Goal: Information Seeking & Learning: Check status

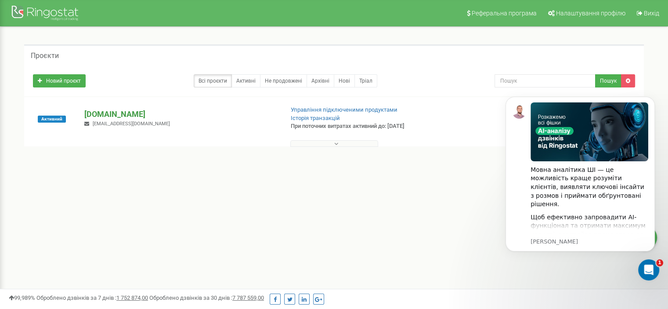
click at [156, 109] on p "[DOMAIN_NAME]" at bounding box center [180, 113] width 192 height 11
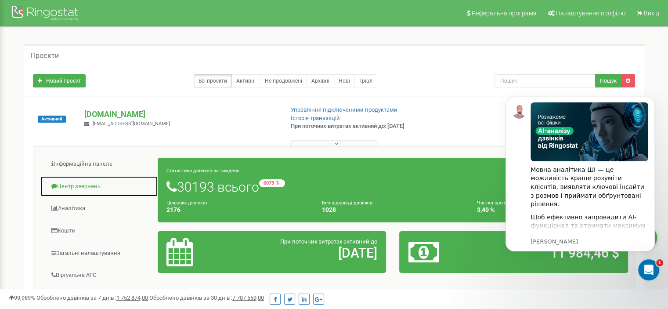
click at [91, 181] on link "Центр звернень" at bounding box center [99, 187] width 118 height 22
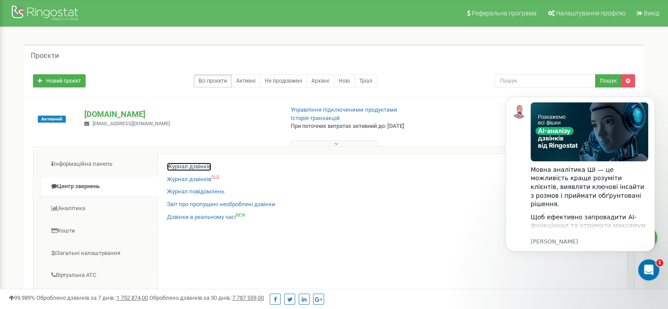
click at [185, 165] on link "Журнал дзвінків" at bounding box center [189, 166] width 44 height 8
click at [655, 97] on button "Dismiss notification" at bounding box center [651, 98] width 11 height 11
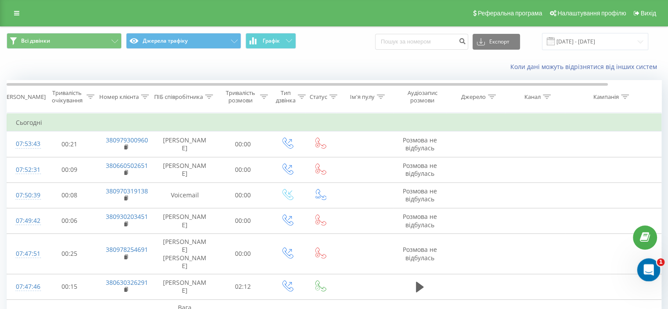
click at [651, 269] on icon "Відкрити програму для спілкування Intercom" at bounding box center [647, 268] width 14 height 14
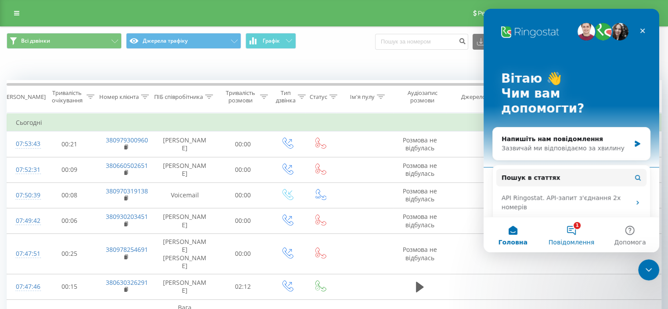
click at [570, 235] on button "1 Повідомлення" at bounding box center [571, 234] width 58 height 35
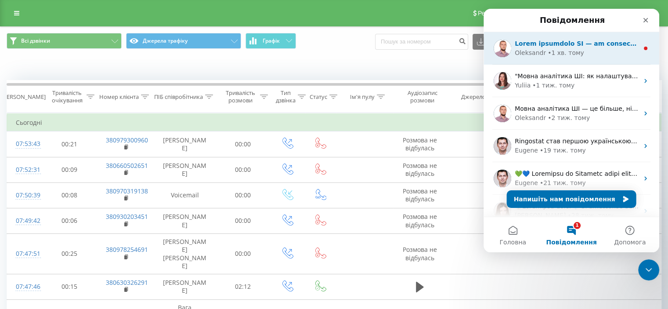
click at [595, 51] on div "Oleksandr • 1 хв. тому" at bounding box center [576, 52] width 124 height 9
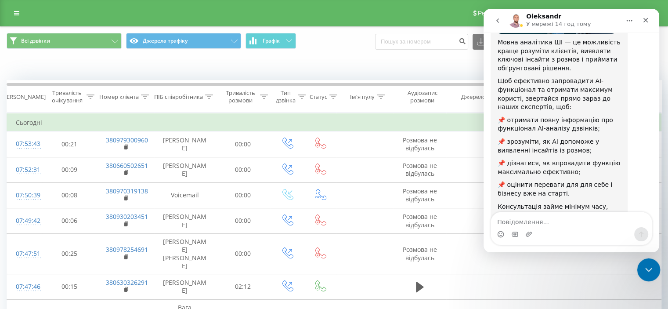
scroll to position [151, 0]
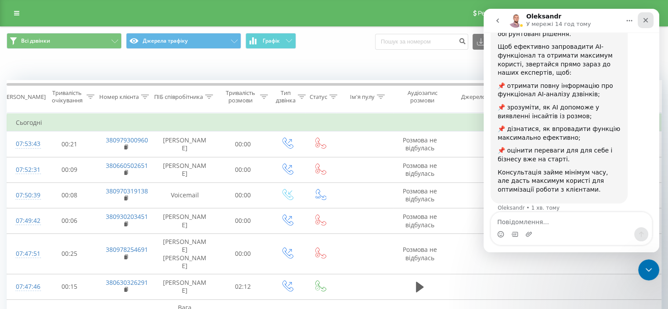
click at [643, 22] on icon "Закрити" at bounding box center [645, 20] width 7 height 7
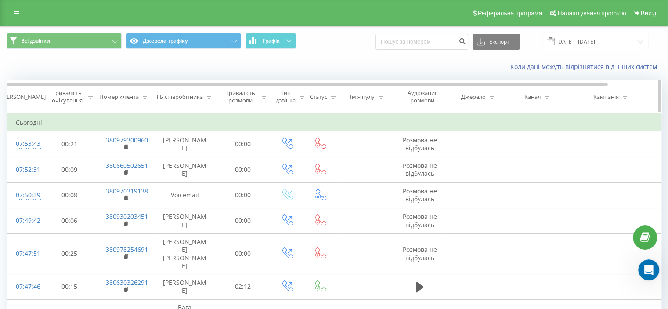
click at [141, 95] on icon at bounding box center [145, 96] width 8 height 4
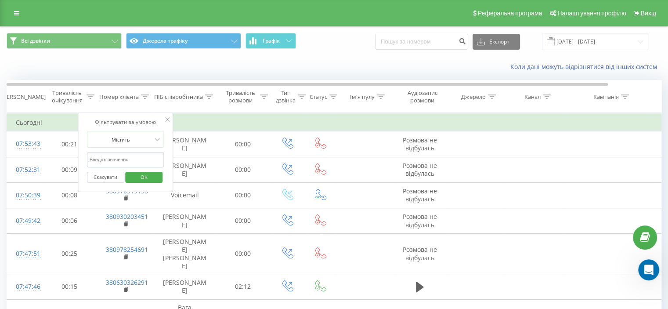
click at [130, 156] on input "text" at bounding box center [125, 159] width 77 height 15
paste input "380667703380"
click at [135, 179] on span "OK" at bounding box center [144, 177] width 25 height 14
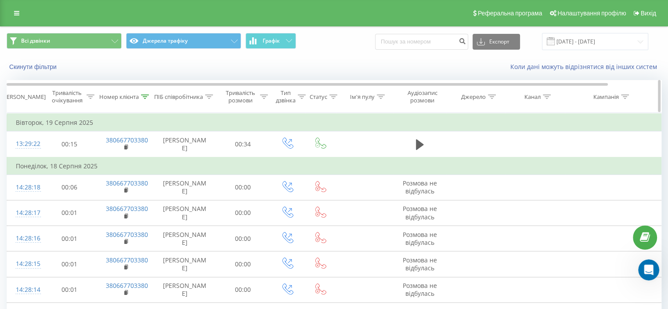
click at [147, 94] on icon at bounding box center [145, 96] width 8 height 4
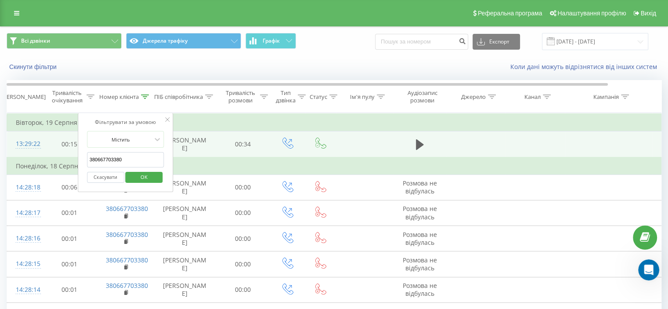
drag, startPoint x: 137, startPoint y: 159, endPoint x: 76, endPoint y: 161, distance: 61.0
click at [69, 158] on table "Фільтрувати за умовою Дорівнює Скасувати OK Фільтрувати за умовою Містить 38066…" at bounding box center [363, 284] width 712 height 343
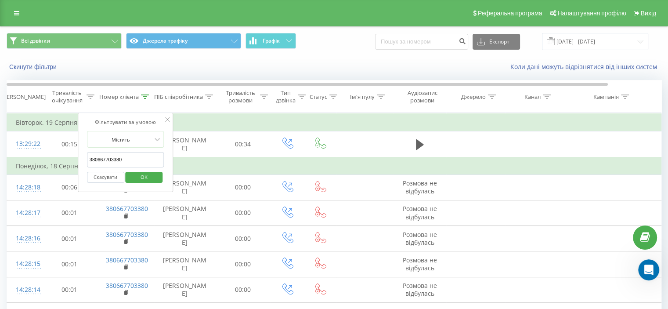
paste input "978861458"
type input "380978861458"
drag, startPoint x: 144, startPoint y: 172, endPoint x: 82, endPoint y: 1, distance: 181.5
click at [145, 172] on span "OK" at bounding box center [144, 177] width 25 height 14
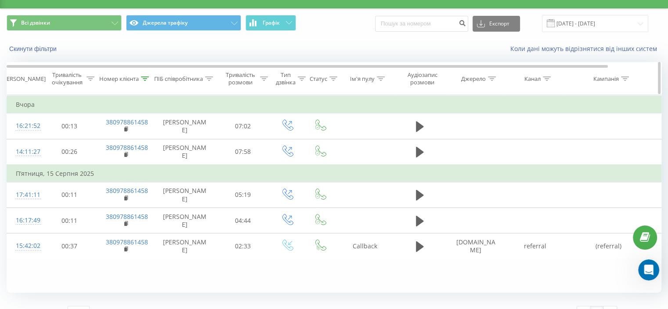
scroll to position [34, 0]
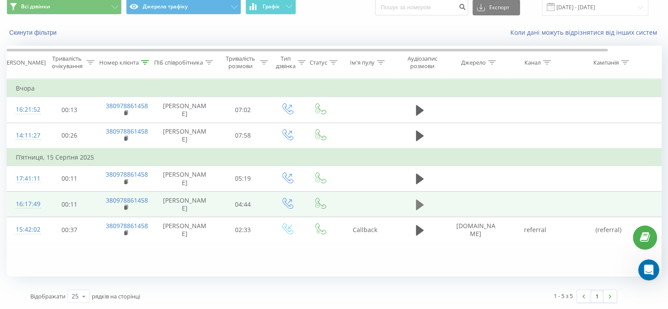
click at [414, 211] on button at bounding box center [419, 204] width 13 height 13
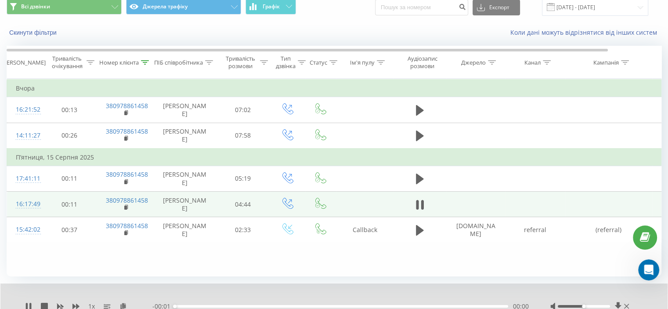
click at [78, 302] on icon at bounding box center [75, 305] width 7 height 7
click at [124, 303] on icon at bounding box center [122, 305] width 7 height 6
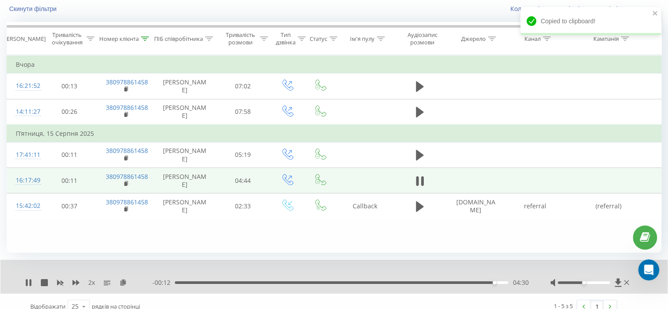
scroll to position [68, 0]
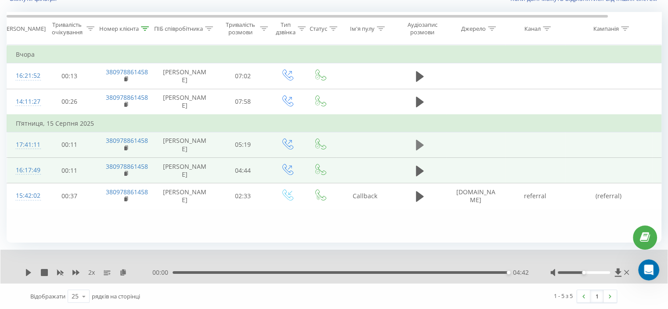
click at [423, 151] on button at bounding box center [419, 144] width 13 height 13
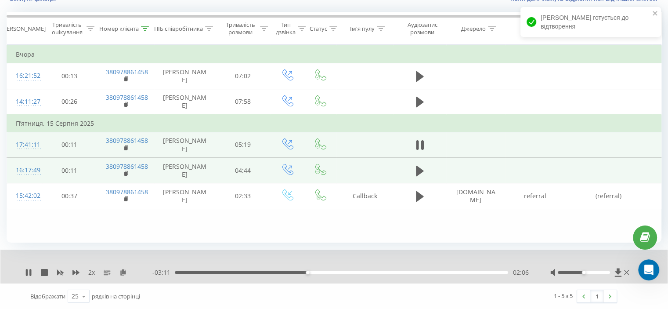
click at [247, 273] on div "02:06" at bounding box center [341, 272] width 333 height 3
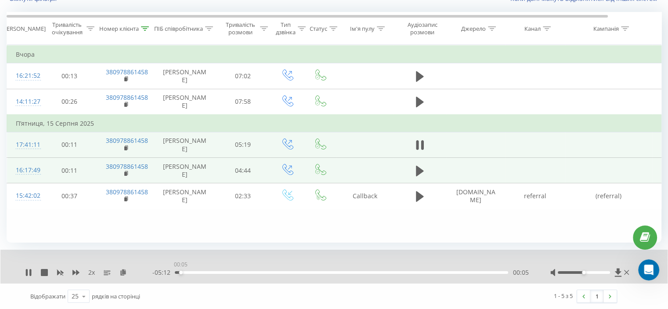
click at [180, 271] on div "00:05" at bounding box center [341, 272] width 333 height 3
click at [80, 271] on div "2 x" at bounding box center [88, 272] width 127 height 9
click at [78, 271] on icon at bounding box center [75, 271] width 7 height 5
click at [348, 271] on div "02:54" at bounding box center [341, 272] width 333 height 3
click at [339, 271] on div "02:48" at bounding box center [341, 272] width 333 height 3
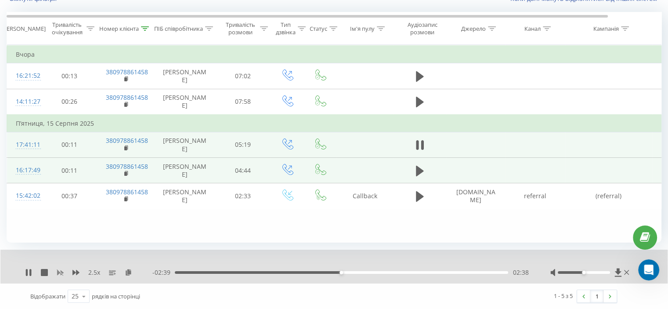
click at [61, 274] on icon at bounding box center [60, 272] width 7 height 7
click at [78, 273] on icon at bounding box center [75, 272] width 7 height 7
click at [121, 272] on icon at bounding box center [122, 272] width 7 height 6
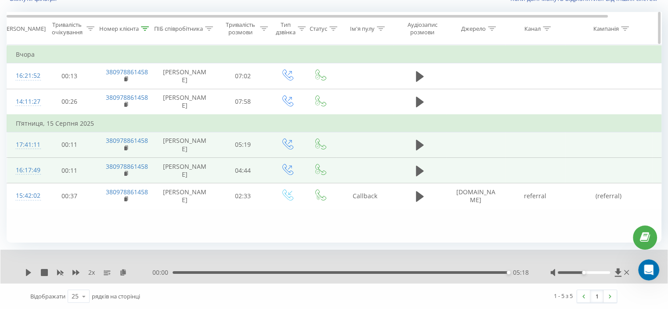
click at [146, 29] on icon at bounding box center [145, 28] width 8 height 4
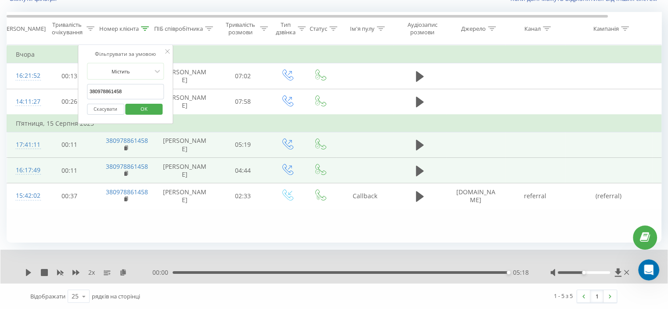
drag, startPoint x: 142, startPoint y: 93, endPoint x: 101, endPoint y: 107, distance: 43.7
click at [84, 100] on div "Фільтрувати за умовою Містить 380978861458 Скасувати OK" at bounding box center [126, 84] width 96 height 79
paste input "64679864"
click at [137, 112] on span "OK" at bounding box center [144, 109] width 25 height 14
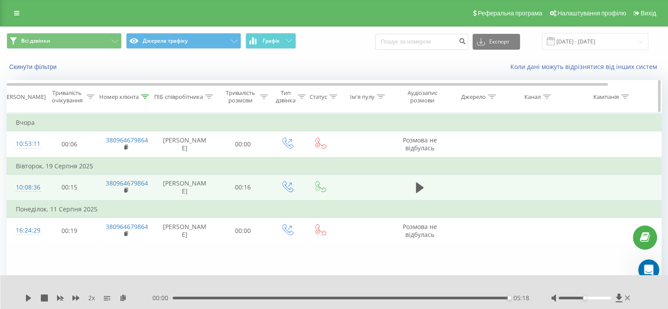
click at [140, 94] on div "Номер клієнта" at bounding box center [124, 96] width 50 height 7
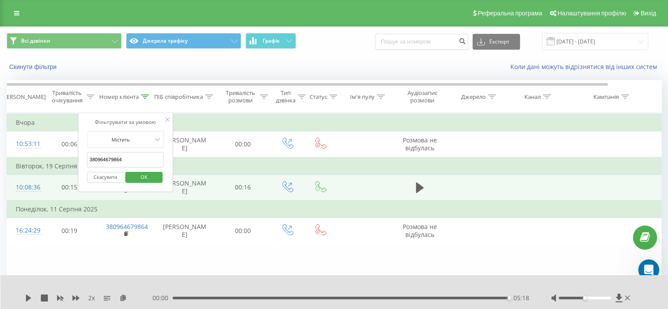
drag, startPoint x: 146, startPoint y: 161, endPoint x: 88, endPoint y: 165, distance: 58.0
click at [80, 162] on div "Фільтрувати за умовою Містить 380964679864 Скасувати OK" at bounding box center [126, 152] width 96 height 79
paste input "text"
click at [144, 180] on span "OK" at bounding box center [144, 177] width 25 height 14
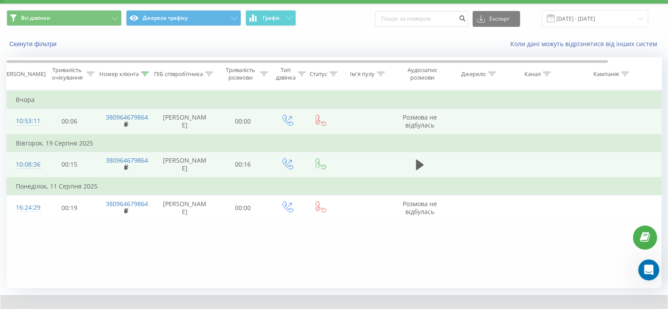
scroll to position [34, 0]
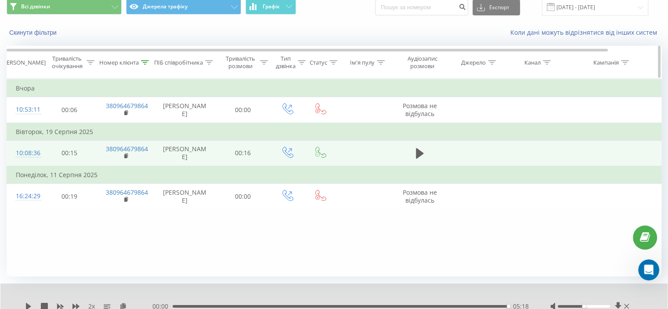
click at [143, 66] on th "Номер клієнта" at bounding box center [125, 62] width 57 height 32
click at [148, 61] on icon at bounding box center [145, 62] width 8 height 4
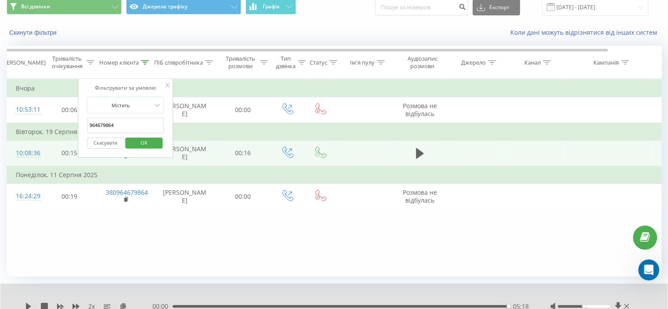
drag, startPoint x: 134, startPoint y: 126, endPoint x: 128, endPoint y: 147, distance: 21.9
click at [60, 131] on table "Фільтрувати за умовою Дорівнює Скасувати OK Фільтрувати за умовою Містить 96467…" at bounding box center [363, 144] width 712 height 130
paste input "380982185969"
click at [137, 142] on span "OK" at bounding box center [144, 143] width 25 height 14
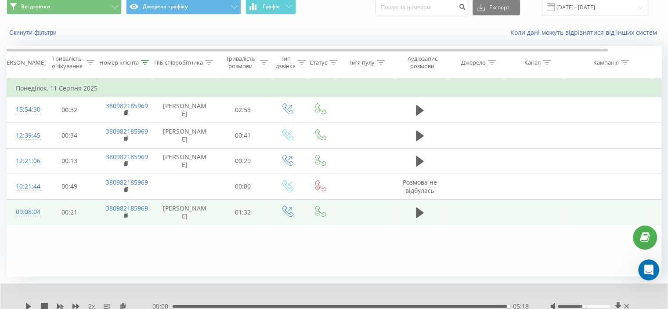
click at [435, 225] on td at bounding box center [419, 211] width 53 height 25
click at [426, 225] on td at bounding box center [419, 211] width 53 height 25
click at [421, 219] on icon at bounding box center [420, 212] width 8 height 12
click at [177, 304] on div "- 01:21 00:11 00:11" at bounding box center [340, 306] width 376 height 9
click at [176, 305] on div "00:11" at bounding box center [341, 306] width 333 height 3
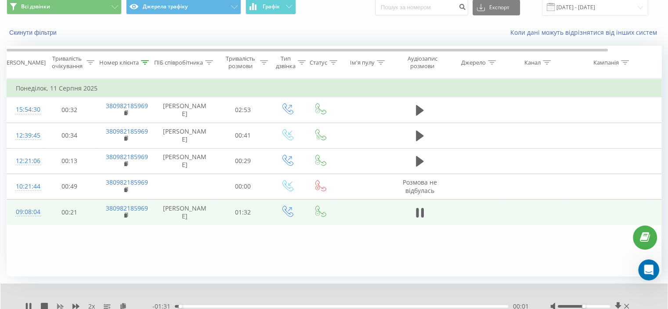
click at [61, 305] on icon at bounding box center [60, 305] width 7 height 7
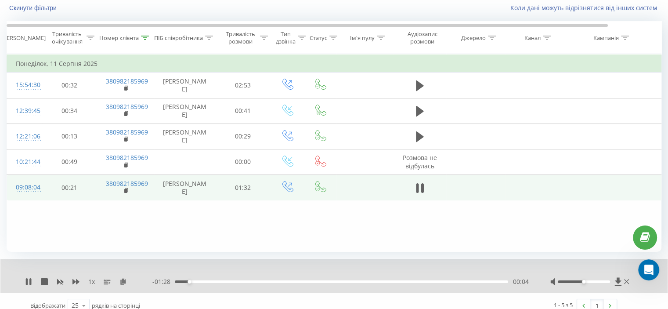
scroll to position [68, 0]
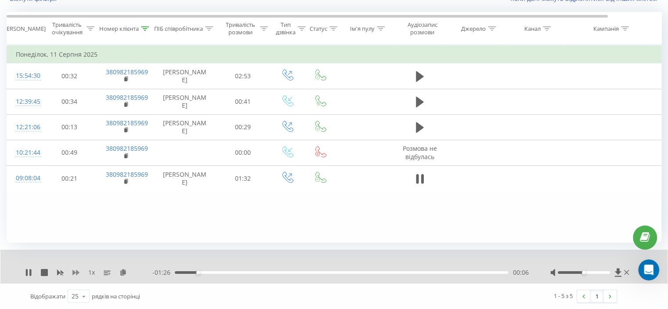
click at [79, 270] on icon at bounding box center [75, 272] width 7 height 7
click at [294, 272] on div "00:26" at bounding box center [341, 272] width 333 height 3
click at [344, 272] on div "00:39" at bounding box center [341, 272] width 333 height 3
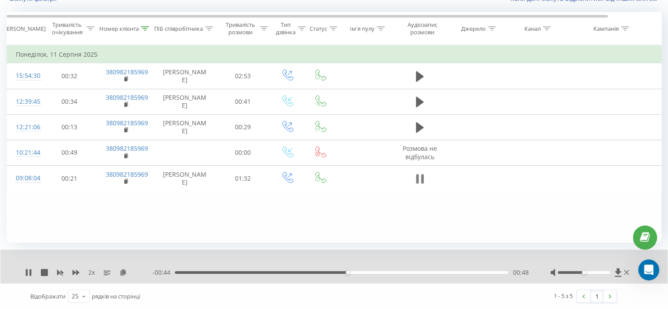
click at [423, 183] on icon at bounding box center [421, 179] width 3 height 10
click at [146, 28] on icon at bounding box center [145, 28] width 8 height 4
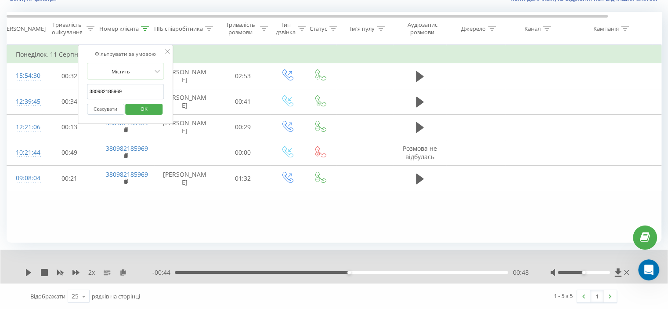
drag, startPoint x: 124, startPoint y: 94, endPoint x: 95, endPoint y: 107, distance: 31.5
click at [59, 94] on table "Фільтрувати за умовою Дорівнює Скасувати OK Фільтрувати за умовою Містить 38098…" at bounding box center [363, 118] width 712 height 146
paste input "500613380"
click at [137, 104] on span "OK" at bounding box center [144, 109] width 25 height 14
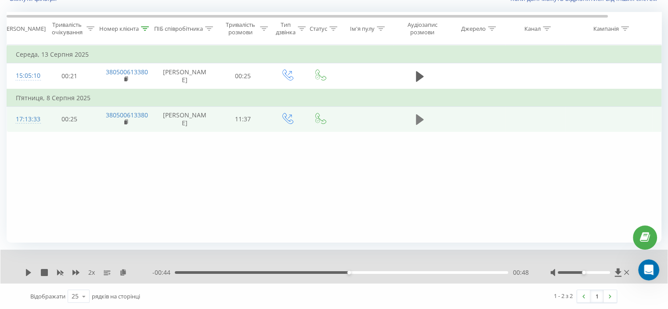
click at [419, 125] on icon at bounding box center [420, 119] width 8 height 11
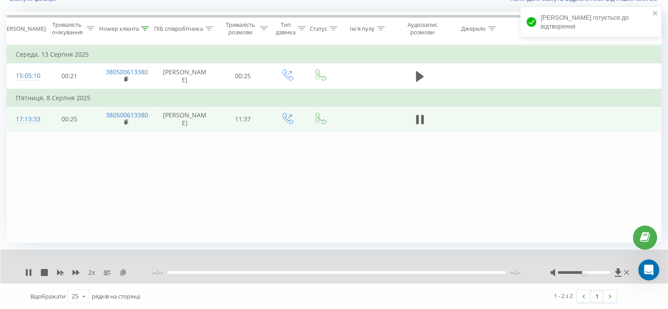
click at [122, 273] on icon at bounding box center [122, 272] width 7 height 6
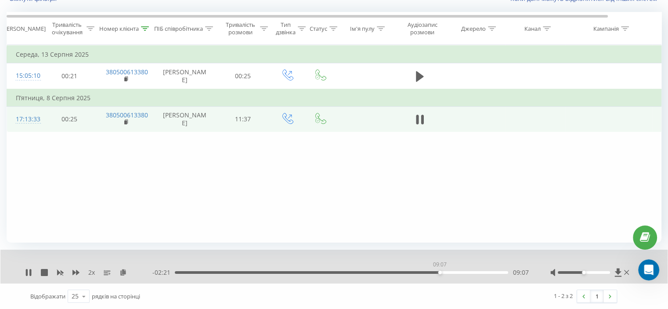
click at [439, 272] on div "09:07" at bounding box center [341, 272] width 333 height 3
click at [430, 271] on div "09:07" at bounding box center [341, 272] width 333 height 3
click at [411, 271] on div "08:08" at bounding box center [341, 272] width 333 height 3
click at [483, 272] on div "10:32" at bounding box center [341, 272] width 333 height 3
click at [484, 272] on div "10:39" at bounding box center [485, 272] width 4 height 4
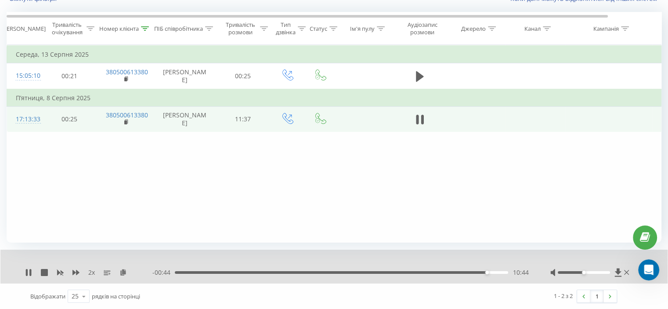
click at [489, 273] on div "- 00:44 10:44 10:44" at bounding box center [340, 272] width 376 height 9
click at [489, 273] on div "10:44" at bounding box center [341, 272] width 333 height 3
click at [144, 29] on icon at bounding box center [145, 28] width 8 height 4
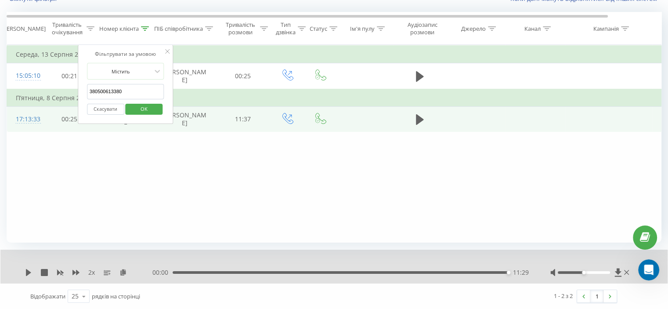
drag, startPoint x: 130, startPoint y: 93, endPoint x: 102, endPoint y: 117, distance: 37.0
click at [51, 102] on table "Фільтрувати за умовою Дорівнює Скасувати OK Фільтрувати за умовою Містить 38050…" at bounding box center [363, 88] width 712 height 87
paste input "983703898"
click at [141, 105] on span "OK" at bounding box center [144, 109] width 25 height 14
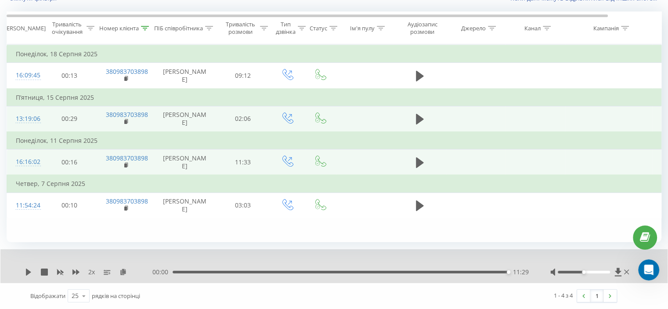
scroll to position [70, 0]
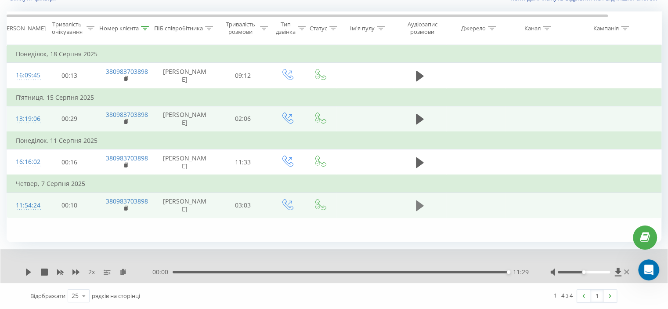
click at [425, 212] on button at bounding box center [419, 205] width 13 height 13
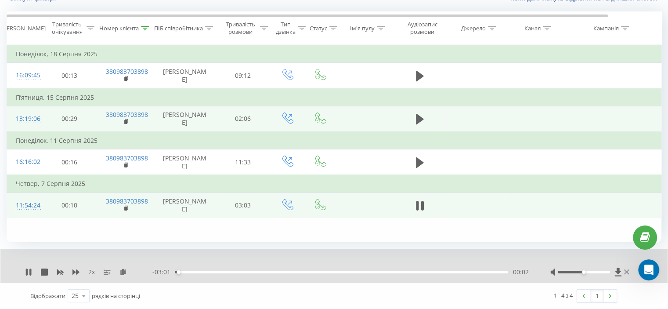
click at [243, 270] on div "00:02" at bounding box center [341, 271] width 333 height 3
click at [275, 271] on div "00:55" at bounding box center [341, 271] width 333 height 3
click at [175, 287] on div "Відображати 25 10 25 50 100 рядків на сторінці" at bounding box center [173, 295] width 299 height 25
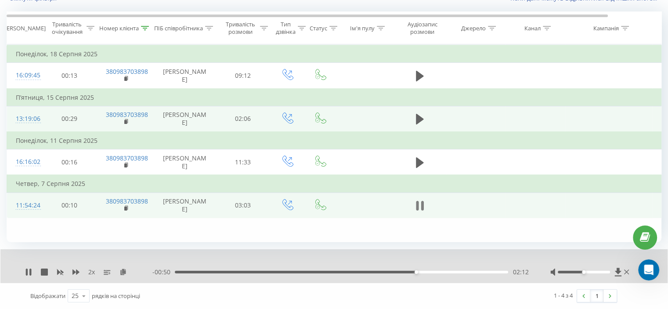
click at [421, 210] on icon at bounding box center [421, 206] width 3 height 10
click at [144, 26] on icon at bounding box center [145, 28] width 8 height 4
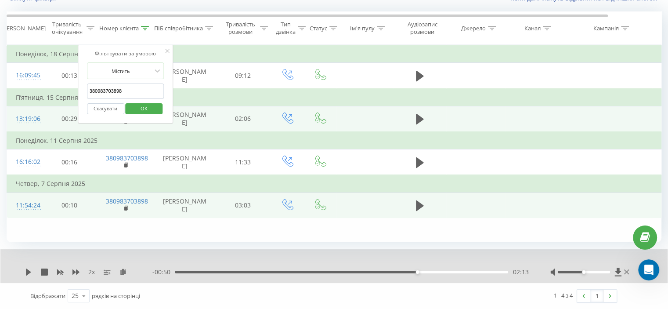
drag, startPoint x: 127, startPoint y: 94, endPoint x: 41, endPoint y: 101, distance: 86.3
click at [40, 97] on table "Фільтрувати за умовою Дорівнює Скасувати OK Фільтрувати за умовою Містить 38098…" at bounding box center [363, 131] width 712 height 174
paste input "67318179"
click at [146, 109] on span "OK" at bounding box center [144, 108] width 25 height 14
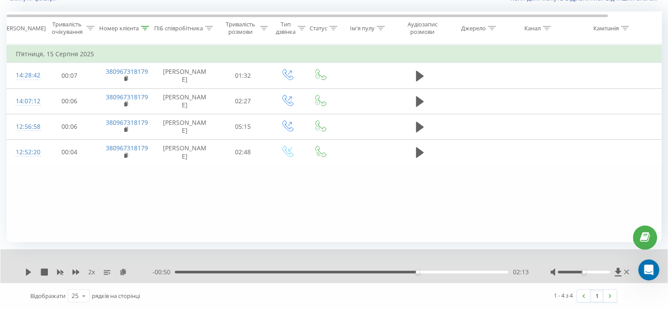
scroll to position [68, 0]
click at [144, 29] on icon at bounding box center [145, 28] width 8 height 4
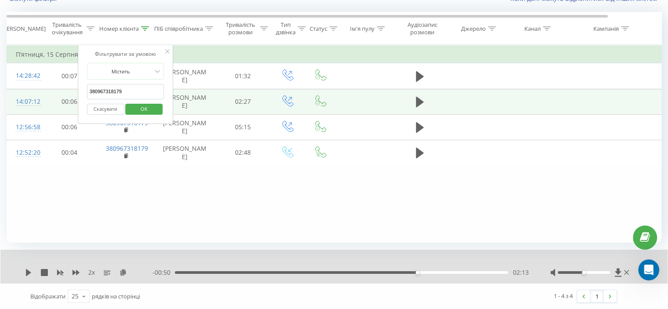
drag, startPoint x: 125, startPoint y: 87, endPoint x: 73, endPoint y: 97, distance: 52.7
click at [65, 93] on table "Фільтрувати за умовою Дорівнює Скасувати OK Фільтрувати за умовою Містить 38096…" at bounding box center [363, 105] width 712 height 121
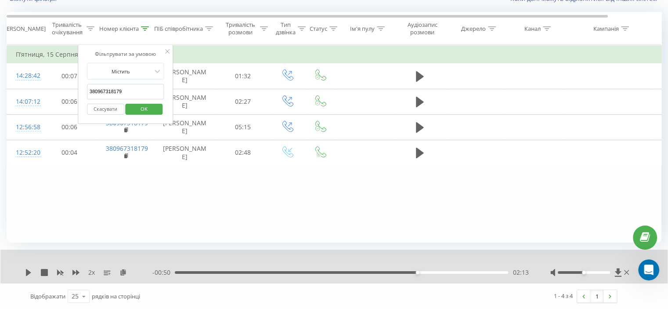
paste input "56664153"
click at [148, 105] on span "OK" at bounding box center [144, 109] width 25 height 14
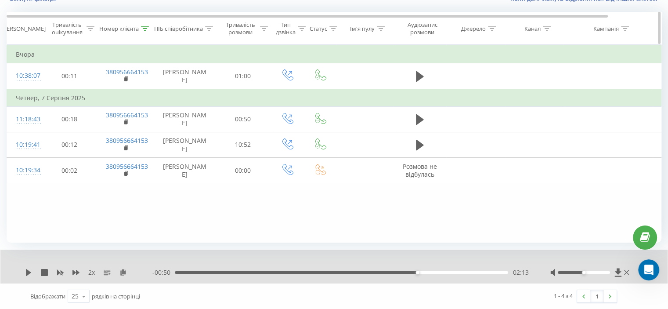
click at [146, 29] on icon at bounding box center [145, 28] width 8 height 4
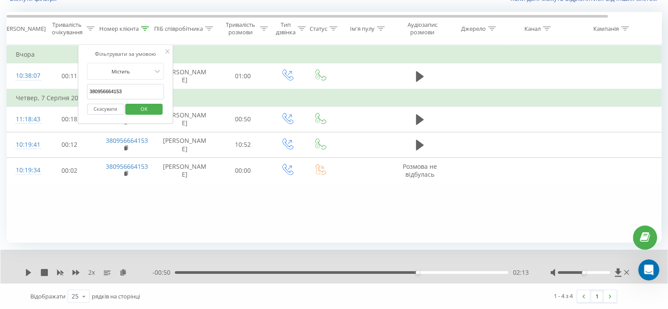
drag, startPoint x: 128, startPoint y: 86, endPoint x: 110, endPoint y: 108, distance: 28.4
click at [36, 93] on table "Фільтрувати за умовою Дорівнює Скасувати OK Фільтрувати за умовою Містить 38095…" at bounding box center [363, 114] width 712 height 138
paste input "33402790"
click at [139, 108] on span "OK" at bounding box center [144, 109] width 25 height 14
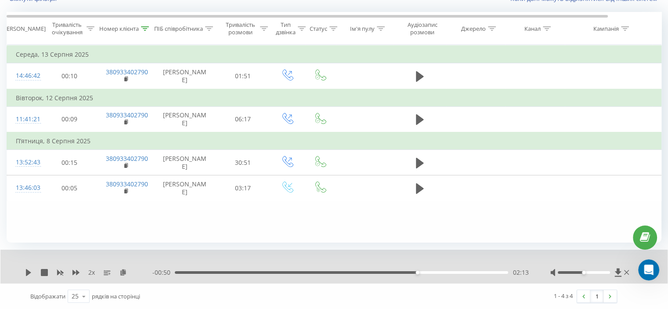
click at [291, 150] on td "П’ятниця, 8 Серпня 2025" at bounding box center [362, 141] width 711 height 18
click at [142, 26] on div "Номер клієнта" at bounding box center [124, 28] width 50 height 7
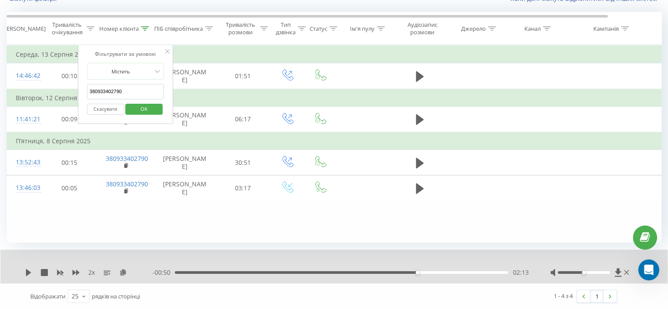
drag, startPoint x: 132, startPoint y: 96, endPoint x: 79, endPoint y: 105, distance: 53.8
click at [61, 102] on table "Фільтрувати за умовою Дорівнює Скасувати OK Фільтрувати за умовою Містить 38093…" at bounding box center [363, 123] width 712 height 156
paste input "673277418"
drag, startPoint x: 140, startPoint y: 114, endPoint x: 170, endPoint y: 138, distance: 38.5
click at [140, 114] on span "OK" at bounding box center [144, 109] width 25 height 14
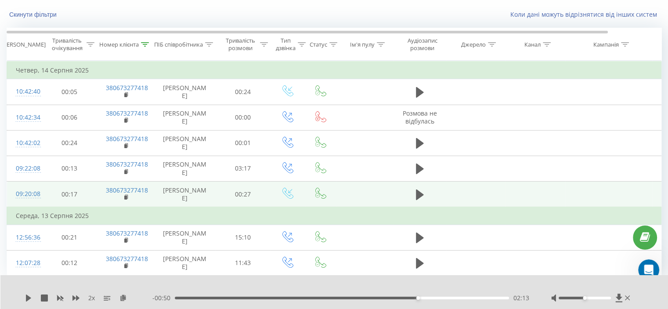
scroll to position [106, 0]
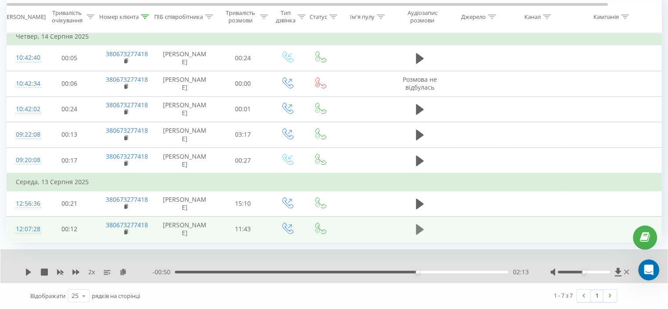
click at [419, 234] on icon at bounding box center [420, 229] width 8 height 11
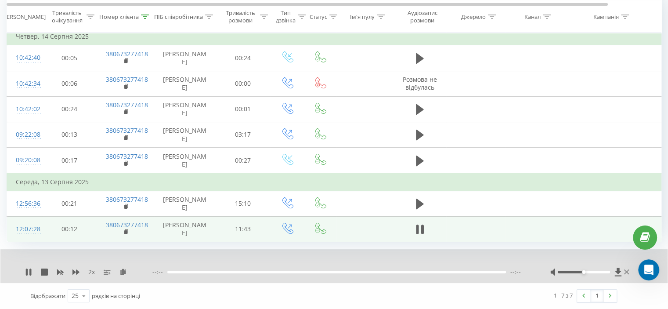
scroll to position [140, 0]
click at [425, 223] on button at bounding box center [419, 229] width 13 height 13
drag, startPoint x: 185, startPoint y: 272, endPoint x: 82, endPoint y: 277, distance: 103.7
click at [85, 277] on div "2 x - 11:18 00:22 00:22" at bounding box center [333, 266] width 667 height 34
click at [27, 276] on div "2 x" at bounding box center [88, 271] width 127 height 9
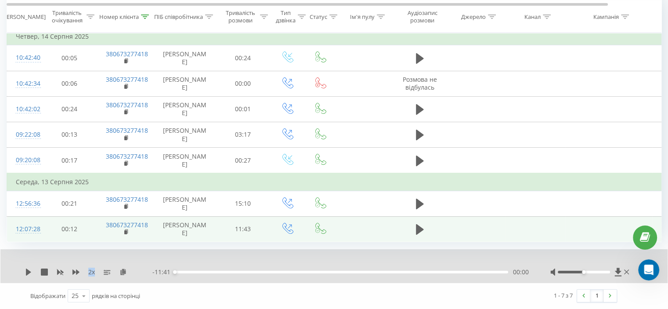
click at [29, 275] on div "2 x" at bounding box center [88, 271] width 127 height 9
click at [33, 273] on div "2 x" at bounding box center [88, 271] width 127 height 9
click at [30, 272] on icon at bounding box center [28, 271] width 5 height 7
click at [121, 270] on icon at bounding box center [122, 271] width 7 height 6
click at [420, 224] on icon at bounding box center [420, 229] width 8 height 12
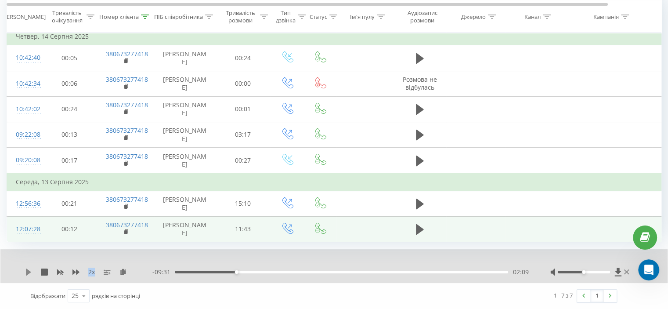
click at [26, 268] on icon at bounding box center [28, 271] width 7 height 7
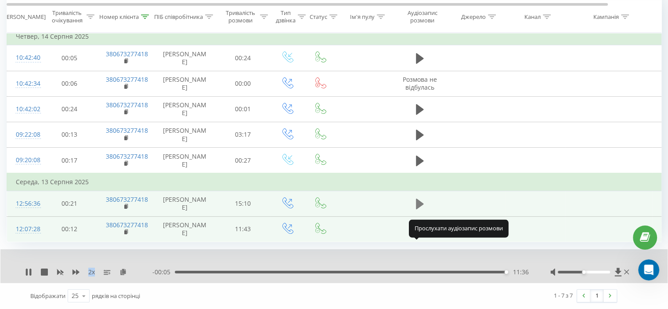
click at [416, 198] on icon at bounding box center [420, 203] width 8 height 11
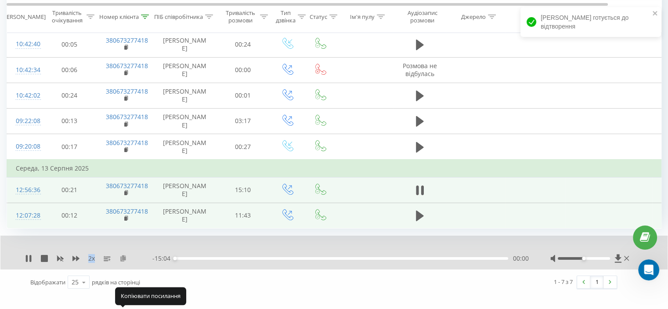
click at [121, 261] on icon at bounding box center [122, 258] width 7 height 6
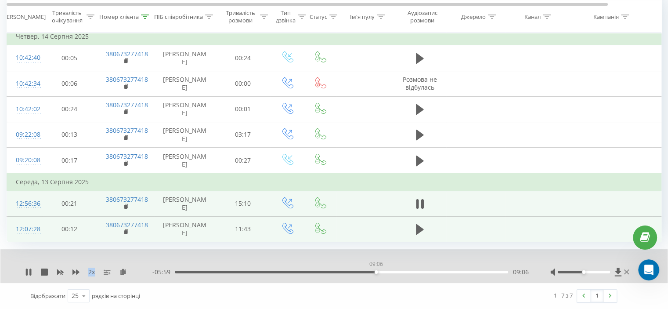
click at [376, 270] on div "09:06" at bounding box center [341, 271] width 333 height 3
click at [363, 271] on div "09:09" at bounding box center [341, 271] width 333 height 3
click at [392, 273] on div "10:08" at bounding box center [341, 271] width 333 height 3
click at [54, 273] on div "2 x" at bounding box center [88, 271] width 127 height 9
click at [57, 273] on icon at bounding box center [60, 271] width 7 height 7
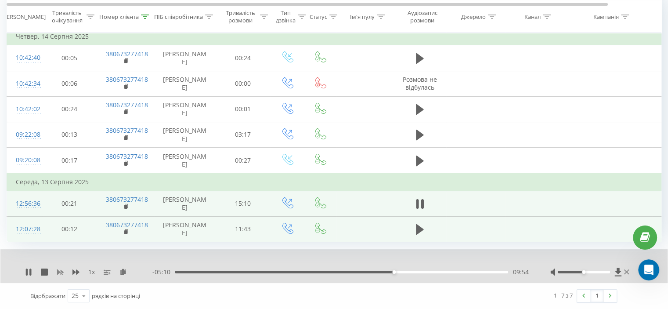
click at [58, 273] on icon at bounding box center [60, 271] width 7 height 5
click at [77, 270] on icon at bounding box center [75, 271] width 7 height 5
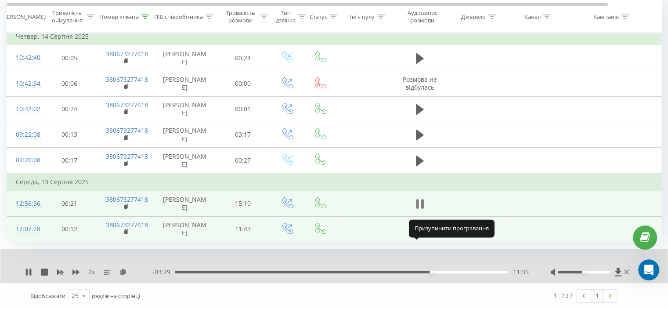
click at [420, 198] on icon at bounding box center [420, 204] width 8 height 12
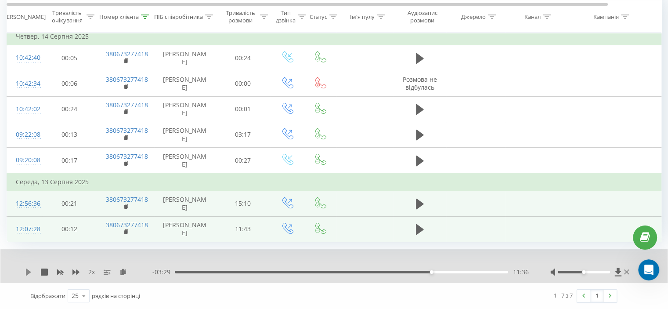
click at [28, 273] on icon at bounding box center [28, 271] width 5 height 7
click at [144, 15] on icon at bounding box center [145, 16] width 8 height 4
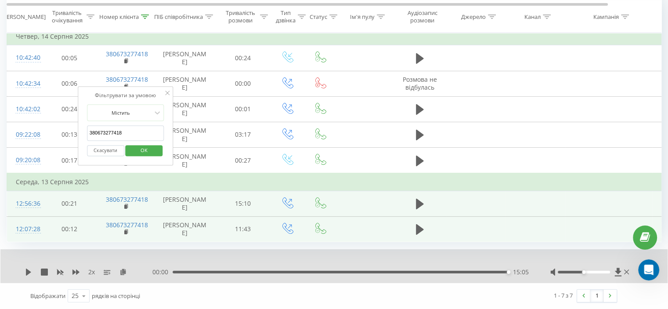
drag, startPoint x: 132, startPoint y: 82, endPoint x: 132, endPoint y: 93, distance: 11.0
click at [64, 85] on table "Фільтрувати за умовою Дорівнює Скасувати OK Фільтрувати за умовою Містить 38067…" at bounding box center [363, 134] width 712 height 215
paste input "967318179"
click at [140, 143] on span "OK" at bounding box center [144, 150] width 25 height 14
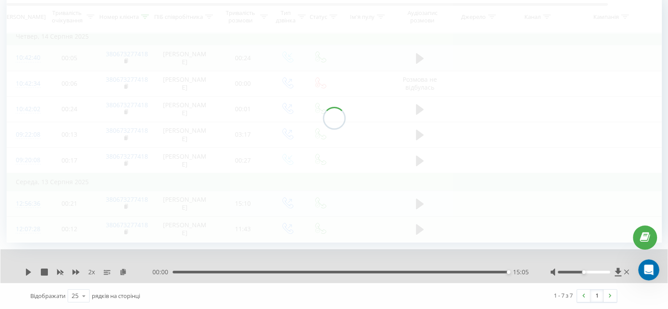
scroll to position [68, 0]
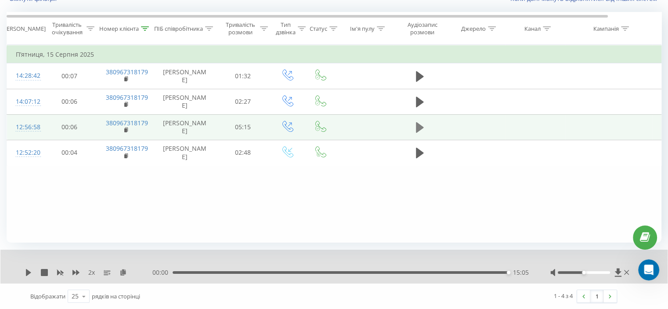
click at [421, 133] on icon at bounding box center [420, 127] width 8 height 11
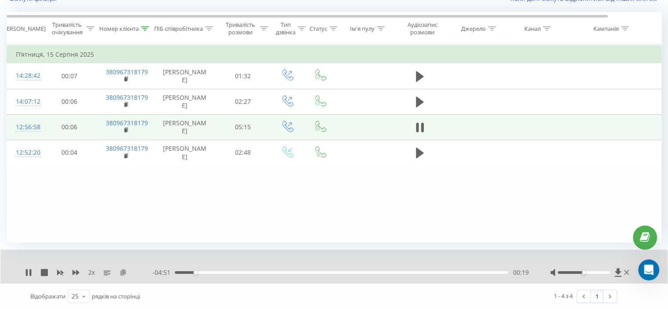
click at [119, 270] on icon at bounding box center [122, 272] width 7 height 6
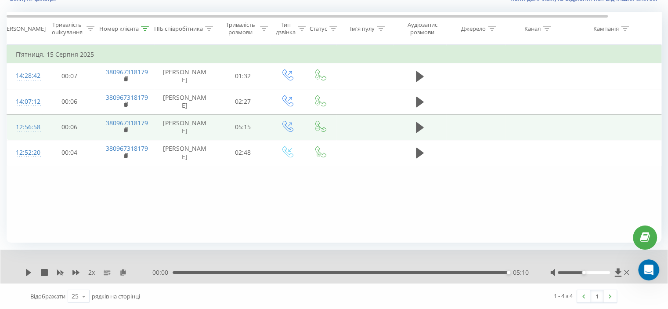
click at [154, 217] on div "Фільтрувати за умовою Дорівнює Скасувати OK Фільтрувати за умовою Містить 38096…" at bounding box center [334, 144] width 654 height 198
click at [143, 26] on icon at bounding box center [145, 28] width 8 height 4
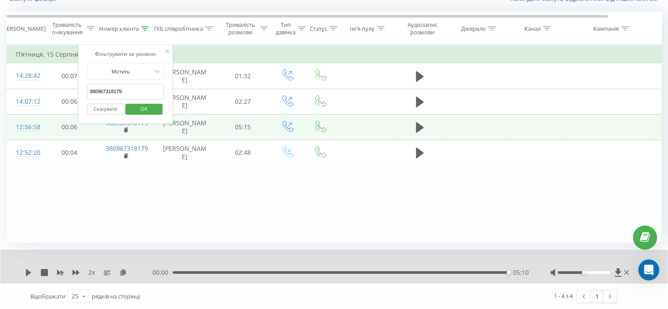
drag, startPoint x: 135, startPoint y: 85, endPoint x: 105, endPoint y: 105, distance: 35.4
click at [62, 99] on table "Фільтрувати за умовою Дорівнює Скасувати OK Фільтрувати за умовою Містить 38096…" at bounding box center [363, 105] width 712 height 121
paste input "72245135"
click at [140, 107] on span "OK" at bounding box center [144, 109] width 25 height 14
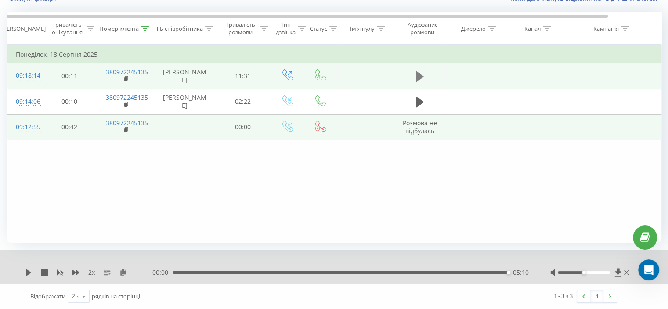
click at [420, 79] on icon at bounding box center [420, 76] width 8 height 11
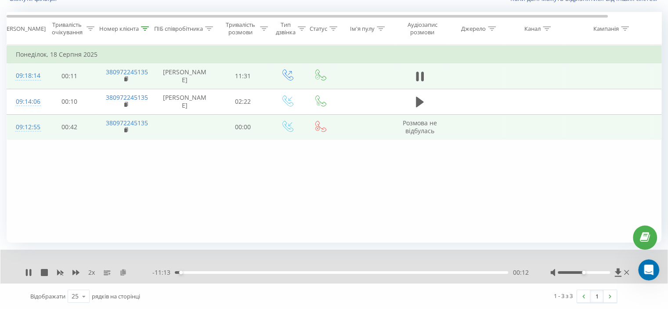
click at [124, 271] on icon at bounding box center [122, 272] width 7 height 6
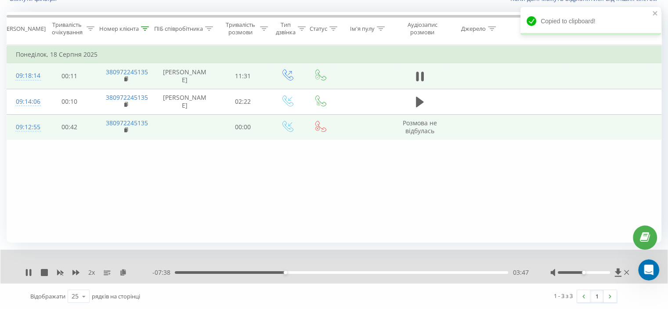
click at [179, 272] on div "03:47" at bounding box center [341, 272] width 333 height 3
click at [78, 273] on icon at bounding box center [75, 272] width 7 height 7
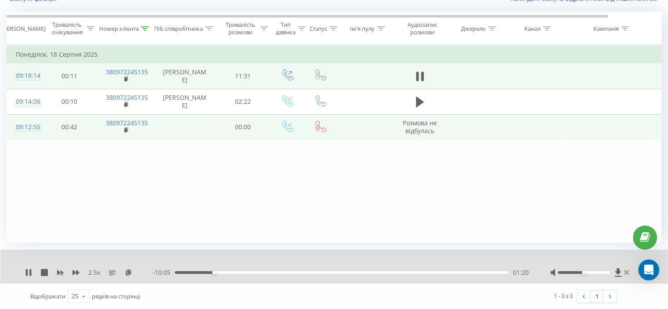
click at [184, 271] on div "01:20" at bounding box center [341, 272] width 333 height 3
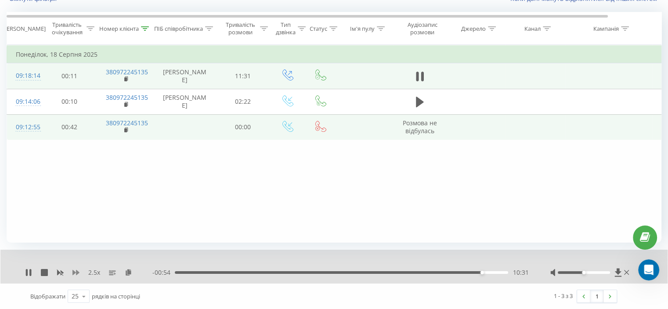
click at [73, 273] on icon at bounding box center [75, 271] width 7 height 5
click at [474, 271] on div "10:15" at bounding box center [341, 272] width 333 height 3
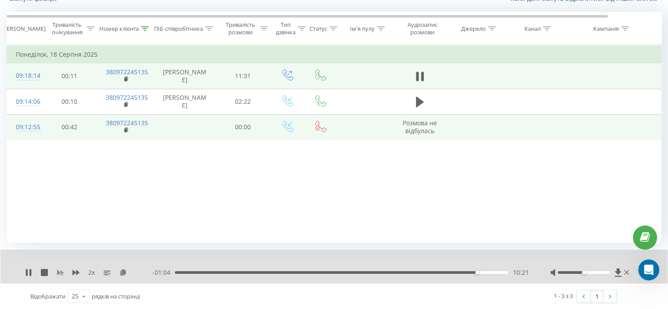
click at [61, 270] on icon at bounding box center [60, 272] width 7 height 5
click at [73, 270] on icon at bounding box center [75, 271] width 7 height 5
click at [462, 273] on div "00:00 11:25 11:25" at bounding box center [340, 272] width 376 height 9
click at [460, 273] on div "00:00 11:25 11:25" at bounding box center [340, 272] width 376 height 9
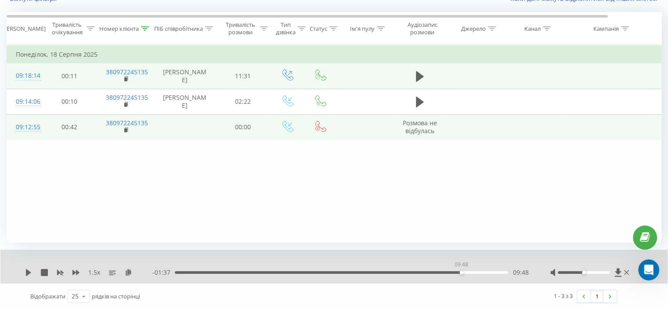
click at [461, 272] on div "09:48" at bounding box center [341, 272] width 333 height 3
click at [26, 269] on icon at bounding box center [28, 272] width 7 height 7
click at [429, 272] on div "09:51" at bounding box center [341, 272] width 333 height 3
click at [77, 269] on icon at bounding box center [75, 272] width 7 height 7
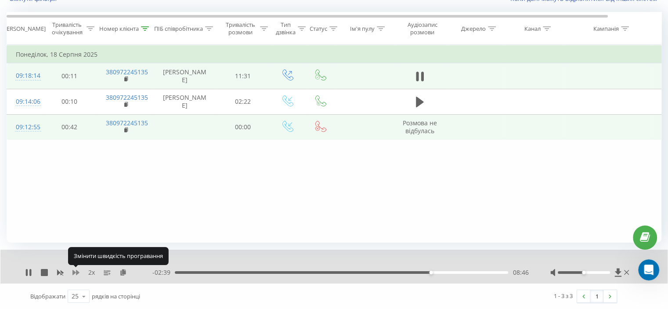
click at [77, 269] on icon at bounding box center [75, 272] width 7 height 7
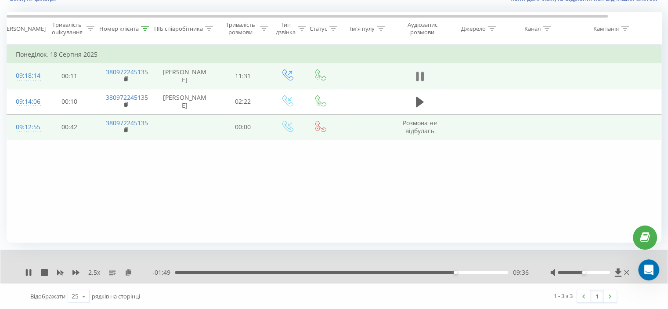
click at [417, 79] on icon at bounding box center [417, 77] width 3 height 10
click at [154, 186] on div "Фільтрувати за умовою Дорівнює Скасувати OK Фільтрувати за умовою Містить 38097…" at bounding box center [334, 144] width 654 height 198
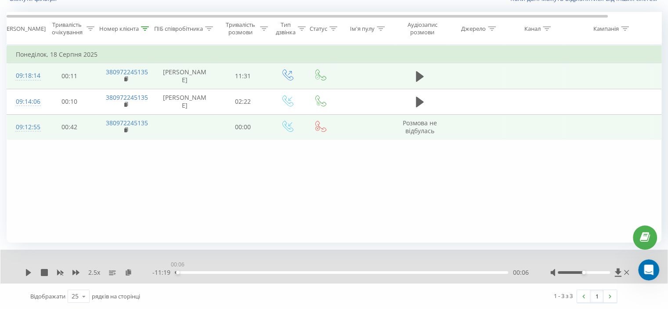
click at [177, 271] on div "00:06" at bounding box center [341, 272] width 333 height 3
click at [25, 270] on icon at bounding box center [28, 272] width 7 height 7
click at [28, 271] on icon at bounding box center [28, 272] width 7 height 7
click at [433, 273] on div "00:23" at bounding box center [341, 272] width 333 height 3
click at [29, 273] on icon at bounding box center [28, 272] width 5 height 7
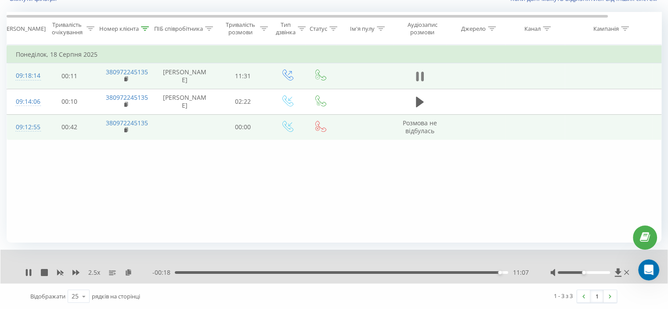
drag, startPoint x: 421, startPoint y: 77, endPoint x: 420, endPoint y: 88, distance: 11.1
click at [421, 77] on icon at bounding box center [421, 77] width 3 height 10
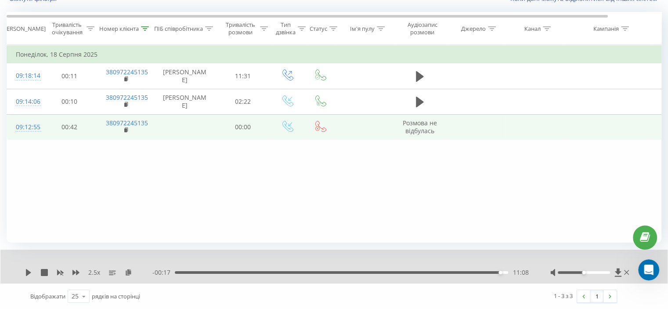
click at [200, 273] on div "11:08" at bounding box center [341, 272] width 333 height 3
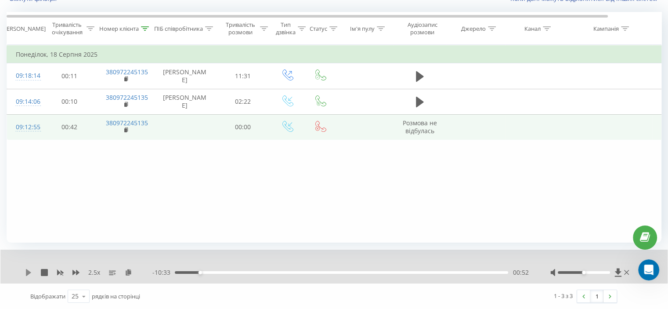
click at [30, 270] on icon at bounding box center [28, 272] width 7 height 7
click at [129, 194] on div "Фільтрувати за умовою Дорівнює Скасувати OK Фільтрувати за умовою Містить 38097…" at bounding box center [334, 144] width 654 height 198
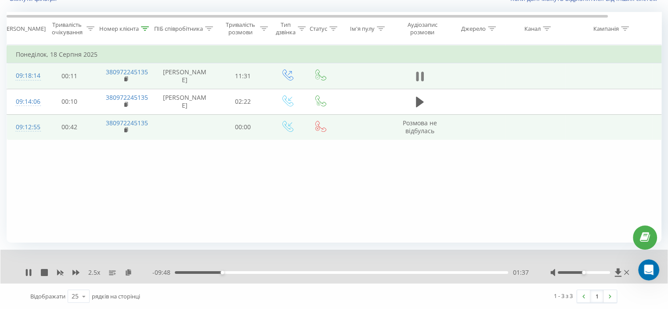
click at [417, 75] on icon at bounding box center [417, 77] width 3 height 10
click at [130, 203] on div "Фільтрувати за умовою Дорівнює Скасувати OK Фільтрувати за умовою Містить 38097…" at bounding box center [334, 144] width 654 height 198
click at [31, 270] on icon at bounding box center [28, 272] width 7 height 7
click at [178, 272] on div "01:38" at bounding box center [341, 272] width 333 height 3
click at [120, 201] on div "Фільтрувати за умовою Дорівнює Скасувати OK Фільтрувати за умовою Містить 38097…" at bounding box center [334, 144] width 654 height 198
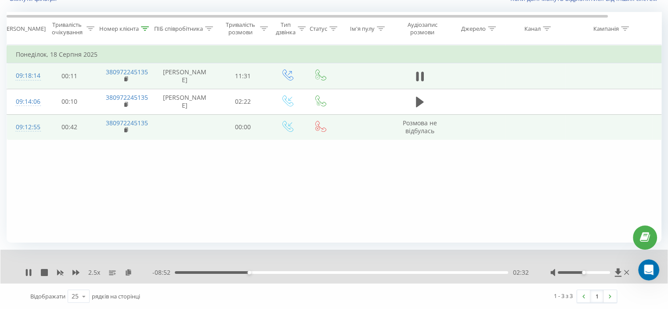
click at [125, 194] on div "Фільтрувати за умовою Дорівнює Скасувати OK Фільтрувати за умовою Містить 38097…" at bounding box center [334, 144] width 654 height 198
click at [444, 273] on div "09:14" at bounding box center [341, 272] width 333 height 3
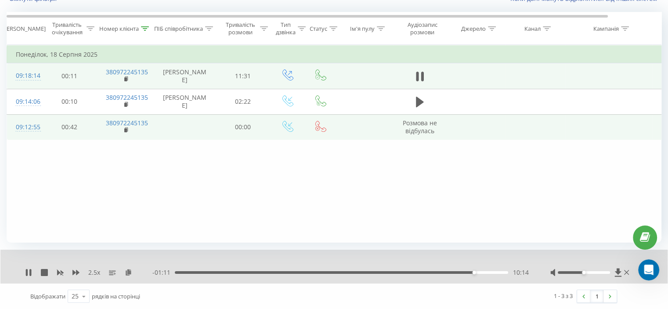
click at [434, 275] on div "- 01:11 10:14 10:14" at bounding box center [340, 272] width 376 height 9
click at [433, 275] on div "- 01:10 10:15 10:15" at bounding box center [340, 272] width 376 height 9
click at [432, 273] on div "10:16" at bounding box center [341, 272] width 333 height 3
click at [129, 187] on div "Фільтрувати за умовою Дорівнює Скасувати OK Фільтрувати за умовою Містить 38097…" at bounding box center [334, 144] width 654 height 198
click at [418, 81] on icon at bounding box center [420, 76] width 8 height 12
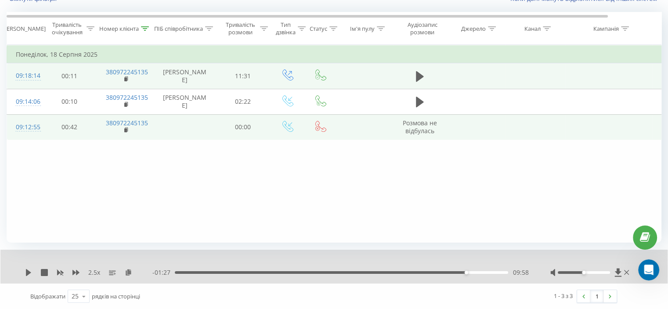
click at [142, 193] on div "Фільтрувати за умовою Дорівнює Скасувати OK Фільтрувати за умовою Містить 38097…" at bounding box center [334, 144] width 654 height 198
click at [25, 271] on icon at bounding box center [28, 272] width 7 height 7
click at [146, 33] on th "Номер клієнта" at bounding box center [125, 28] width 57 height 32
click at [146, 32] on th "Номер клієнта" at bounding box center [125, 28] width 57 height 32
click at [143, 31] on div at bounding box center [145, 28] width 8 height 7
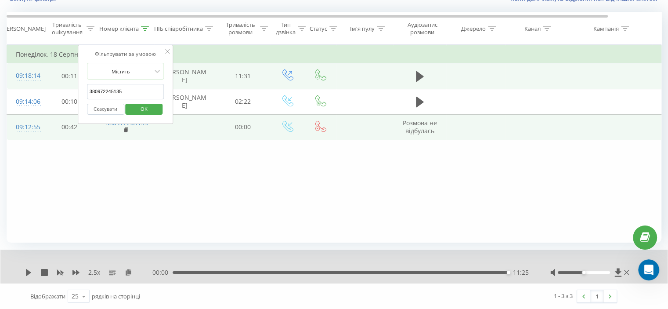
drag, startPoint x: 136, startPoint y: 93, endPoint x: 136, endPoint y: 115, distance: 22.4
click at [51, 100] on table "Фільтрувати за умовою Дорівнює Скасувати OK Фільтрувати за умовою Містить 38097…" at bounding box center [363, 92] width 712 height 95
paste input "505642842"
drag, startPoint x: 139, startPoint y: 104, endPoint x: 130, endPoint y: 2, distance: 102.6
click at [139, 104] on span "OK" at bounding box center [144, 109] width 25 height 14
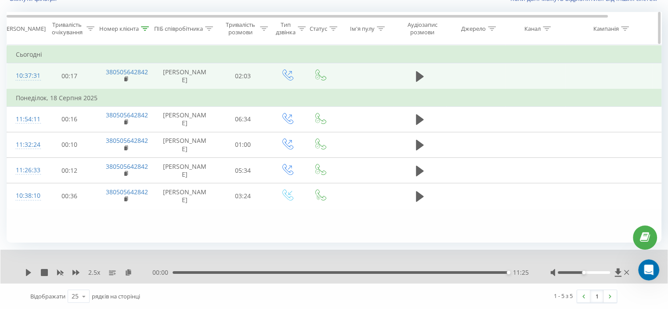
click at [141, 24] on th "Номер клієнта" at bounding box center [125, 28] width 57 height 32
click at [146, 30] on div at bounding box center [145, 28] width 8 height 7
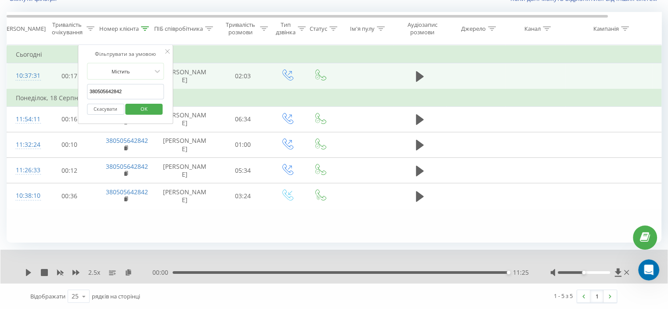
drag, startPoint x: 140, startPoint y: 93, endPoint x: 125, endPoint y: 108, distance: 21.4
click at [67, 93] on table "Фільтрувати за умовою Дорівнює Скасувати OK Фільтрувати за умовою Містить 38050…" at bounding box center [363, 127] width 712 height 164
paste input "989977628"
click at [137, 109] on span "OK" at bounding box center [144, 109] width 25 height 14
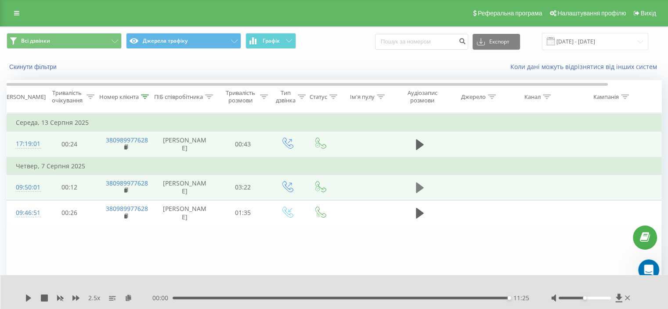
click at [417, 193] on icon at bounding box center [420, 187] width 8 height 11
click at [176, 297] on div "01:55" at bounding box center [342, 297] width 334 height 3
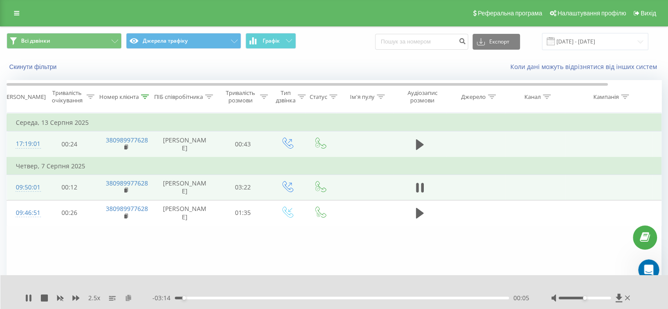
click at [127, 295] on icon at bounding box center [128, 297] width 7 height 6
click at [416, 192] on icon at bounding box center [417, 188] width 3 height 10
click at [165, 261] on div "Фільтрувати за умовою Дорівнює Скасувати OK Фільтрувати за умовою Містить 38098…" at bounding box center [334, 212] width 654 height 198
click at [24, 296] on div "2.5 x - 01:47 01:32 01:32" at bounding box center [334, 292] width 668 height 34
click at [28, 296] on icon at bounding box center [28, 297] width 5 height 7
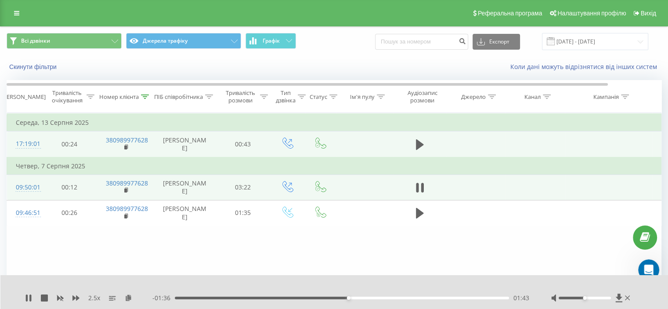
click at [205, 297] on div "01:43" at bounding box center [342, 297] width 334 height 3
drag, startPoint x: 419, startPoint y: 198, endPoint x: 409, endPoint y: 196, distance: 9.4
click at [417, 194] on icon at bounding box center [420, 187] width 8 height 12
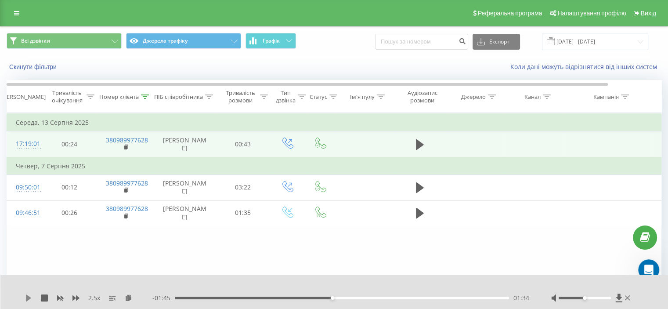
click at [25, 299] on icon at bounding box center [28, 297] width 7 height 7
click at [330, 299] on div "- 01:35 01:44 01:44" at bounding box center [340, 297] width 377 height 9
click at [327, 298] on div "01:31" at bounding box center [342, 297] width 334 height 3
drag, startPoint x: 389, startPoint y: 294, endPoint x: 383, endPoint y: 296, distance: 6.1
click at [388, 294] on div "- 00:11 03:07 03:07" at bounding box center [340, 297] width 377 height 9
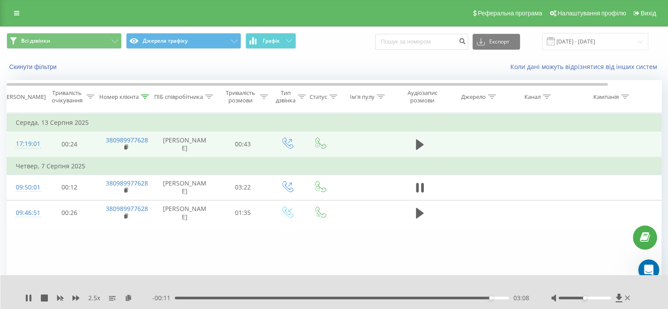
click at [383, 296] on div "03:08" at bounding box center [342, 297] width 334 height 3
click at [388, 299] on div "00:00 03:19 03:19" at bounding box center [340, 297] width 377 height 9
click at [388, 298] on div "00:00 03:19 03:19" at bounding box center [340, 297] width 377 height 9
click at [388, 298] on div "02:08" at bounding box center [342, 297] width 334 height 3
click at [321, 298] on div "02:08" at bounding box center [342, 297] width 334 height 3
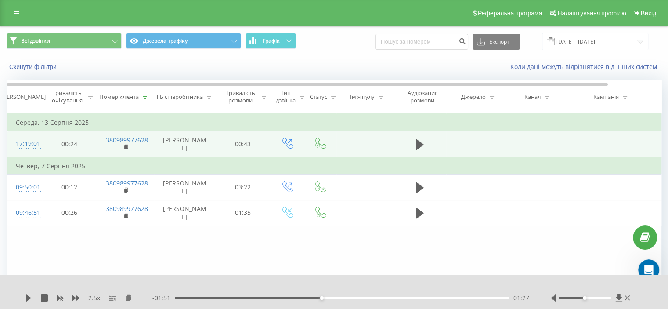
click at [320, 299] on div "01:27" at bounding box center [322, 298] width 4 height 4
click at [25, 296] on icon at bounding box center [28, 297] width 7 height 7
click at [146, 94] on icon at bounding box center [145, 96] width 8 height 4
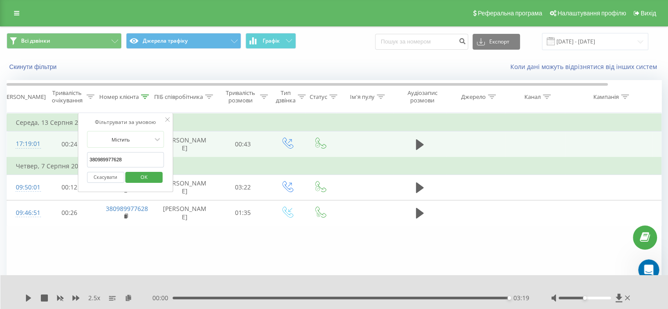
drag, startPoint x: 136, startPoint y: 165, endPoint x: 61, endPoint y: 162, distance: 75.5
click at [61, 162] on table "Фільтрувати за умовою Дорівнює Скасувати OK Фільтрувати за умовою Містить 38098…" at bounding box center [363, 169] width 712 height 113
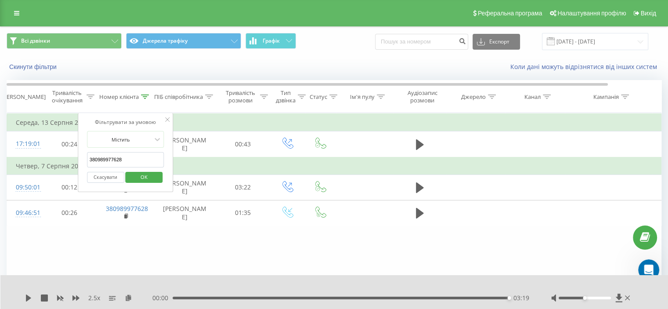
paste input "74004700"
click at [155, 180] on span "OK" at bounding box center [144, 177] width 25 height 14
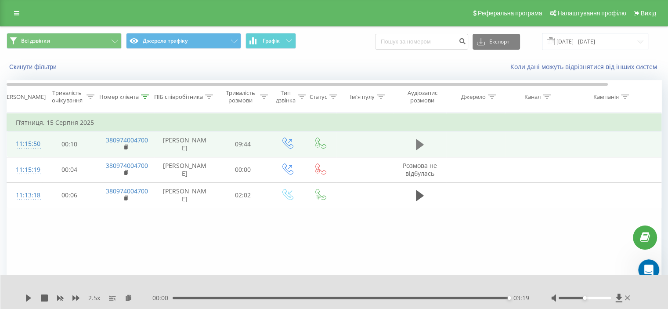
click at [418, 143] on icon at bounding box center [420, 144] width 8 height 12
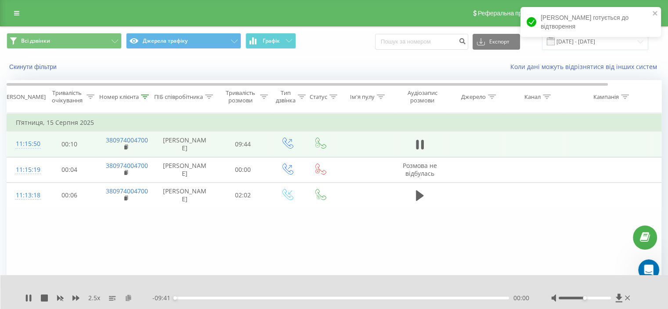
click at [126, 297] on icon at bounding box center [128, 297] width 7 height 6
click at [77, 296] on icon at bounding box center [75, 297] width 7 height 5
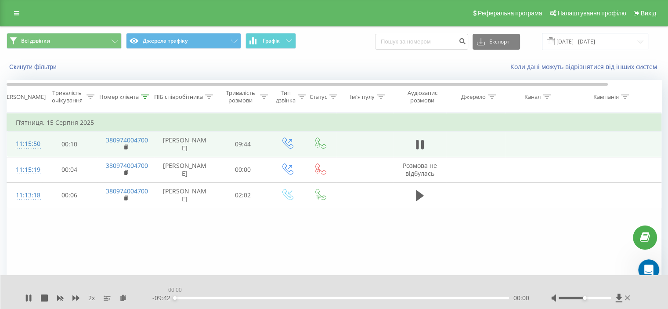
drag, startPoint x: 180, startPoint y: 296, endPoint x: 162, endPoint y: 290, distance: 18.2
click at [170, 298] on div "- 09:42 00:00 00:00" at bounding box center [340, 297] width 377 height 9
click at [420, 144] on icon at bounding box center [420, 144] width 8 height 12
click at [141, 96] on icon at bounding box center [145, 96] width 8 height 4
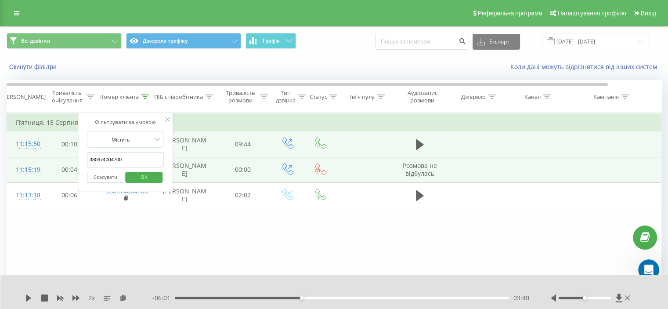
drag, startPoint x: 135, startPoint y: 158, endPoint x: 67, endPoint y: 164, distance: 68.3
click at [67, 164] on table "Фільтрувати за умовою Дорівнює Скасувати OK Фільтрувати за умовою Містить 38097…" at bounding box center [363, 160] width 712 height 95
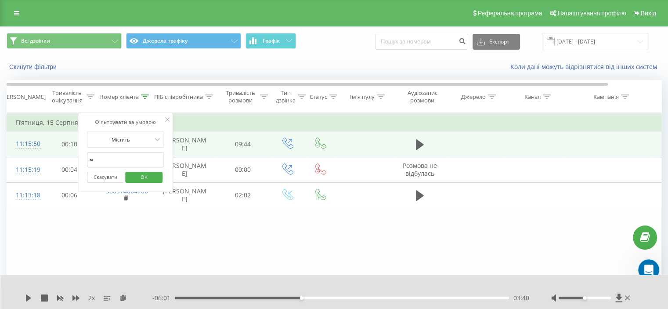
drag, startPoint x: 106, startPoint y: 159, endPoint x: 68, endPoint y: 161, distance: 38.7
click at [68, 161] on table "Фільтрувати за умовою Дорівнює Скасувати OK Фільтрувати за умовою Містить м Ска…" at bounding box center [363, 160] width 712 height 95
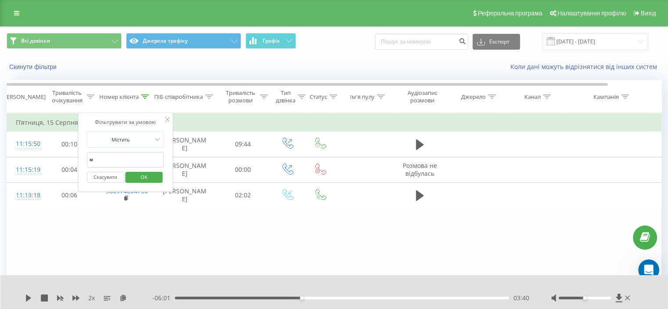
paste input "380991542974"
click at [147, 173] on span "OK" at bounding box center [144, 177] width 25 height 14
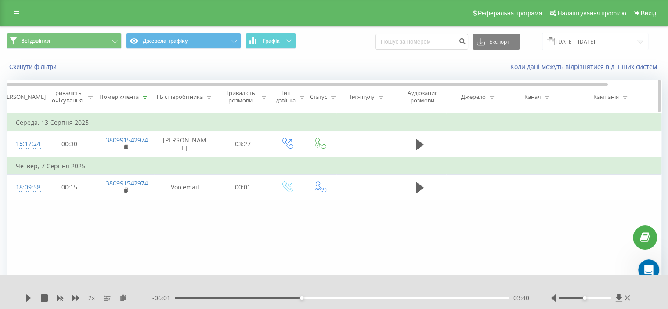
click at [147, 96] on icon at bounding box center [145, 96] width 8 height 4
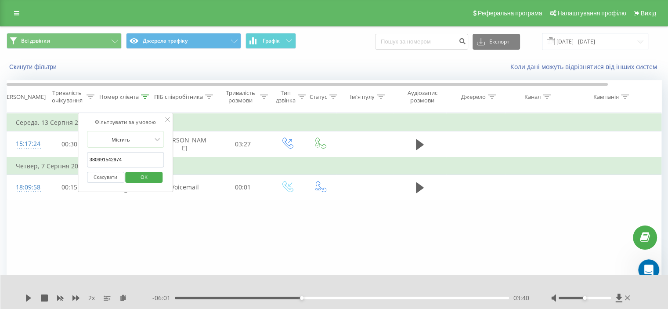
drag, startPoint x: 133, startPoint y: 165, endPoint x: 72, endPoint y: 169, distance: 61.1
click at [72, 167] on table "Фільтрувати за умовою Дорівнює Скасувати OK Фільтрувати за умовою Містить 38099…" at bounding box center [363, 156] width 712 height 87
paste input "61703595"
click at [138, 177] on span "OK" at bounding box center [144, 177] width 25 height 14
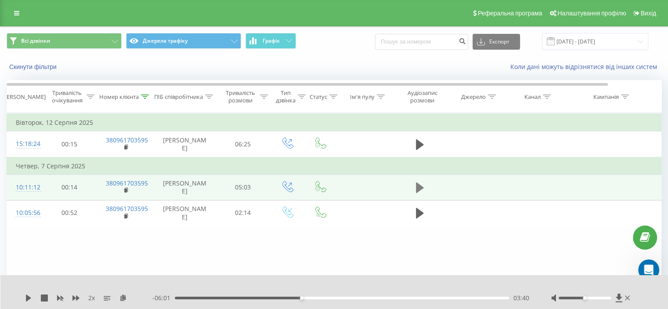
click at [418, 193] on icon at bounding box center [420, 187] width 8 height 11
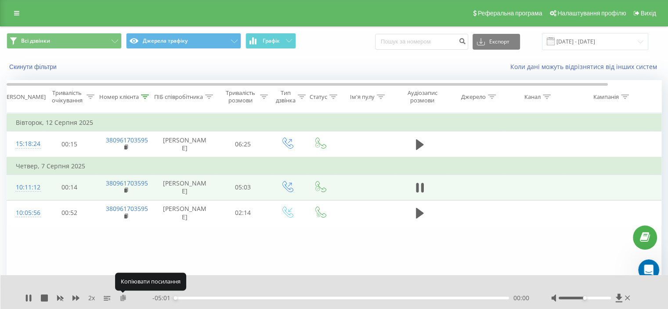
click at [123, 298] on icon at bounding box center [122, 297] width 7 height 6
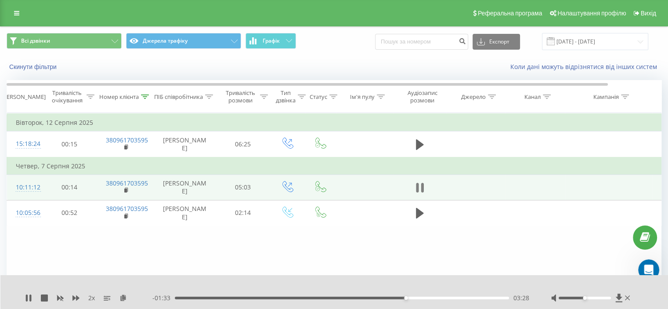
click at [414, 194] on button at bounding box center [419, 187] width 13 height 13
click at [29, 300] on icon at bounding box center [28, 297] width 7 height 7
click at [419, 194] on icon at bounding box center [420, 187] width 8 height 12
click at [149, 96] on div "Номер клієнта" at bounding box center [125, 96] width 57 height 7
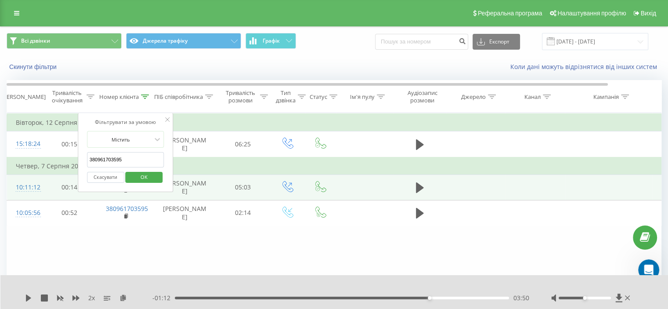
drag, startPoint x: 130, startPoint y: 159, endPoint x: 89, endPoint y: 170, distance: 43.2
click at [66, 165] on table "Фільтрувати за умовою Дорівнює Скасувати OK Фільтрувати за умовою Містить 38096…" at bounding box center [363, 169] width 712 height 113
paste input "71512688"
click at [134, 175] on span "OK" at bounding box center [144, 177] width 25 height 14
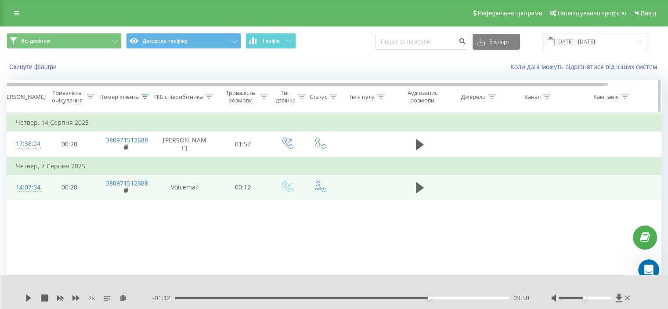
click at [145, 97] on icon at bounding box center [145, 96] width 8 height 4
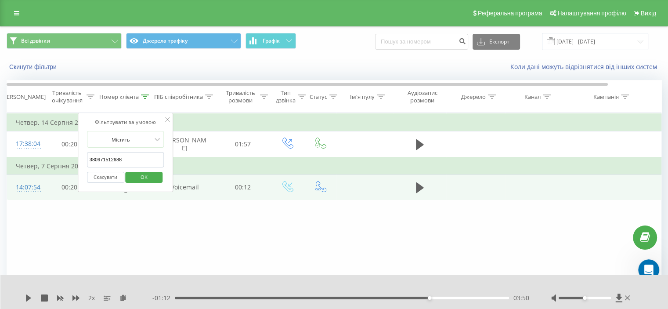
drag, startPoint x: 132, startPoint y: 154, endPoint x: 58, endPoint y: 165, distance: 74.5
click at [58, 165] on table "Фільтрувати за умовою Дорівнює Скасувати OK Фільтрувати за умовою Містить 38097…" at bounding box center [363, 156] width 712 height 87
paste input "86114413"
click at [150, 171] on span "OK" at bounding box center [144, 177] width 25 height 14
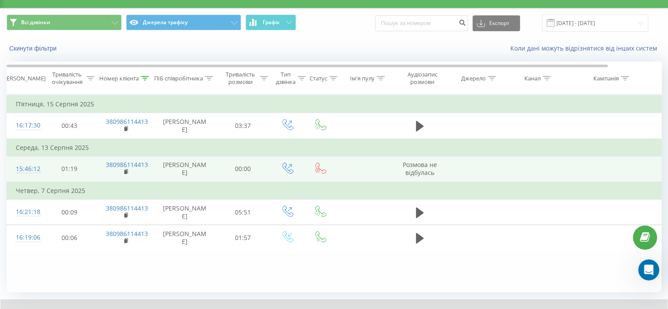
scroll to position [34, 0]
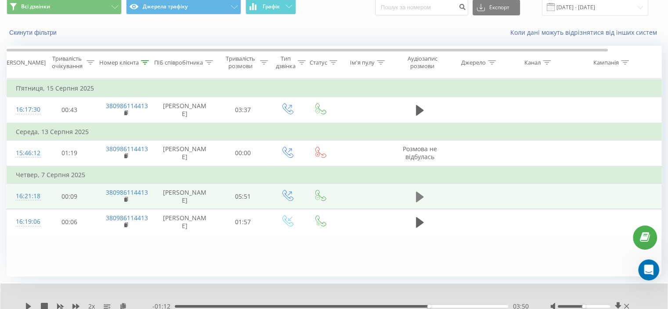
click at [416, 201] on icon at bounding box center [420, 196] width 8 height 11
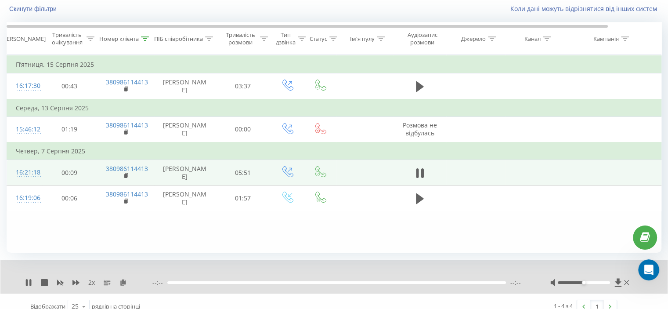
scroll to position [68, 0]
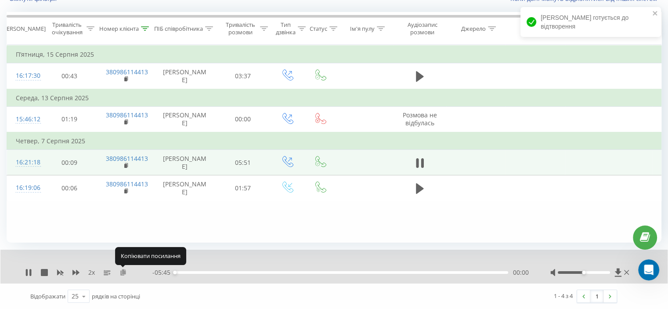
click at [122, 273] on icon at bounding box center [122, 272] width 7 height 6
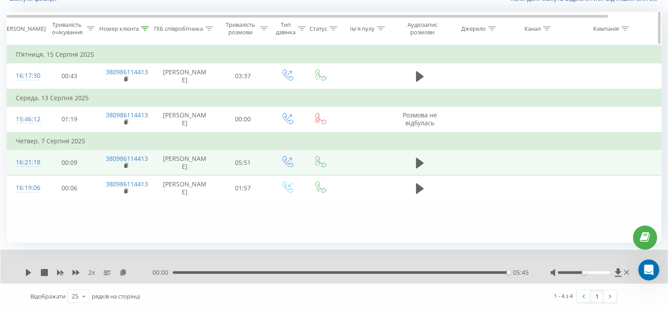
click at [144, 29] on icon at bounding box center [145, 28] width 8 height 4
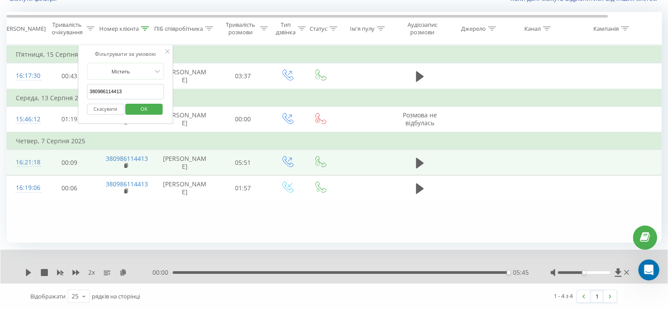
drag, startPoint x: 133, startPoint y: 90, endPoint x: 122, endPoint y: 109, distance: 22.0
click at [72, 97] on table "Фільтрувати за умовою Дорівнює Скасувати OK Фільтрувати за умовою Містить 38098…" at bounding box center [363, 123] width 712 height 156
paste input "97160401"
type input "380997160401"
click at [145, 108] on span "OK" at bounding box center [144, 109] width 25 height 14
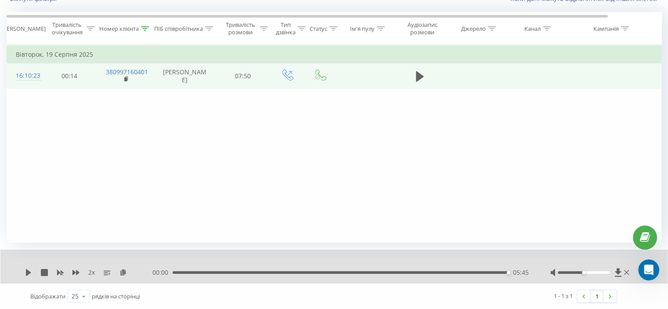
drag, startPoint x: 418, startPoint y: 77, endPoint x: 406, endPoint y: 76, distance: 12.4
click at [420, 77] on icon at bounding box center [420, 76] width 8 height 11
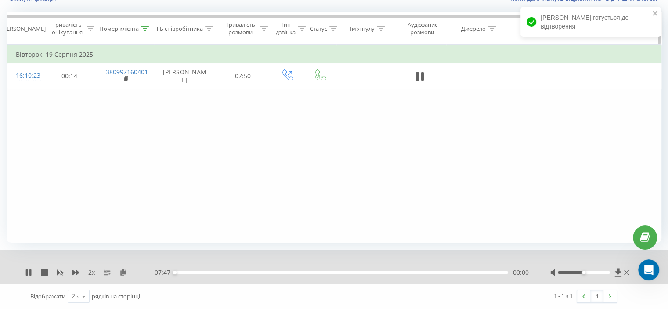
click at [144, 29] on icon at bounding box center [145, 28] width 8 height 4
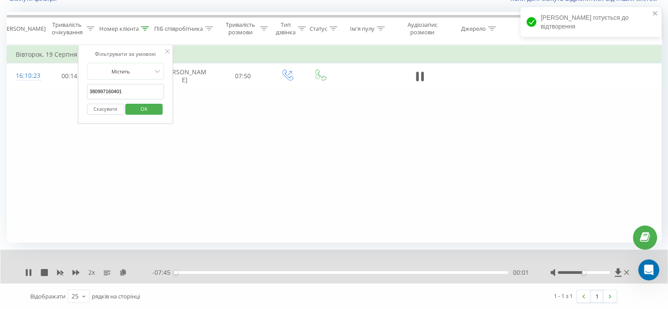
drag, startPoint x: 133, startPoint y: 87, endPoint x: 118, endPoint y: 103, distance: 22.0
click at [67, 89] on table "Фільтрувати за умовою Дорівнює Скасувати OK Фільтрувати за умовою Містить 38099…" at bounding box center [363, 67] width 712 height 44
click at [140, 106] on span "OK" at bounding box center [144, 109] width 25 height 14
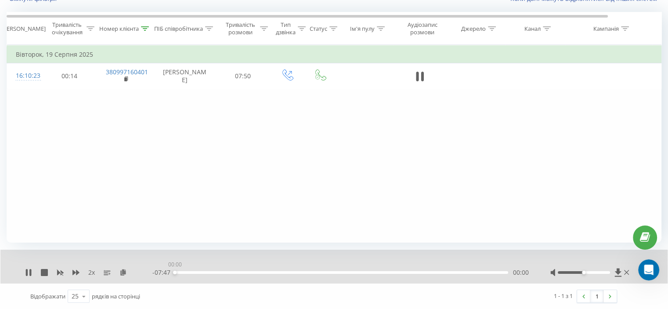
drag, startPoint x: 176, startPoint y: 273, endPoint x: 171, endPoint y: 273, distance: 4.8
click at [171, 273] on div "- 07:47 00:00 00:00" at bounding box center [340, 272] width 376 height 9
click at [121, 270] on icon at bounding box center [122, 272] width 7 height 6
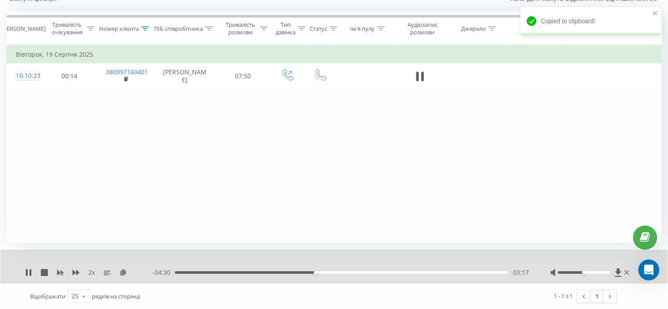
scroll to position [151, 0]
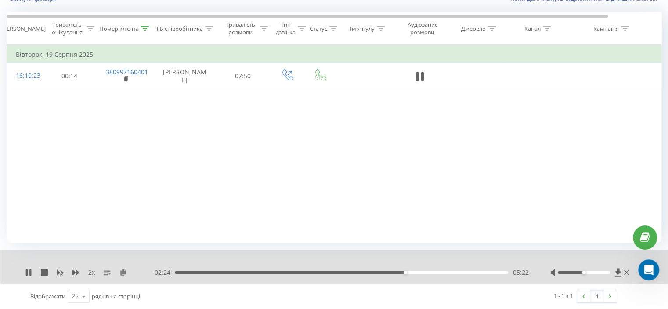
click at [164, 132] on div "Фільтрувати за умовою Дорівнює Скасувати OK Фільтрувати за умовою Містить 38099…" at bounding box center [334, 144] width 654 height 198
click at [364, 270] on div "- 01:22 06:24 06:24" at bounding box center [340, 272] width 376 height 9
click at [341, 271] on div "03:53" at bounding box center [341, 272] width 333 height 3
click at [75, 272] on icon at bounding box center [75, 271] width 7 height 5
click at [325, 272] on div "03:30" at bounding box center [341, 272] width 333 height 3
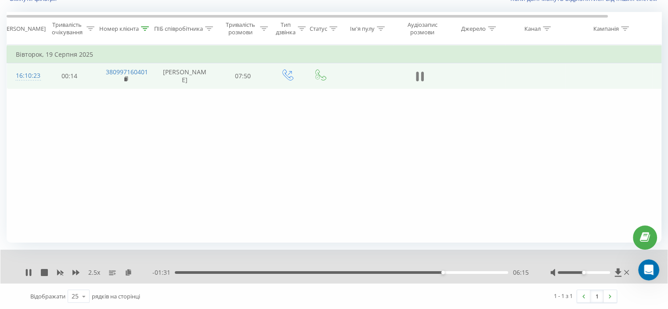
click at [416, 77] on icon at bounding box center [417, 77] width 3 height 10
click at [31, 273] on icon at bounding box center [28, 272] width 7 height 7
click at [323, 273] on div "07:47" at bounding box center [339, 272] width 335 height 3
click at [142, 25] on div at bounding box center [145, 28] width 8 height 7
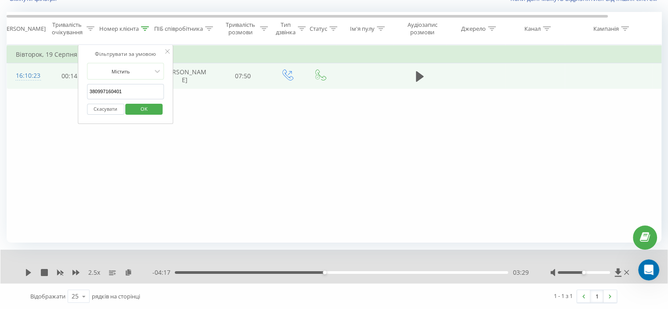
drag, startPoint x: 95, startPoint y: 93, endPoint x: 104, endPoint y: 103, distance: 14.3
click at [61, 89] on table "Фільтрувати за умовою Дорівнює Скасувати OK Фільтрувати за умовою Містить 38099…" at bounding box center [363, 67] width 712 height 44
paste input "58127400"
click at [135, 105] on span "OK" at bounding box center [144, 109] width 25 height 14
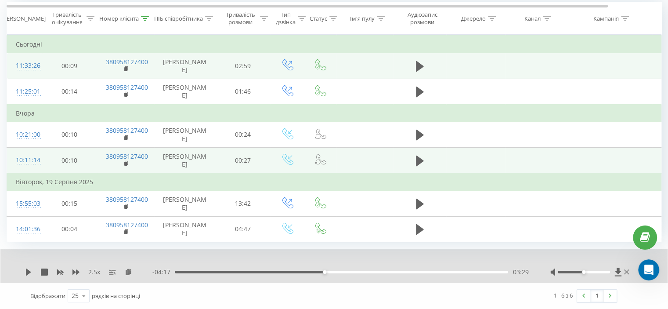
scroll to position [125, 0]
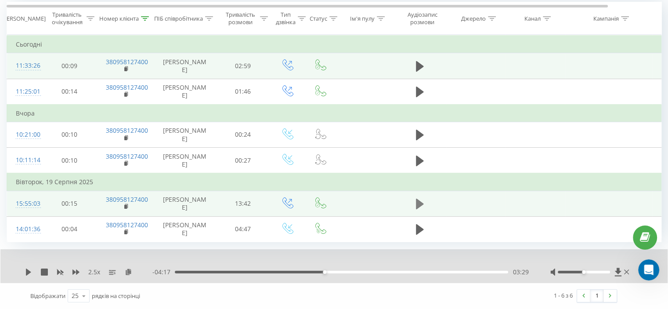
click at [417, 198] on icon at bounding box center [420, 203] width 8 height 11
click at [79, 274] on div "2.5 x" at bounding box center [88, 271] width 127 height 9
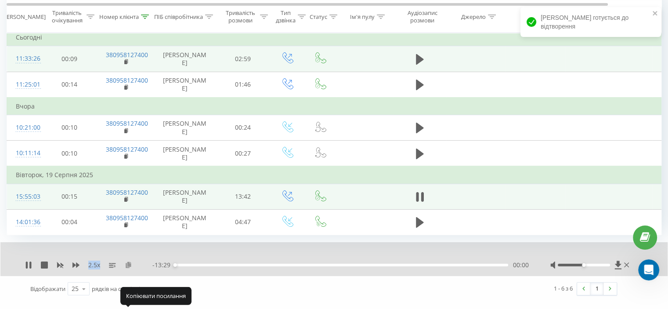
click at [128, 267] on icon at bounding box center [128, 264] width 7 height 6
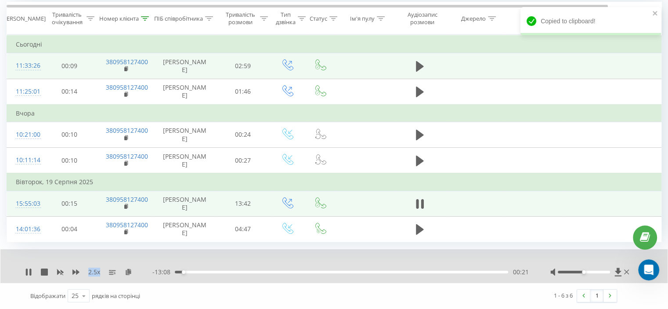
drag, startPoint x: 184, startPoint y: 272, endPoint x: 167, endPoint y: 272, distance: 17.6
click at [167, 272] on div "- 13:08 00:21 00:21" at bounding box center [340, 271] width 376 height 9
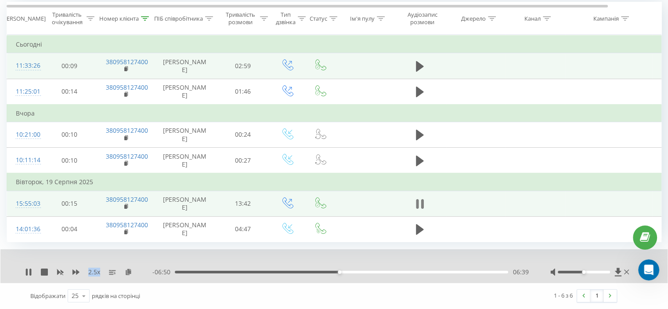
click at [421, 199] on icon at bounding box center [420, 204] width 8 height 12
click at [30, 270] on icon at bounding box center [28, 271] width 7 height 7
click at [78, 270] on icon at bounding box center [75, 271] width 7 height 7
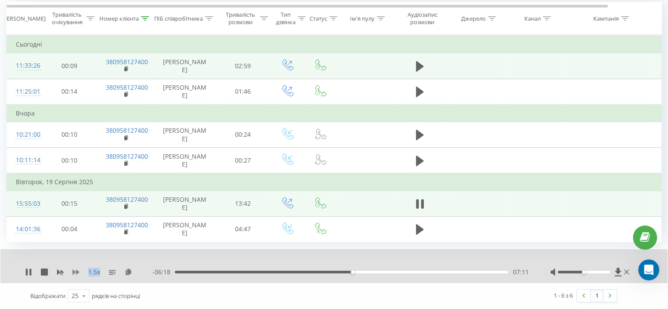
click at [78, 270] on icon at bounding box center [75, 271] width 7 height 7
click at [390, 272] on div "00:00" at bounding box center [341, 271] width 333 height 3
click at [28, 272] on icon at bounding box center [28, 271] width 5 height 7
click at [79, 271] on icon at bounding box center [75, 271] width 7 height 5
click at [290, 270] on div "08:59" at bounding box center [341, 271] width 333 height 3
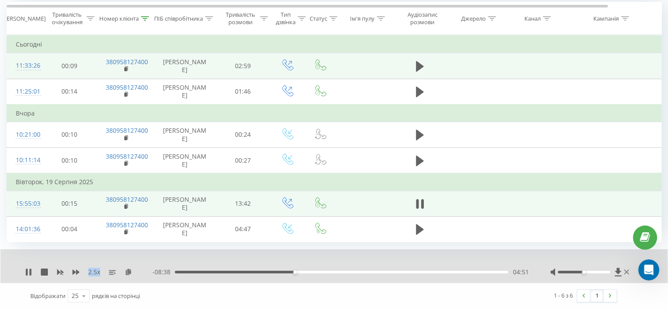
click at [305, 270] on div "04:51" at bounding box center [341, 271] width 333 height 3
click at [318, 271] on div "05:48" at bounding box center [341, 271] width 333 height 3
click at [325, 271] on div "05:50" at bounding box center [341, 271] width 333 height 3
click at [418, 272] on div "10:20" at bounding box center [341, 271] width 333 height 3
drag, startPoint x: 420, startPoint y: 272, endPoint x: 429, endPoint y: 272, distance: 9.2
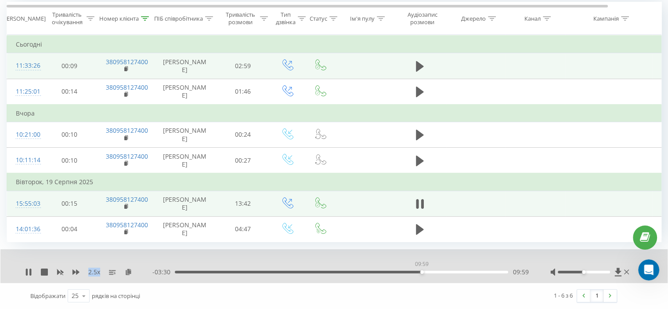
click at [424, 272] on div "09:59" at bounding box center [422, 272] width 4 height 4
click at [424, 272] on div "10:05" at bounding box center [341, 271] width 333 height 3
click at [420, 273] on div "- 03:20 10:09 10:09" at bounding box center [340, 271] width 376 height 9
click at [420, 273] on div "- 03:20 10:10 10:10" at bounding box center [340, 271] width 376 height 9
click at [420, 273] on div "- 03:19 10:10 10:10" at bounding box center [340, 271] width 376 height 9
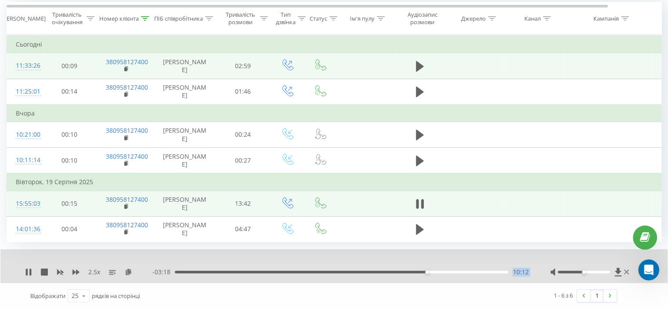
click at [420, 273] on div "- 03:18 10:12 10:12" at bounding box center [340, 271] width 376 height 9
click at [420, 272] on div "09:56" at bounding box center [341, 271] width 333 height 3
click at [425, 197] on button at bounding box center [419, 203] width 13 height 13
click at [32, 275] on icon at bounding box center [28, 271] width 7 height 7
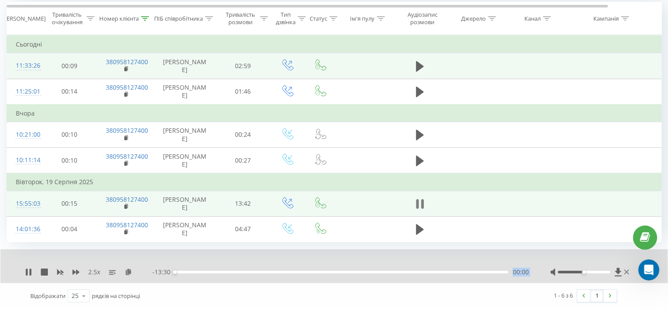
click at [419, 198] on icon at bounding box center [420, 204] width 8 height 12
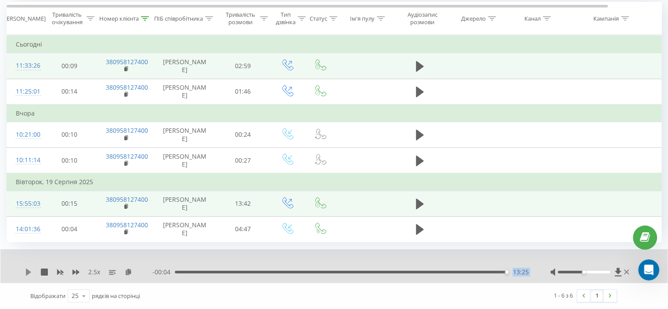
click at [26, 272] on icon at bounding box center [28, 271] width 5 height 7
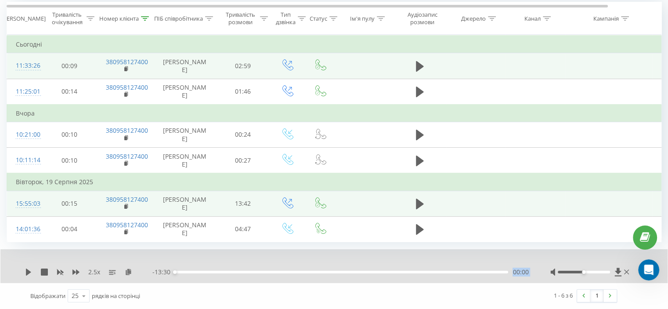
click at [440, 273] on div "00:00" at bounding box center [341, 271] width 333 height 3
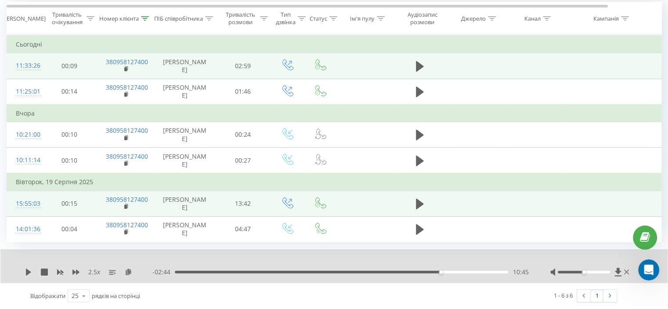
click at [26, 268] on div "2.5 x" at bounding box center [88, 271] width 127 height 9
click at [26, 269] on icon at bounding box center [28, 271] width 5 height 7
click at [478, 271] on div "12:07" at bounding box center [341, 271] width 333 height 3
click at [146, 17] on icon at bounding box center [145, 18] width 8 height 4
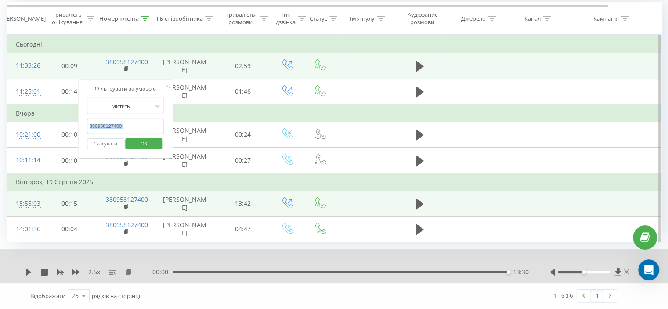
drag, startPoint x: 129, startPoint y: 82, endPoint x: 97, endPoint y: 82, distance: 32.0
click at [97, 97] on form "Містить 380958127400 Скасувати OK" at bounding box center [125, 125] width 77 height 56
drag, startPoint x: 128, startPoint y: 79, endPoint x: 68, endPoint y: 81, distance: 59.7
click at [68, 80] on table "Фільтрувати за умовою Дорівнює Скасувати OK Фільтрувати за умовою Містить 38095…" at bounding box center [363, 138] width 712 height 207
paste input "37628065"
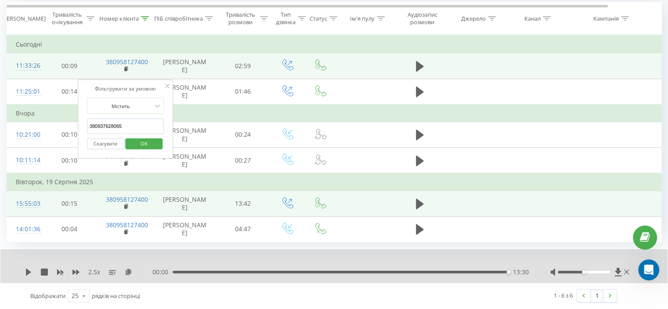
drag, startPoint x: 128, startPoint y: 92, endPoint x: 208, endPoint y: 152, distance: 99.9
click at [129, 138] on button "OK" at bounding box center [144, 143] width 37 height 11
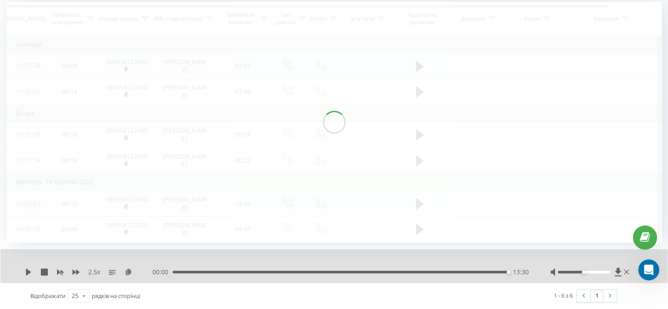
scroll to position [68, 0]
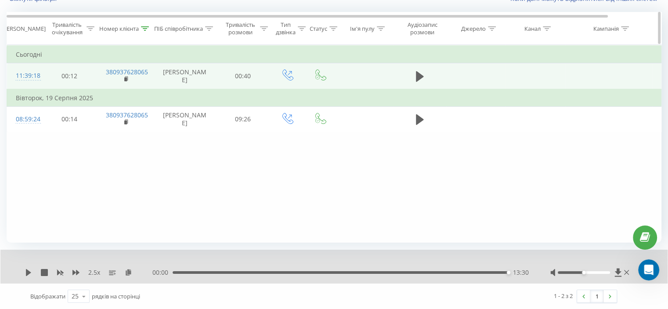
click at [142, 29] on icon at bounding box center [145, 28] width 8 height 4
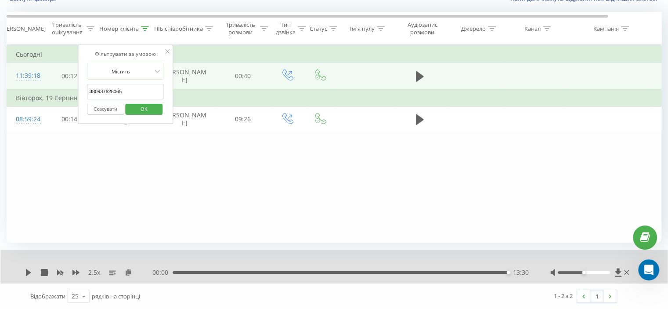
drag, startPoint x: 133, startPoint y: 86, endPoint x: 75, endPoint y: 99, distance: 58.6
click at [70, 90] on table "Фільтрувати за умовою Дорівнює Скасувати OK Фільтрувати за умовою Містить 38093…" at bounding box center [363, 88] width 712 height 87
click at [146, 108] on span "OK" at bounding box center [144, 109] width 25 height 14
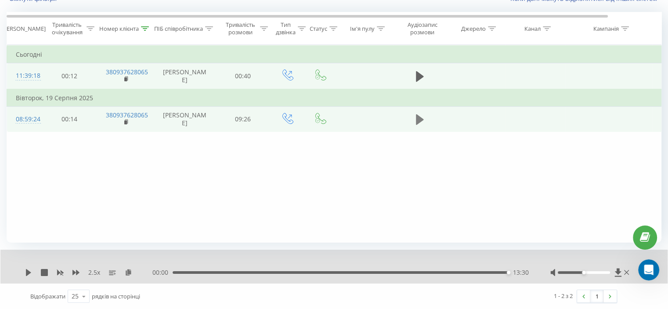
click at [418, 125] on icon at bounding box center [420, 119] width 8 height 11
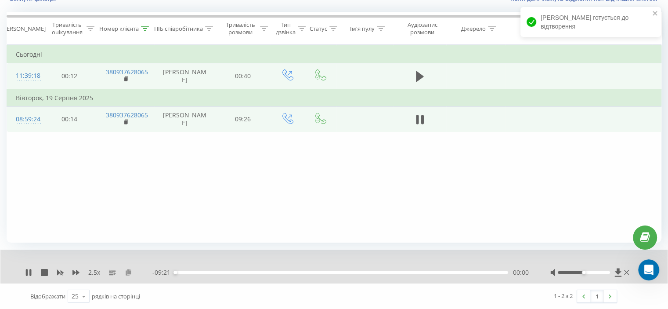
click at [128, 272] on icon at bounding box center [128, 272] width 7 height 6
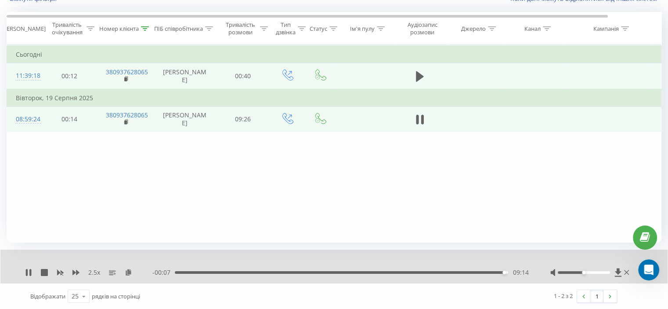
click at [204, 273] on div "- 00:07 09:14 09:14" at bounding box center [340, 272] width 376 height 9
click at [204, 271] on div "09:15" at bounding box center [341, 272] width 333 height 3
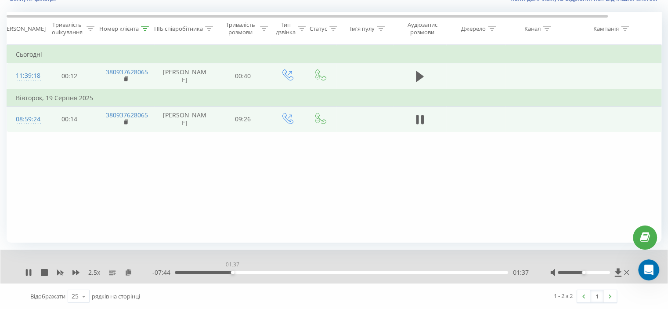
click at [232, 271] on div "01:37" at bounding box center [341, 272] width 333 height 3
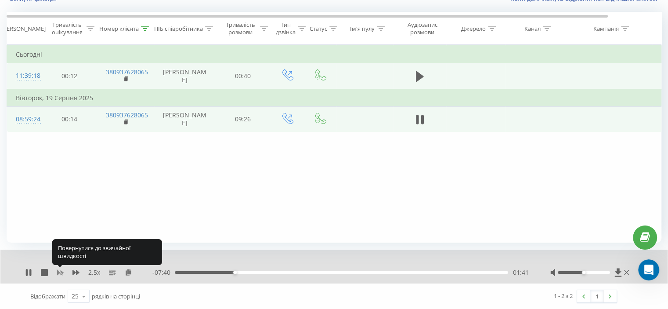
click at [60, 273] on icon at bounding box center [60, 272] width 7 height 7
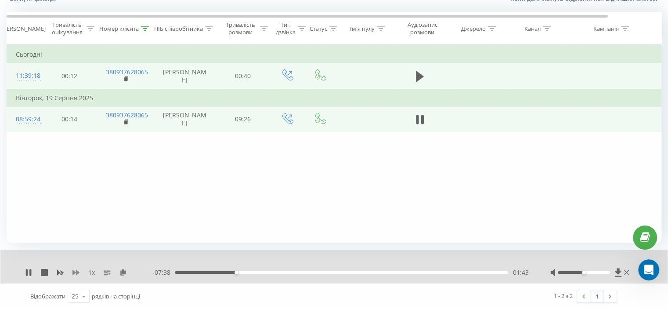
click at [74, 271] on icon at bounding box center [75, 271] width 7 height 5
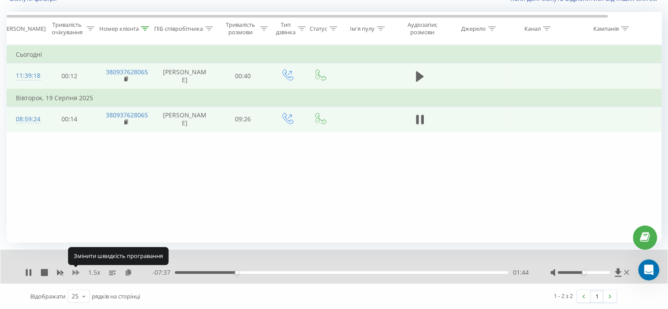
click at [74, 271] on icon at bounding box center [75, 271] width 7 height 5
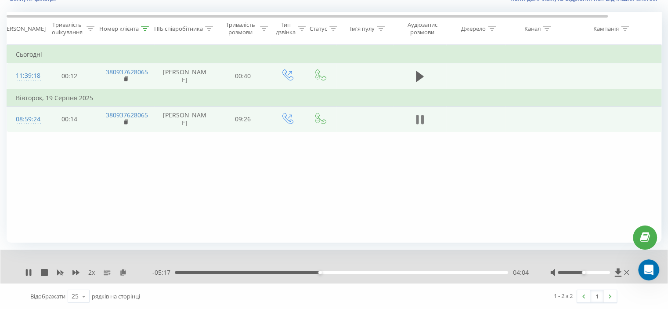
click at [417, 126] on icon at bounding box center [420, 119] width 8 height 12
click at [26, 273] on icon at bounding box center [28, 272] width 5 height 7
drag, startPoint x: 139, startPoint y: 179, endPoint x: 140, endPoint y: 162, distance: 16.3
click at [139, 177] on div "Фільтрувати за умовою Дорівнює Скасувати OK Фільтрувати за умовою Містить 38093…" at bounding box center [334, 144] width 654 height 198
click at [418, 124] on icon at bounding box center [417, 120] width 3 height 10
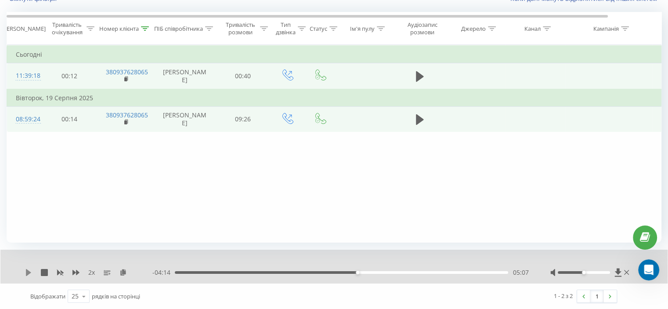
click at [29, 273] on icon at bounding box center [28, 272] width 5 height 7
click at [149, 28] on div "Номер клієнта" at bounding box center [125, 28] width 57 height 7
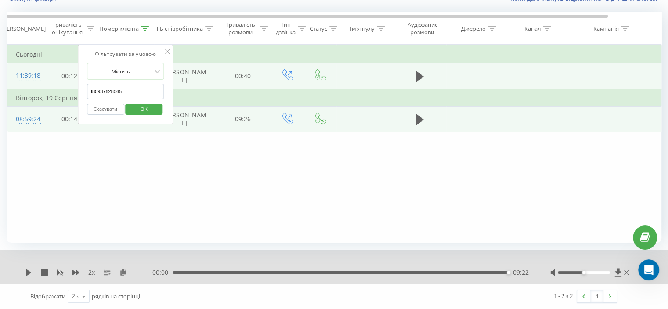
drag, startPoint x: 125, startPoint y: 90, endPoint x: 86, endPoint y: 108, distance: 43.4
click at [63, 90] on table "Фільтрувати за умовою Дорівнює Скасувати OK Фільтрувати за умовою Містить 38093…" at bounding box center [363, 88] width 712 height 87
paste input "54633196"
click at [144, 111] on span "OK" at bounding box center [144, 109] width 25 height 14
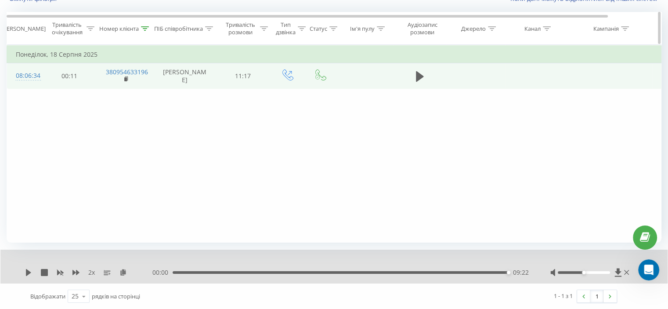
click at [148, 29] on icon at bounding box center [145, 28] width 8 height 4
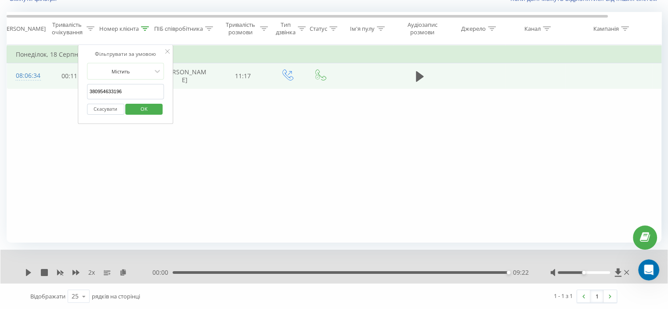
drag, startPoint x: 139, startPoint y: 93, endPoint x: 74, endPoint y: 96, distance: 65.0
click at [73, 95] on div "Фільтрувати за умовою Дорівнює Скасувати OK Фільтрувати за умовою Містить 38095…" at bounding box center [334, 144] width 654 height 198
paste input "37628065"
click at [151, 111] on span "OK" at bounding box center [144, 109] width 25 height 14
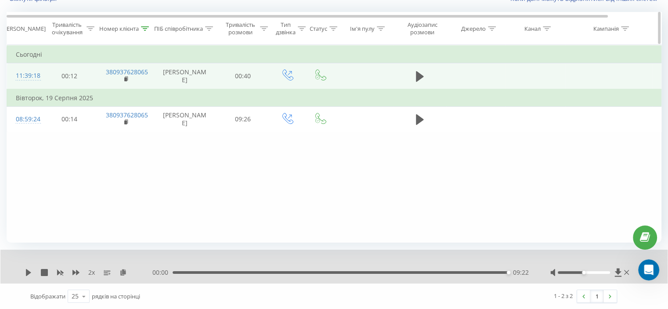
click at [145, 25] on div at bounding box center [145, 28] width 8 height 7
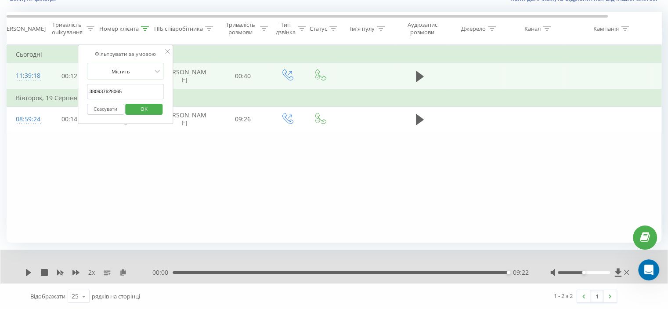
drag, startPoint x: 128, startPoint y: 88, endPoint x: 64, endPoint y: 104, distance: 65.6
click at [61, 100] on table "Фільтрувати за умовою Дорівнює Скасувати OK Фільтрувати за умовою Містить 38093…" at bounding box center [363, 88] width 712 height 87
paste input "54633196"
type input "380954633196"
click at [146, 109] on span "OK" at bounding box center [144, 109] width 25 height 14
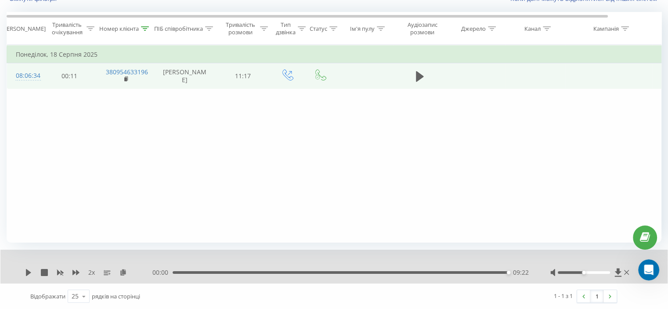
click at [411, 79] on td at bounding box center [419, 75] width 53 height 25
click at [420, 79] on icon at bounding box center [420, 76] width 8 height 11
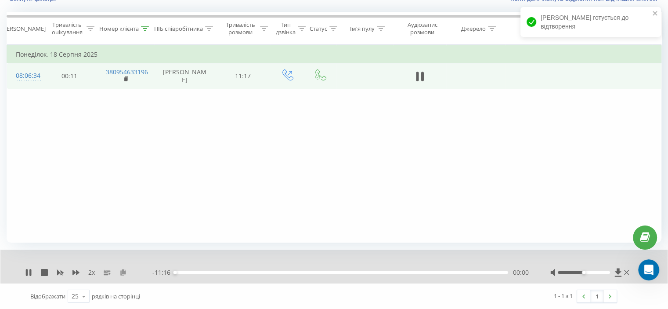
click at [125, 270] on icon at bounding box center [122, 272] width 7 height 6
drag, startPoint x: 100, startPoint y: 156, endPoint x: 103, endPoint y: 152, distance: 4.7
click at [100, 156] on div "Фільтрувати за умовою Дорівнює Скасувати OK Фільтрувати за умовою Містить 38095…" at bounding box center [334, 144] width 654 height 198
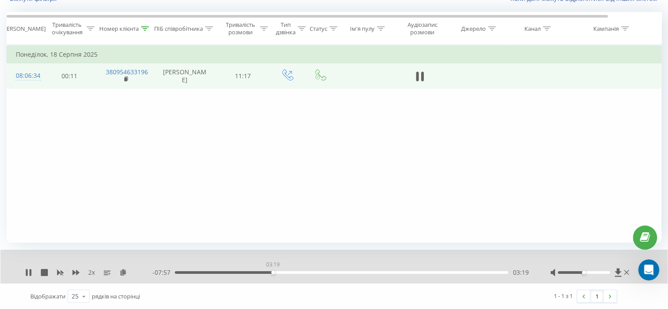
click at [273, 272] on div "03:19" at bounding box center [341, 272] width 333 height 3
click at [272, 272] on div "03:19" at bounding box center [273, 272] width 4 height 4
click at [78, 269] on icon at bounding box center [75, 272] width 7 height 7
click at [277, 271] on div "03:23" at bounding box center [341, 272] width 333 height 3
click at [280, 271] on div "03:28" at bounding box center [341, 272] width 333 height 3
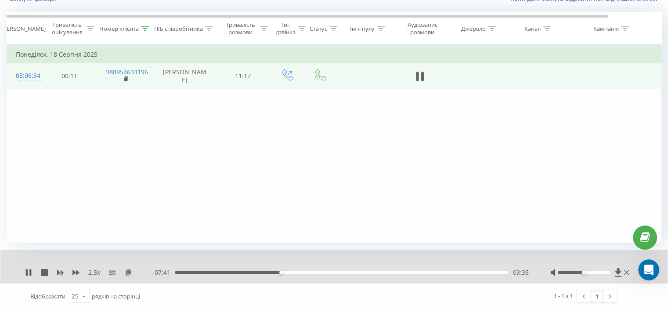
click at [286, 271] on div "03:35" at bounding box center [341, 272] width 333 height 3
drag, startPoint x: 140, startPoint y: 140, endPoint x: 146, endPoint y: 123, distance: 17.8
click at [142, 135] on div "Фільтрувати за умовою Дорівнює Скасувати OK Фільтрувати за умовою Містить 38095…" at bounding box center [334, 144] width 654 height 198
click at [276, 269] on div "- 04:00 07:16 07:16" at bounding box center [340, 272] width 376 height 9
click at [273, 273] on div "- 03:59 07:17 07:17" at bounding box center [340, 272] width 376 height 9
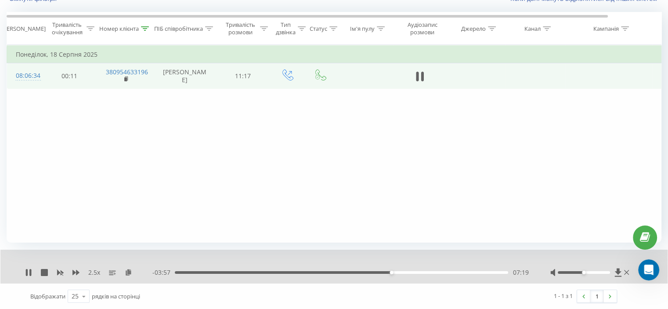
click at [269, 271] on div "07:19" at bounding box center [341, 272] width 333 height 3
click at [76, 272] on icon at bounding box center [75, 271] width 7 height 5
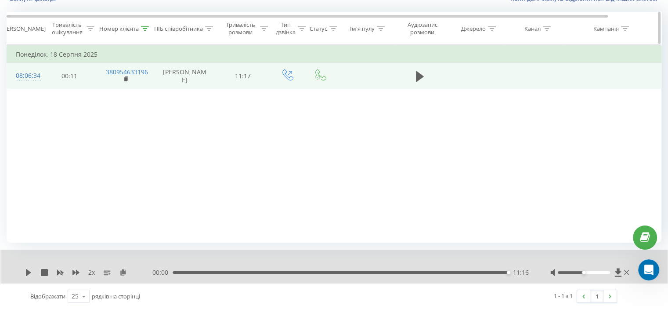
click at [144, 28] on icon at bounding box center [145, 28] width 8 height 4
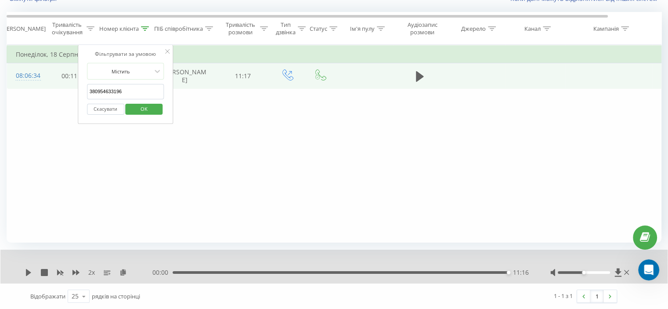
drag, startPoint x: 136, startPoint y: 88, endPoint x: 81, endPoint y: 103, distance: 57.4
click at [65, 96] on div "Фільтрувати за умовою Дорівнює Скасувати OK Фільтрувати за умовою Містить 38095…" at bounding box center [334, 144] width 654 height 198
paste input "506042289"
drag, startPoint x: 132, startPoint y: 112, endPoint x: 129, endPoint y: 101, distance: 11.0
click at [132, 112] on span "OK" at bounding box center [144, 109] width 25 height 14
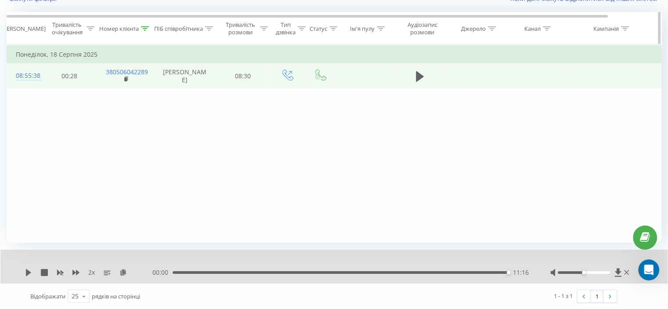
click at [147, 29] on icon at bounding box center [145, 28] width 8 height 4
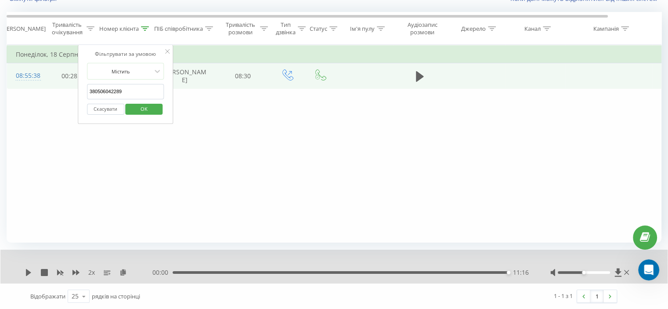
drag, startPoint x: 126, startPoint y: 90, endPoint x: 63, endPoint y: 108, distance: 66.1
click at [42, 97] on div "Фільтрувати за умовою Дорівнює Скасувати OK Фільтрувати за умовою Містить 38050…" at bounding box center [334, 144] width 654 height 198
click at [147, 113] on span "OK" at bounding box center [144, 109] width 25 height 14
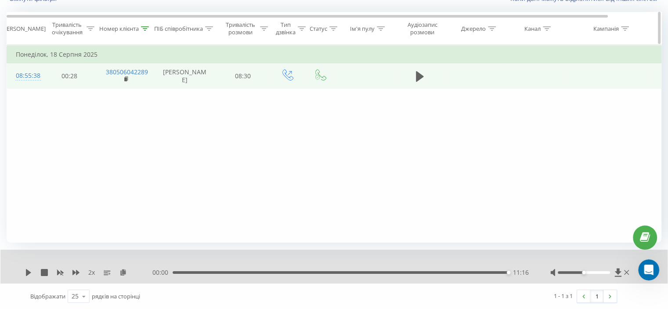
drag, startPoint x: 147, startPoint y: 26, endPoint x: 142, endPoint y: 50, distance: 25.0
click at [146, 26] on icon at bounding box center [145, 28] width 8 height 4
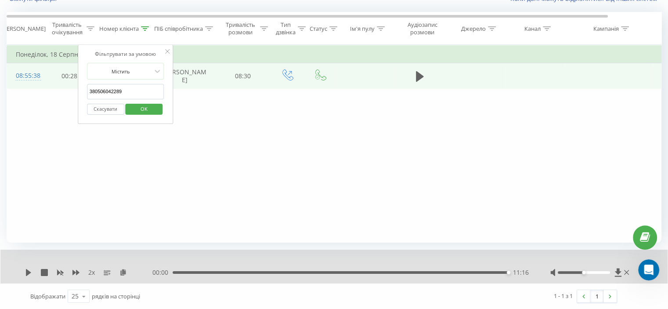
drag, startPoint x: 131, startPoint y: 89, endPoint x: 120, endPoint y: 109, distance: 23.0
click at [55, 97] on div "Фільтрувати за умовою Дорівнює Скасувати OK Фільтрувати за умовою Містить 38050…" at bounding box center [334, 144] width 654 height 198
paste input "67447211"
click at [129, 109] on button "OK" at bounding box center [144, 109] width 37 height 11
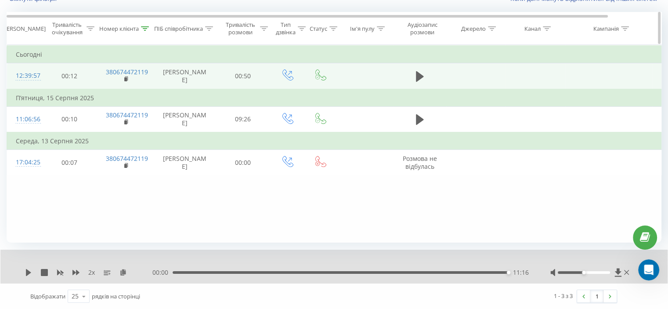
click at [144, 29] on icon at bounding box center [145, 28] width 8 height 4
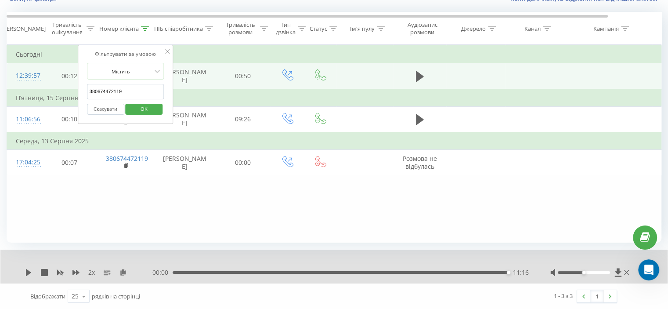
drag, startPoint x: 137, startPoint y: 97, endPoint x: 65, endPoint y: 97, distance: 71.5
click at [65, 97] on table "Фільтрувати за умовою Дорівнює Скасувати OK Фільтрувати за умовою Містить 38067…" at bounding box center [363, 110] width 712 height 130
paste input "50604228"
click at [129, 104] on button "OK" at bounding box center [144, 109] width 37 height 11
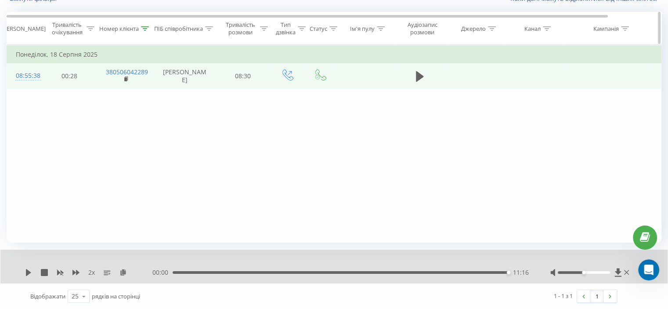
click at [146, 26] on icon at bounding box center [145, 28] width 8 height 4
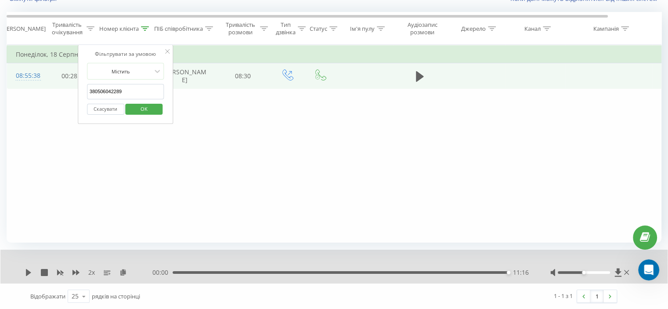
drag, startPoint x: 120, startPoint y: 89, endPoint x: 68, endPoint y: 100, distance: 53.4
click at [50, 89] on table "Фільтрувати за умовою Дорівнює Скасувати OK Фільтрувати за умовою Містить 38050…" at bounding box center [363, 67] width 712 height 44
paste input "954633196"
click at [140, 104] on span "OK" at bounding box center [144, 109] width 25 height 14
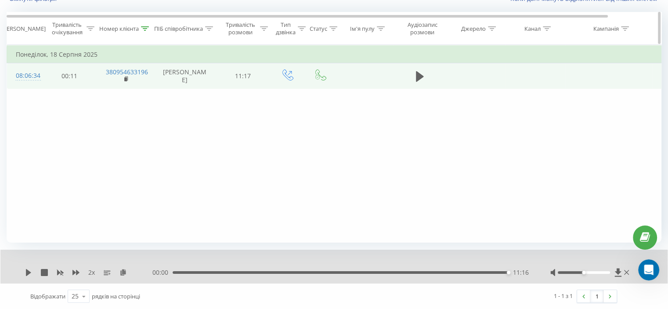
click at [147, 25] on div at bounding box center [145, 28] width 8 height 7
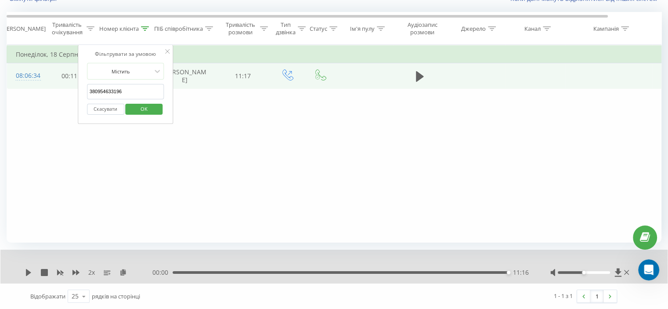
drag, startPoint x: 120, startPoint y: 93, endPoint x: 132, endPoint y: 105, distance: 17.1
click at [55, 97] on div "Фільтрувати за умовою Дорівнює Скасувати OK Фільтрувати за умовою Містить 38095…" at bounding box center [334, 144] width 654 height 198
paste input "506042289"
click at [142, 105] on span "OK" at bounding box center [144, 109] width 25 height 14
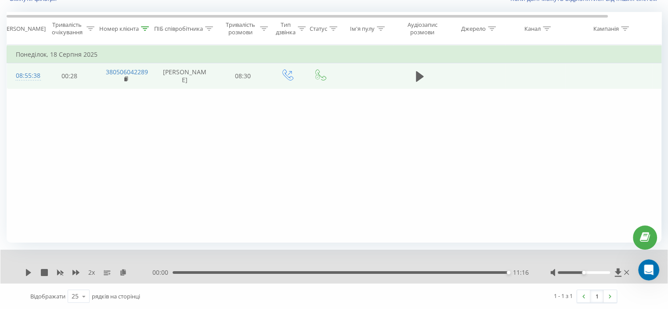
drag, startPoint x: 125, startPoint y: 203, endPoint x: 328, endPoint y: 90, distance: 232.4
click at [125, 202] on div "Фільтрувати за умовою Дорівнює Скасувати OK Фільтрувати за умовою Містить 38050…" at bounding box center [334, 144] width 654 height 198
click at [417, 82] on icon at bounding box center [420, 76] width 8 height 11
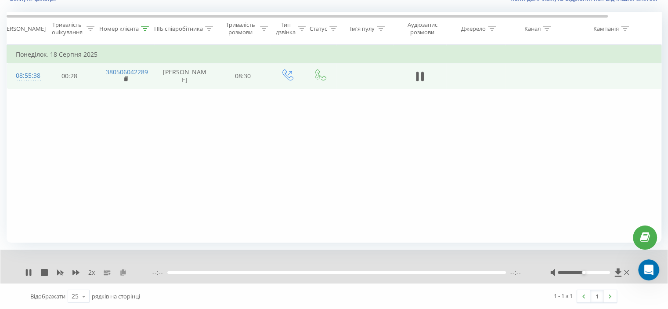
click at [124, 272] on icon at bounding box center [122, 272] width 7 height 6
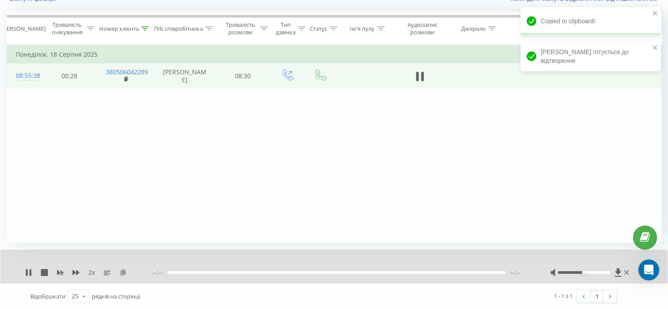
click at [124, 272] on icon at bounding box center [122, 272] width 7 height 6
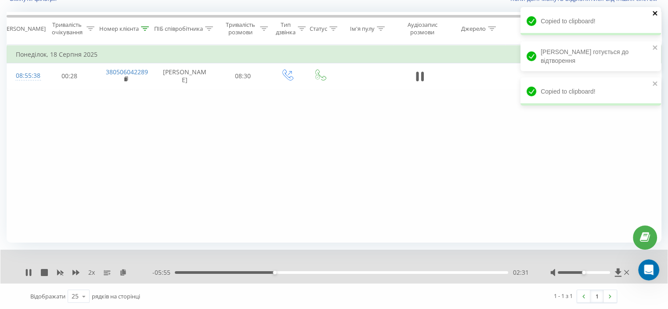
click at [657, 15] on icon "close" at bounding box center [655, 13] width 6 height 7
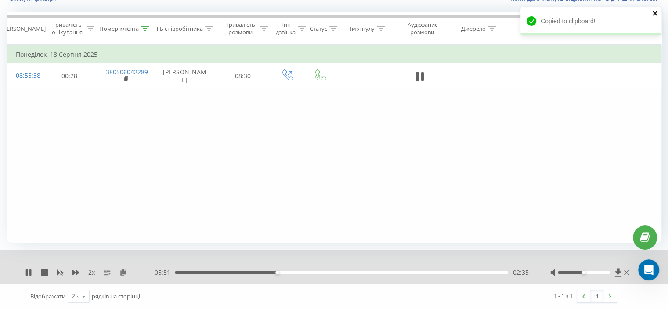
click at [653, 15] on icon "close" at bounding box center [655, 13] width 6 height 7
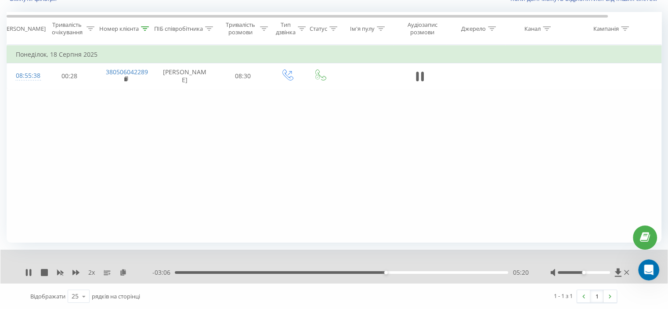
click at [80, 271] on div "2 x" at bounding box center [88, 272] width 127 height 9
click at [78, 271] on icon at bounding box center [75, 272] width 7 height 7
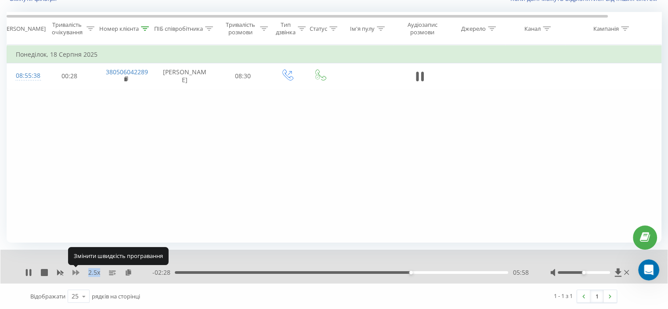
click at [76, 271] on icon at bounding box center [75, 271] width 7 height 5
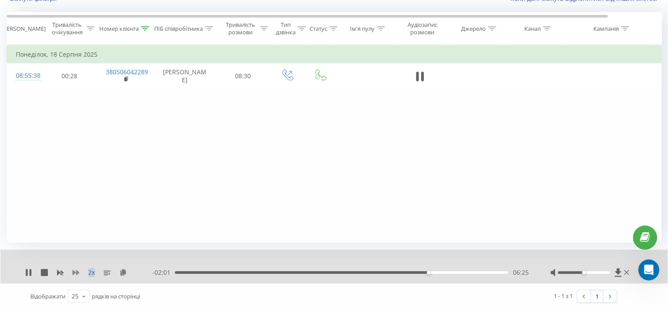
click at [78, 272] on icon at bounding box center [75, 271] width 7 height 5
click at [74, 271] on icon at bounding box center [75, 271] width 7 height 5
click at [479, 271] on div "07:42" at bounding box center [341, 272] width 333 height 3
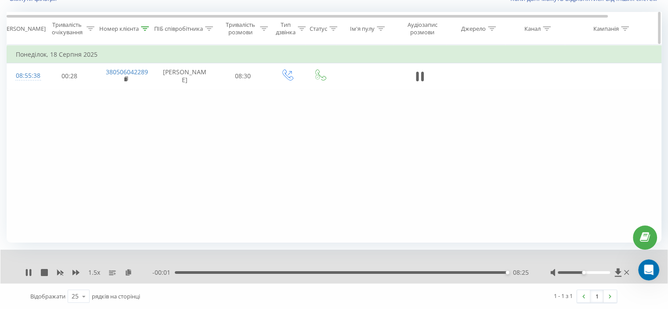
click at [145, 26] on icon at bounding box center [145, 28] width 8 height 4
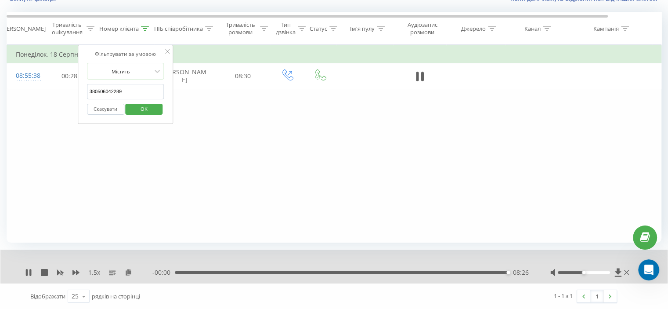
drag, startPoint x: 133, startPoint y: 90, endPoint x: 104, endPoint y: 104, distance: 32.4
click at [78, 93] on div "Фільтрувати за умовою Містить 380506042289 Скасувати OK" at bounding box center [126, 84] width 96 height 79
paste input "67447211"
click at [137, 107] on span "OK" at bounding box center [144, 109] width 25 height 14
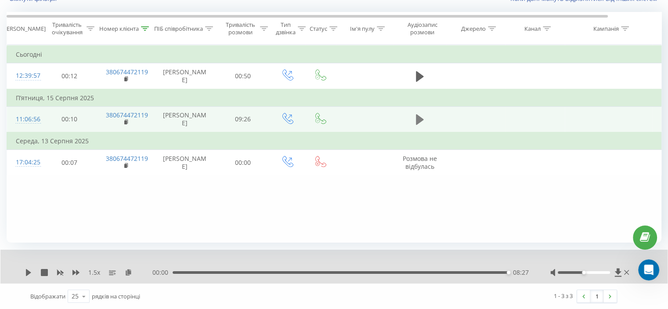
click at [420, 126] on icon at bounding box center [420, 119] width 8 height 12
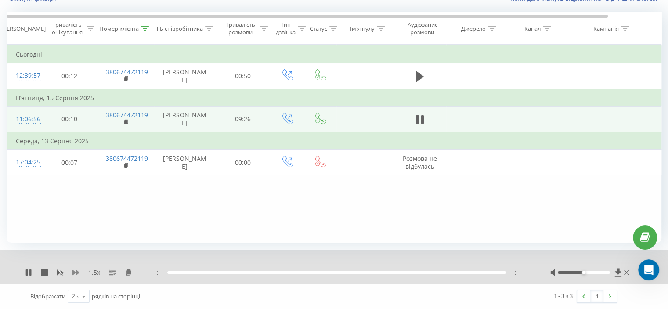
click at [74, 274] on icon at bounding box center [75, 272] width 7 height 7
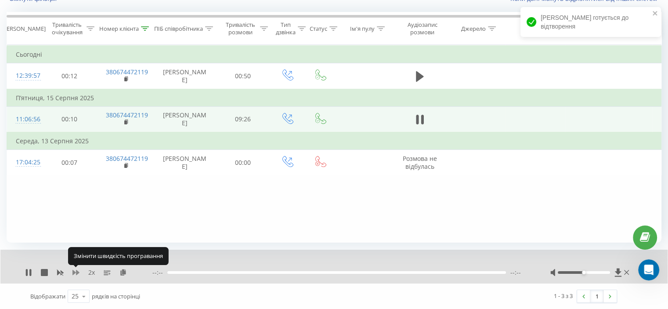
click at [74, 274] on icon at bounding box center [75, 272] width 7 height 7
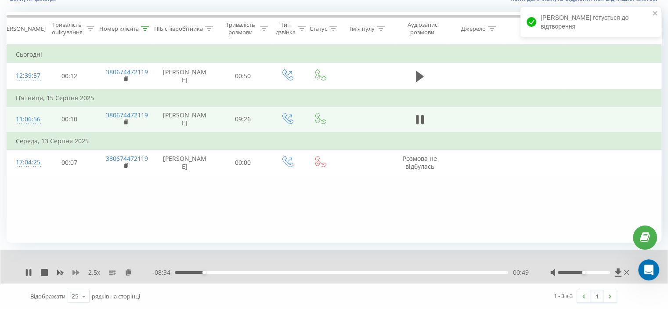
click at [74, 272] on icon at bounding box center [75, 271] width 7 height 5
click at [123, 274] on icon at bounding box center [122, 272] width 7 height 6
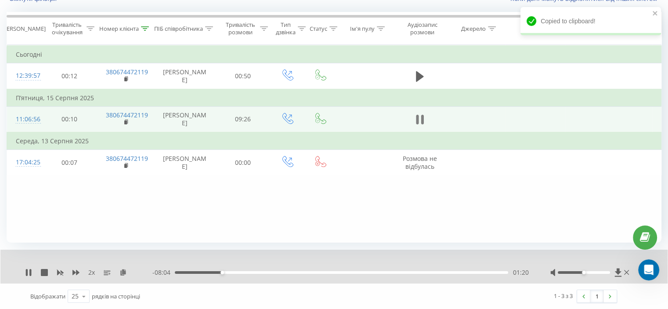
click at [422, 124] on icon at bounding box center [421, 120] width 3 height 10
drag, startPoint x: 177, startPoint y: 270, endPoint x: 172, endPoint y: 272, distance: 5.6
click at [172, 272] on div "- 08:01 01:23 01:23" at bounding box center [340, 272] width 376 height 9
click at [175, 271] on div "00:01" at bounding box center [341, 272] width 333 height 3
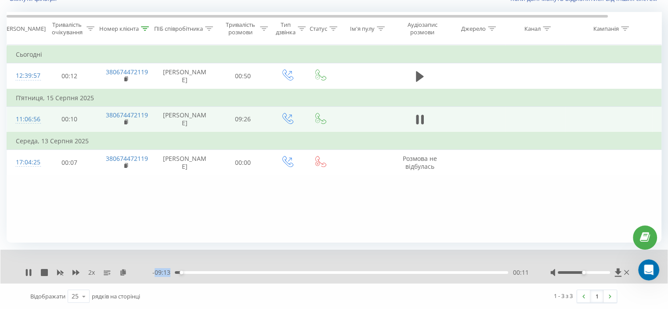
click at [219, 268] on div "- 09:13 00:11 00:11" at bounding box center [340, 272] width 376 height 9
click at [218, 269] on div "- 09:12 00:11 00:11" at bounding box center [340, 272] width 376 height 9
click at [218, 271] on div "- 09:12 00:12 00:12" at bounding box center [340, 272] width 376 height 9
click at [218, 271] on div "01:13" at bounding box center [341, 272] width 333 height 3
click at [219, 273] on div "- 08:11 01:13 01:13" at bounding box center [340, 272] width 376 height 9
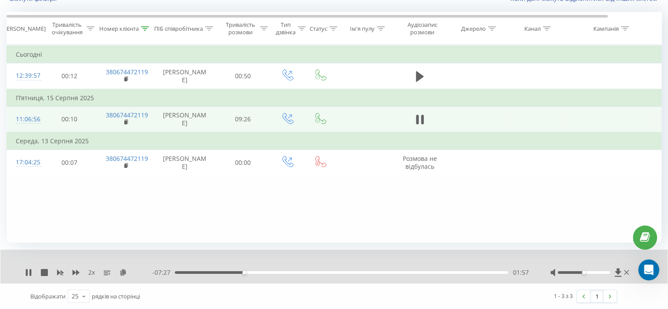
drag, startPoint x: 147, startPoint y: 226, endPoint x: 158, endPoint y: 212, distance: 18.1
click at [147, 226] on div "Фільтрувати за умовою Дорівнює Скасувати OK Фільтрувати за умовою Містить 38067…" at bounding box center [334, 144] width 654 height 198
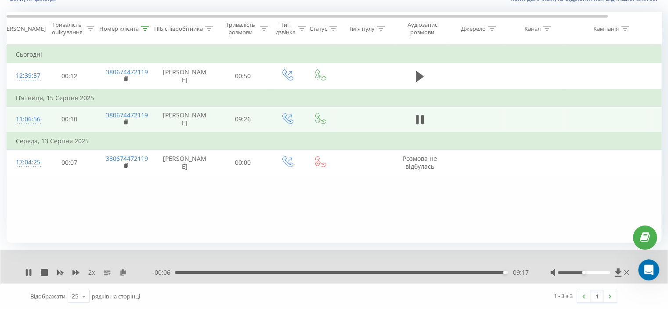
click at [317, 273] on div "09:17" at bounding box center [341, 272] width 333 height 3
click at [77, 273] on icon at bounding box center [75, 271] width 7 height 5
click at [329, 272] on div "04:05" at bounding box center [341, 272] width 333 height 3
click at [336, 271] on div "04:21" at bounding box center [341, 272] width 333 height 3
click at [343, 271] on div "04:35" at bounding box center [341, 272] width 333 height 3
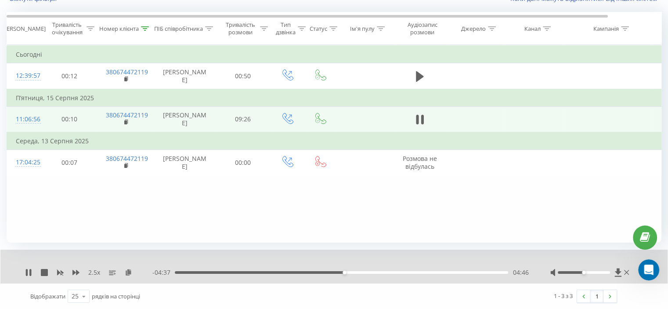
click at [349, 271] on div "04:46" at bounding box center [341, 272] width 333 height 3
click at [356, 272] on div "05:06" at bounding box center [341, 272] width 333 height 3
click at [366, 272] on div "05:12" at bounding box center [341, 272] width 333 height 3
click at [373, 271] on div "05:26" at bounding box center [341, 272] width 333 height 3
click at [379, 271] on div "05:43" at bounding box center [378, 272] width 4 height 4
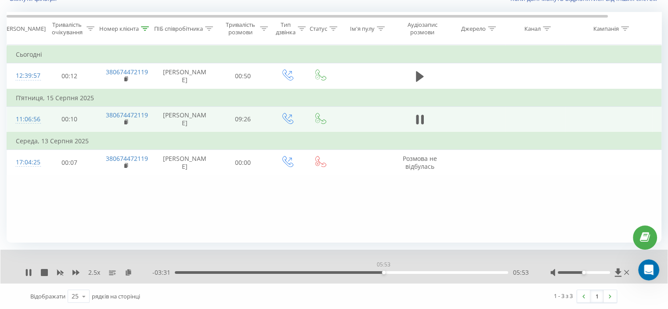
click at [384, 271] on div "05:53" at bounding box center [341, 272] width 333 height 3
click at [390, 271] on div "05:56" at bounding box center [341, 272] width 333 height 3
click at [395, 271] on div "06:04" at bounding box center [341, 272] width 333 height 3
click at [353, 272] on div "06:15" at bounding box center [341, 272] width 333 height 3
drag, startPoint x: 344, startPoint y: 272, endPoint x: 337, endPoint y: 272, distance: 7.0
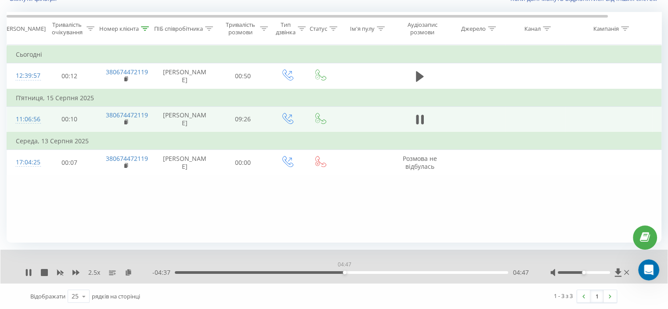
click at [341, 272] on div "04:47" at bounding box center [341, 272] width 333 height 3
click at [417, 124] on icon at bounding box center [417, 120] width 3 height 10
click at [27, 271] on icon at bounding box center [28, 272] width 5 height 7
click at [75, 271] on icon at bounding box center [75, 272] width 7 height 7
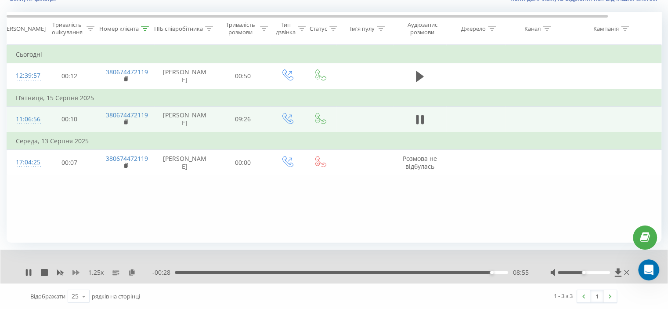
click at [75, 271] on icon at bounding box center [75, 272] width 7 height 7
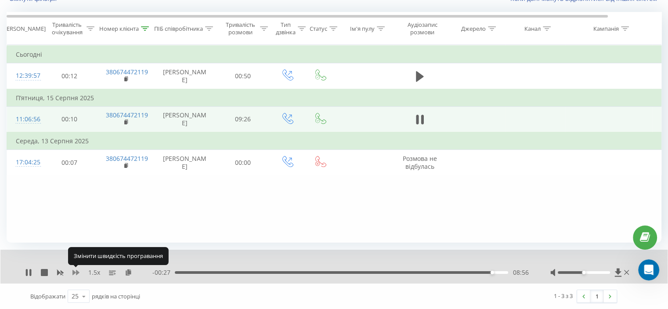
click at [75, 271] on icon at bounding box center [75, 272] width 7 height 7
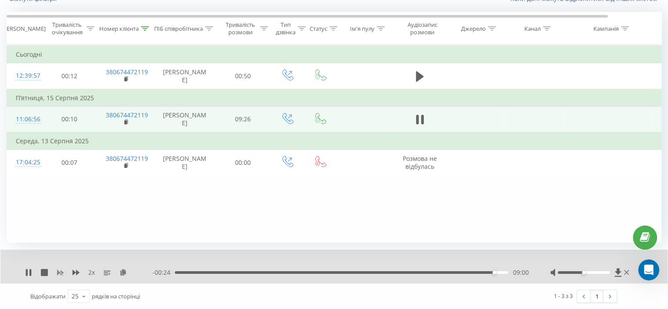
click at [58, 271] on icon at bounding box center [60, 272] width 7 height 5
click at [75, 272] on icon at bounding box center [75, 271] width 7 height 5
click at [75, 272] on icon at bounding box center [75, 272] width 7 height 7
click at [209, 269] on div "00:00 09:24 09:24" at bounding box center [340, 272] width 376 height 9
click at [209, 272] on div "09:24" at bounding box center [339, 272] width 335 height 3
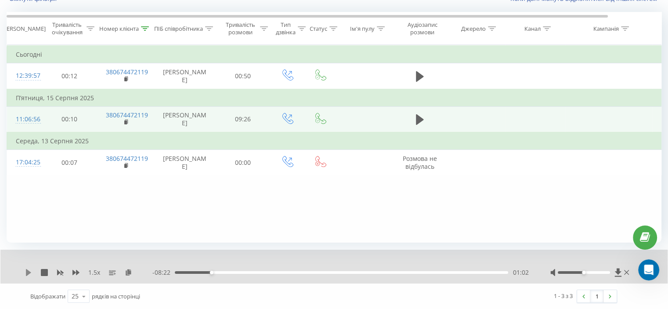
click at [28, 273] on icon at bounding box center [28, 272] width 5 height 7
click at [74, 271] on icon at bounding box center [75, 271] width 7 height 5
click at [228, 273] on div "- 08:19 01:05 01:05" at bounding box center [340, 272] width 376 height 9
click at [232, 272] on div "01:05" at bounding box center [341, 272] width 333 height 3
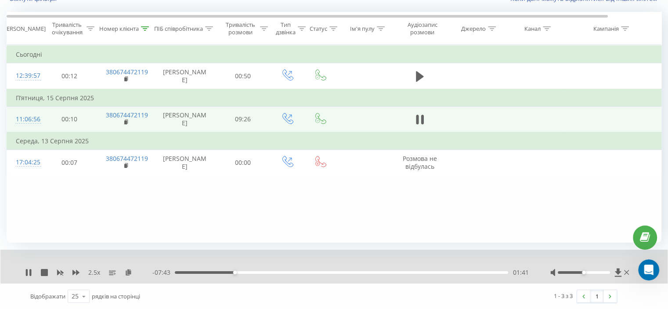
click at [243, 272] on div "01:41" at bounding box center [341, 272] width 333 height 3
click at [281, 273] on div "03:00" at bounding box center [341, 272] width 333 height 3
click at [420, 120] on td at bounding box center [419, 119] width 53 height 26
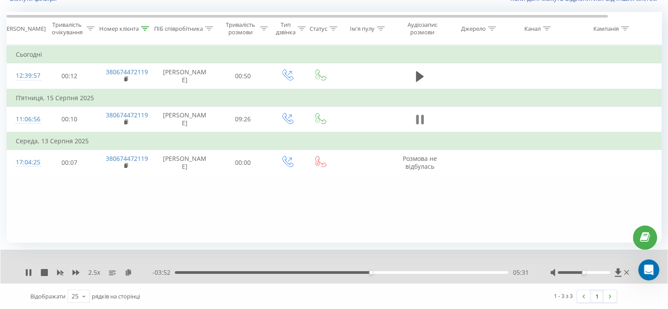
click at [416, 124] on icon at bounding box center [420, 119] width 8 height 12
click at [28, 271] on icon at bounding box center [28, 272] width 5 height 7
click at [149, 30] on div "Номер клієнта" at bounding box center [125, 28] width 57 height 7
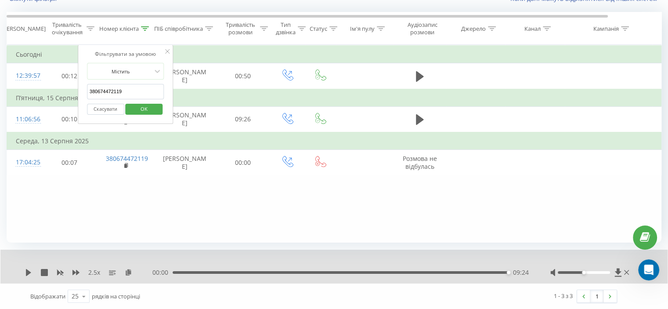
drag, startPoint x: 133, startPoint y: 93, endPoint x: 138, endPoint y: 104, distance: 13.0
click at [72, 97] on table "Фільтрувати за умовою Дорівнює Скасувати OK Фільтрувати за умовою Містить 38067…" at bounding box center [363, 110] width 712 height 130
paste input "989737035"
click at [143, 105] on span "OK" at bounding box center [144, 109] width 25 height 14
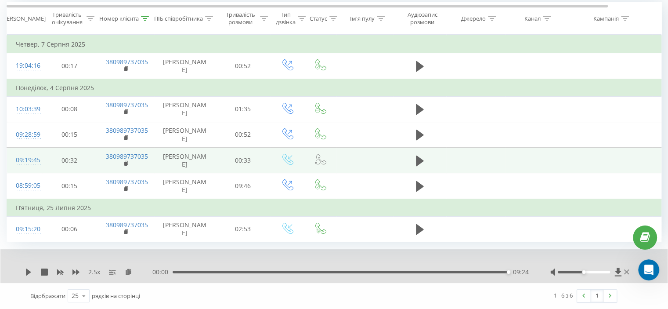
scroll to position [97, 0]
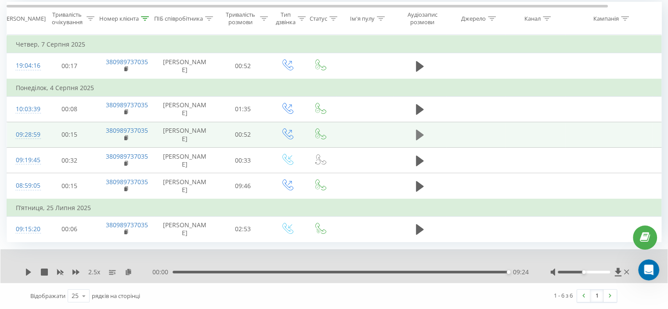
click at [419, 129] on icon at bounding box center [420, 134] width 8 height 11
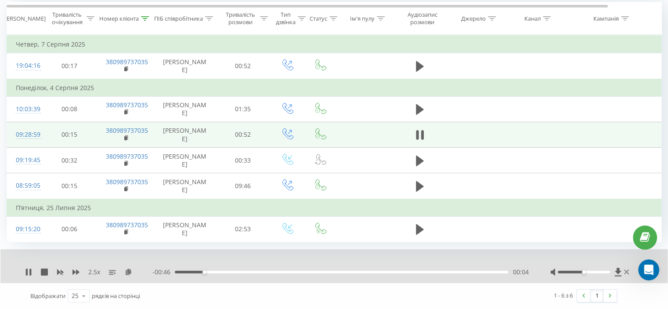
click at [162, 290] on div "Відображати 25 10 25 50 100 рядків на сторінці" at bounding box center [173, 295] width 299 height 25
click at [74, 270] on icon at bounding box center [75, 271] width 7 height 5
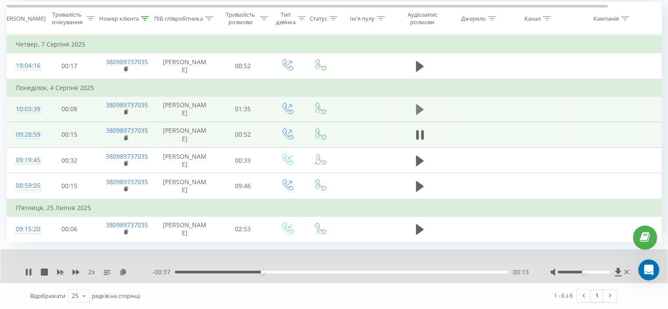
click at [420, 103] on icon at bounding box center [420, 109] width 8 height 12
click at [230, 271] on div "00:01" at bounding box center [341, 271] width 333 height 3
click at [295, 271] on div "00:34" at bounding box center [341, 271] width 333 height 3
click at [420, 103] on icon at bounding box center [420, 109] width 8 height 12
click at [146, 15] on div at bounding box center [145, 18] width 8 height 7
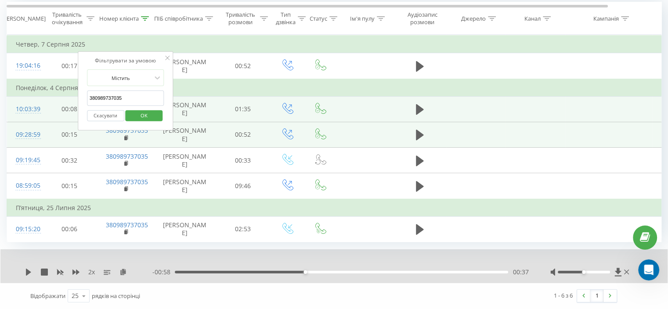
drag, startPoint x: 134, startPoint y: 74, endPoint x: 95, endPoint y: 85, distance: 40.6
click at [75, 81] on table "Фільтрувати за умовою Дорівнює Скасувати OK Фільтрувати за умовою Містить 38098…" at bounding box center [363, 138] width 712 height 207
paste input "502602099"
click at [146, 108] on span "OK" at bounding box center [144, 115] width 25 height 14
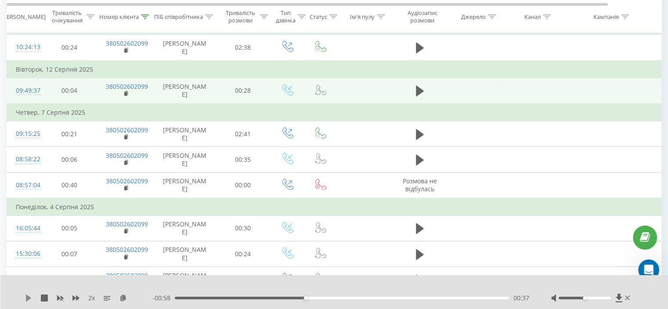
click at [29, 298] on icon at bounding box center [28, 297] width 5 height 7
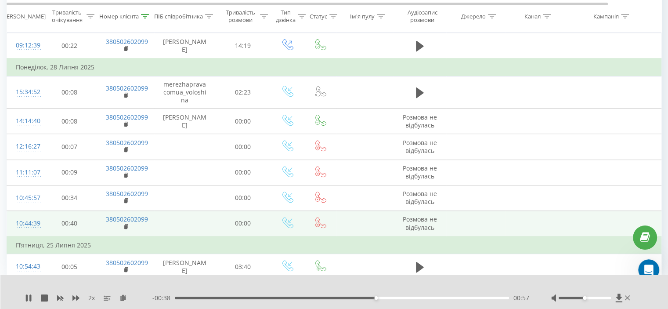
scroll to position [381, 0]
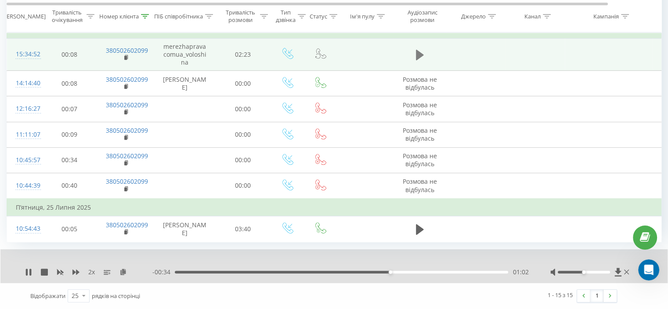
click at [424, 61] on button at bounding box center [419, 54] width 13 height 13
click at [420, 60] on icon at bounding box center [421, 55] width 3 height 10
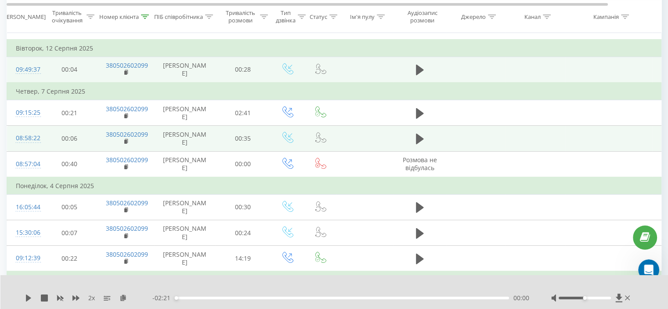
scroll to position [118, 0]
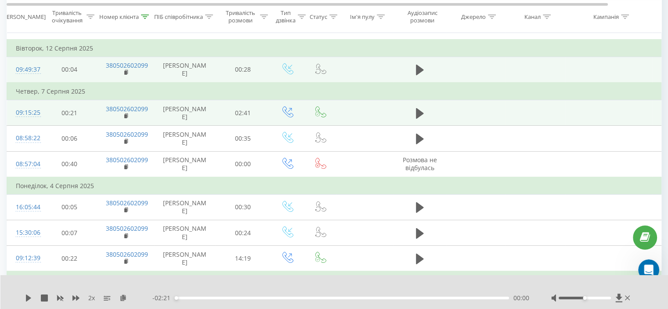
click at [409, 112] on td at bounding box center [419, 112] width 53 height 25
click at [416, 115] on icon at bounding box center [420, 113] width 8 height 11
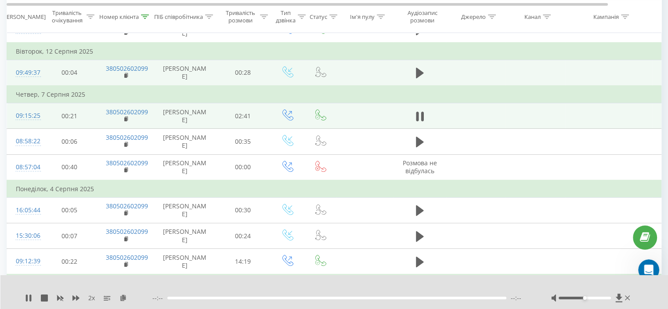
scroll to position [74, 0]
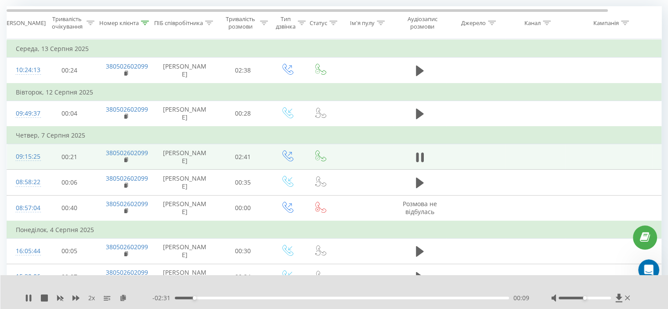
click at [337, 283] on div at bounding box center [328, 286] width 485 height 10
click at [418, 162] on icon at bounding box center [417, 157] width 3 height 10
click at [145, 22] on icon at bounding box center [145, 23] width 8 height 4
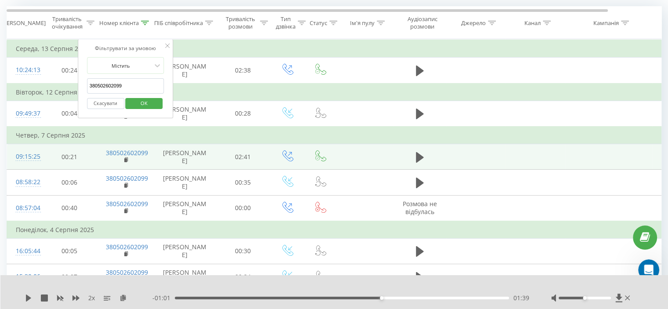
drag, startPoint x: 136, startPoint y: 81, endPoint x: 72, endPoint y: 89, distance: 65.4
click at [71, 88] on table "Фільтрувати за умовою Дорівнює Скасувати OK Фільтрувати за умовою Містить 38050…" at bounding box center [363, 287] width 712 height 496
paste input "962905428"
click at [149, 104] on span "OK" at bounding box center [144, 103] width 25 height 14
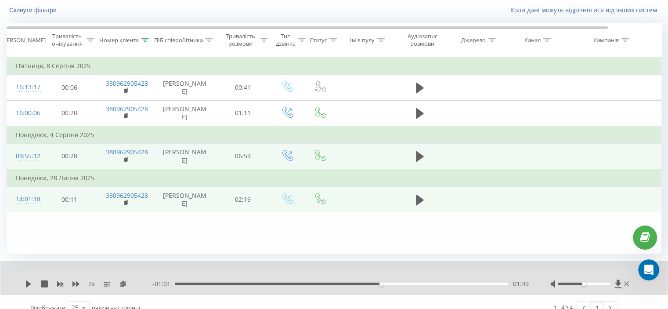
scroll to position [68, 0]
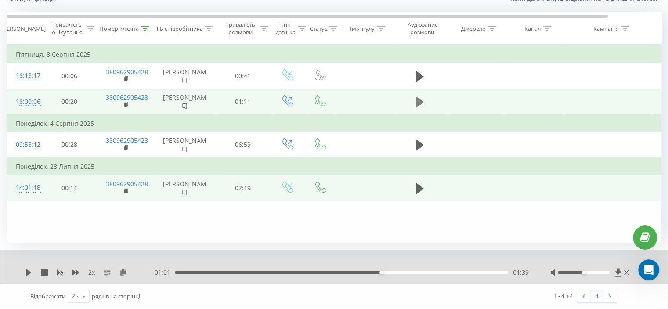
click at [423, 106] on button at bounding box center [419, 101] width 13 height 13
click at [123, 271] on icon at bounding box center [122, 272] width 7 height 6
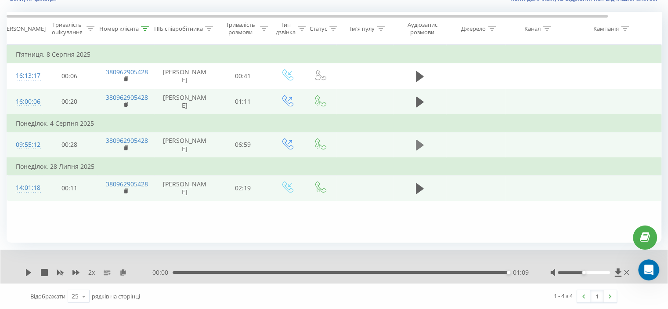
click at [419, 150] on icon at bounding box center [420, 145] width 8 height 11
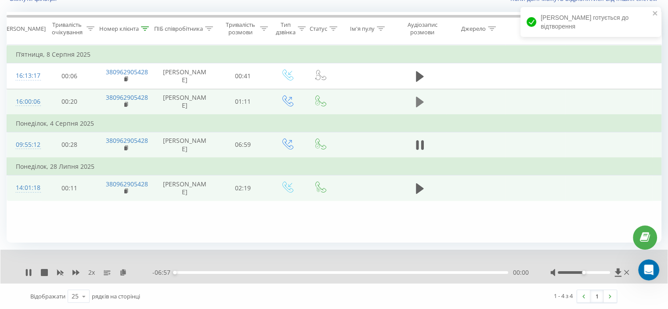
click at [419, 105] on icon at bounding box center [420, 102] width 8 height 11
click at [124, 276] on div "2 x" at bounding box center [88, 272] width 127 height 9
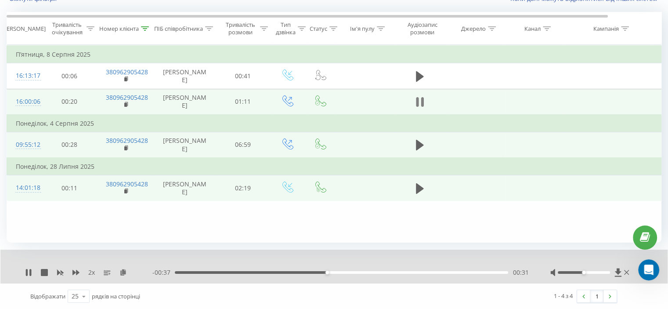
click at [418, 108] on icon at bounding box center [420, 102] width 8 height 12
click at [181, 272] on div "00:34" at bounding box center [341, 272] width 333 height 3
drag, startPoint x: 151, startPoint y: 28, endPoint x: 145, endPoint y: 28, distance: 5.7
click at [147, 28] on div "Номер клієнта" at bounding box center [125, 28] width 57 height 7
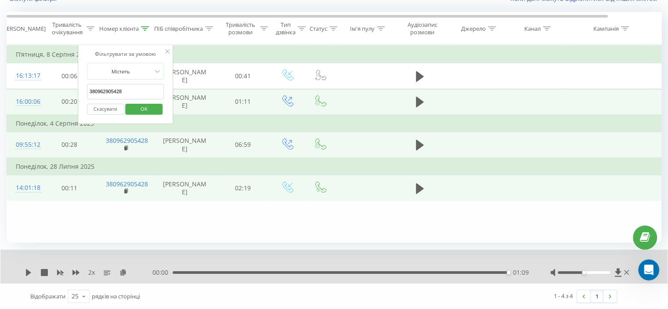
drag, startPoint x: 133, startPoint y: 96, endPoint x: 74, endPoint y: 101, distance: 59.5
click at [67, 96] on table "Фільтрувати за умовою Дорівнює Скасувати OK Фільтрувати за умовою Містить 38096…" at bounding box center [363, 123] width 712 height 156
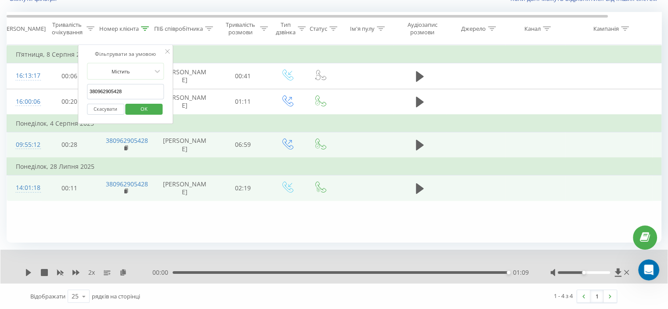
paste input "30886935"
click at [136, 104] on span "OK" at bounding box center [144, 109] width 25 height 14
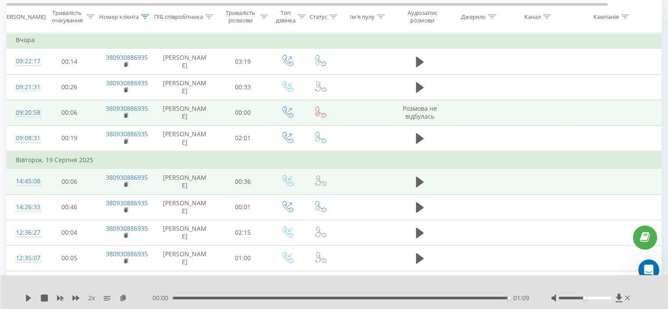
scroll to position [71, 0]
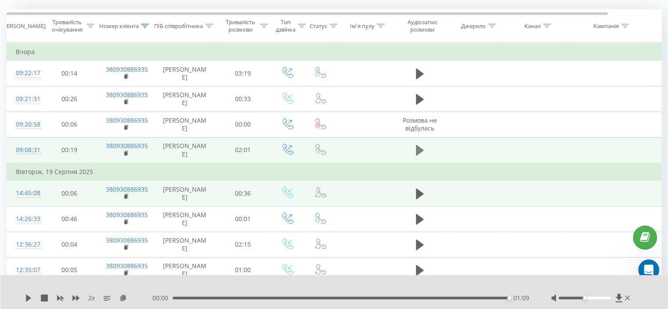
click at [421, 154] on icon at bounding box center [420, 150] width 8 height 12
click at [422, 154] on icon at bounding box center [421, 150] width 3 height 10
click at [144, 24] on icon at bounding box center [145, 26] width 8 height 4
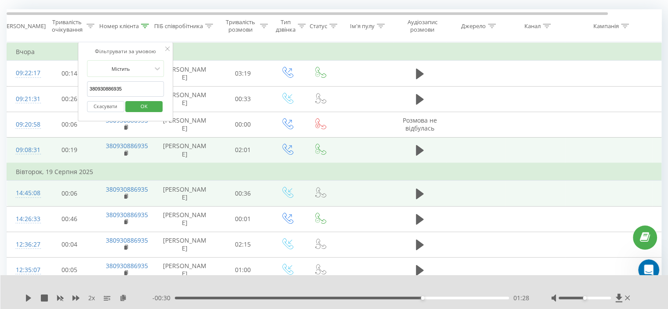
drag, startPoint x: 137, startPoint y: 89, endPoint x: 144, endPoint y: 104, distance: 16.3
click at [79, 92] on div "Фільтрувати за умовою Містить 380930886935 Скасувати OK" at bounding box center [126, 81] width 96 height 79
paste input "72388544"
type input "380972388544"
click at [149, 103] on span "OK" at bounding box center [144, 106] width 25 height 14
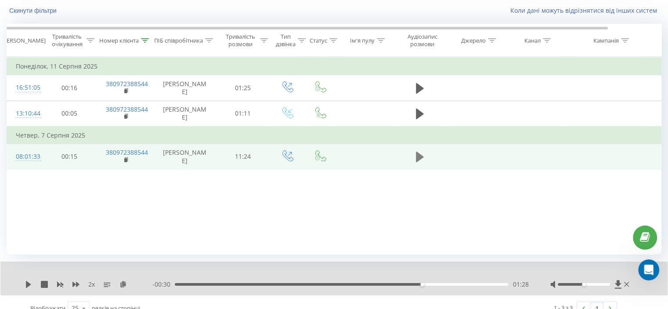
scroll to position [68, 0]
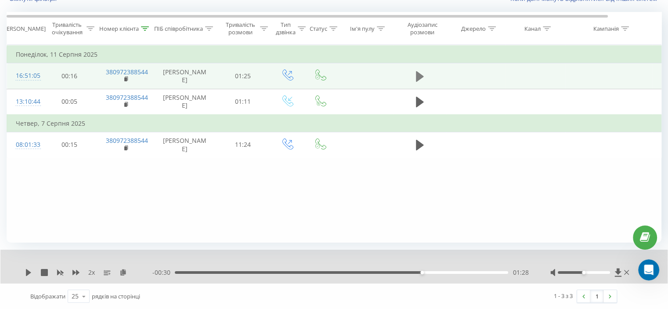
click at [416, 79] on icon at bounding box center [420, 76] width 8 height 11
click at [180, 271] on div "01:21" at bounding box center [341, 272] width 333 height 3
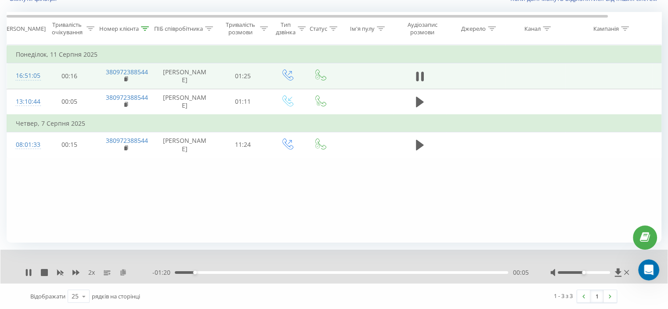
click at [123, 273] on icon at bounding box center [122, 272] width 7 height 6
click at [420, 79] on icon at bounding box center [420, 76] width 8 height 12
drag, startPoint x: 185, startPoint y: 275, endPoint x: 176, endPoint y: 275, distance: 8.8
click at [176, 275] on div "- 00:43 00:42 00:42" at bounding box center [340, 272] width 376 height 9
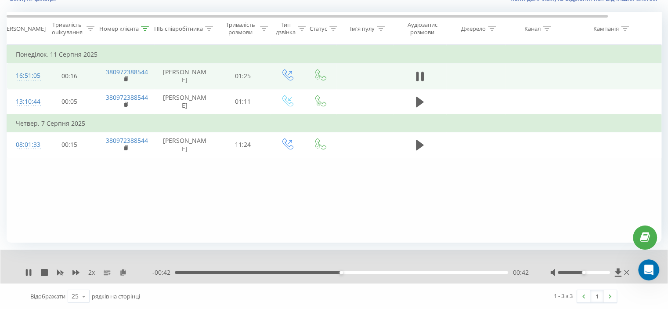
click at [177, 273] on div "- 00:42 00:42 00:42" at bounding box center [340, 272] width 376 height 9
click at [177, 270] on div "- 00:42 00:42 00:42" at bounding box center [340, 272] width 376 height 9
click at [177, 270] on div "- 00:41 00:43 00:43" at bounding box center [340, 272] width 376 height 9
click at [177, 272] on div "00:00" at bounding box center [341, 272] width 333 height 3
click at [178, 273] on div "00:00" at bounding box center [178, 272] width 4 height 4
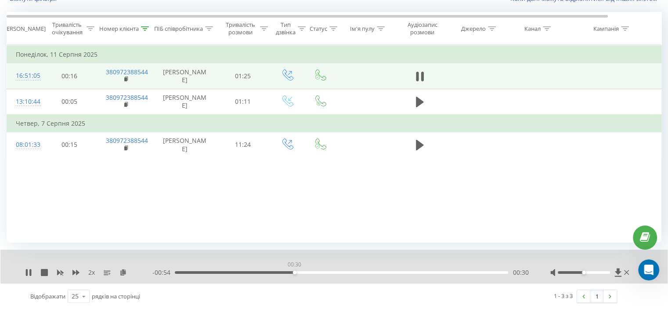
click at [294, 271] on div "00:30" at bounding box center [341, 272] width 333 height 3
click at [187, 270] on div "- 00:49 00:35 00:35" at bounding box center [340, 272] width 376 height 9
click at [185, 270] on div "- 00:49 00:36 00:36" at bounding box center [340, 272] width 376 height 9
click at [184, 272] on div "00:36" at bounding box center [341, 272] width 333 height 3
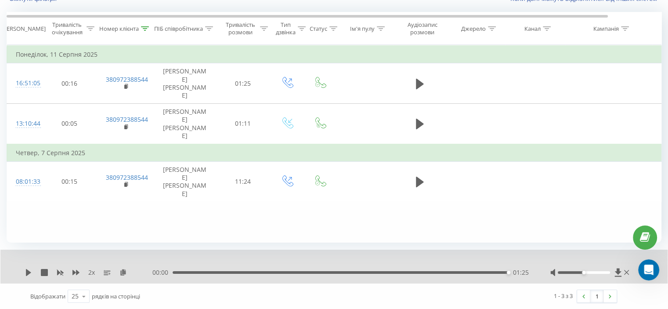
scroll to position [151, 0]
click at [146, 29] on icon at bounding box center [145, 28] width 8 height 4
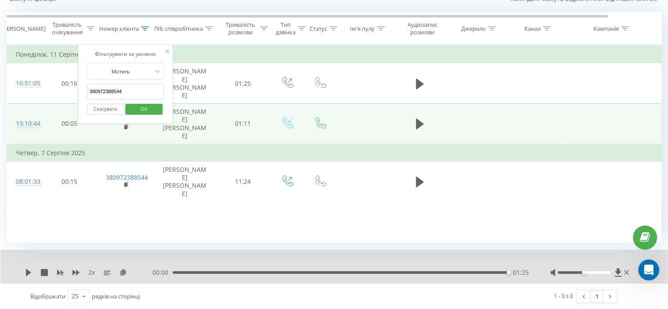
drag, startPoint x: 114, startPoint y: 89, endPoint x: 66, endPoint y: 94, distance: 47.7
click at [65, 93] on table "Фільтрувати за умовою Дорівнює Скасувати OK Фільтрувати за умовою Містить 38097…" at bounding box center [363, 123] width 712 height 157
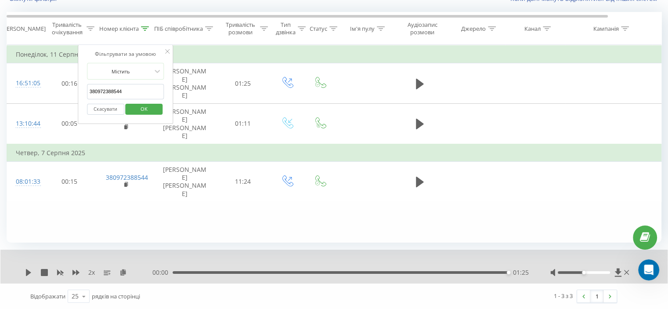
paste input "53973058"
click at [146, 107] on span "OK" at bounding box center [144, 109] width 25 height 14
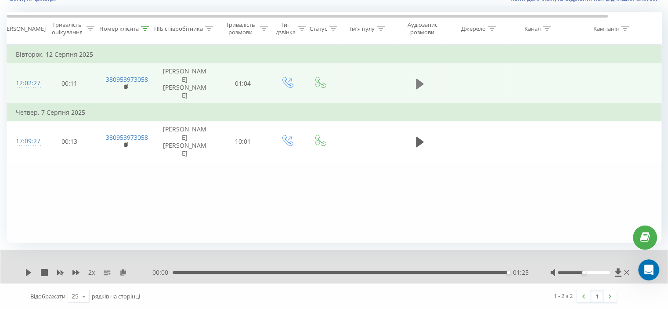
click at [421, 78] on icon at bounding box center [420, 84] width 8 height 12
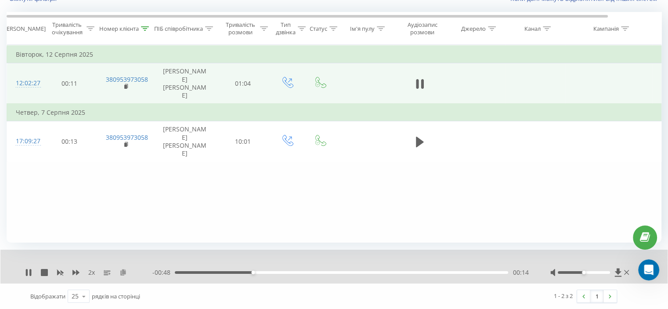
click at [120, 272] on icon at bounding box center [122, 272] width 7 height 6
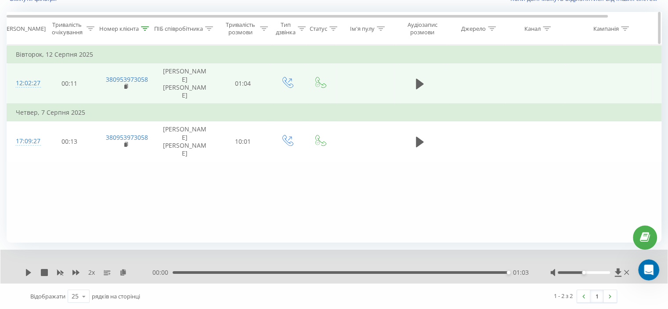
click at [144, 29] on icon at bounding box center [145, 28] width 8 height 4
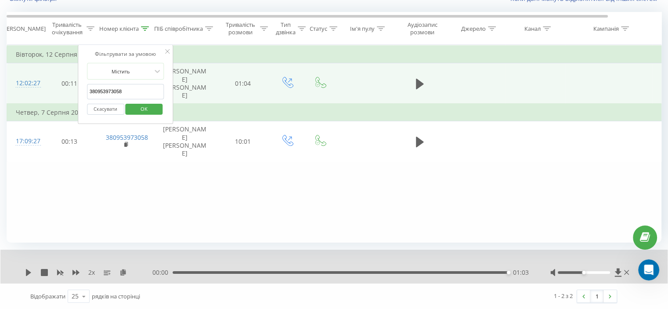
drag, startPoint x: 101, startPoint y: 94, endPoint x: 81, endPoint y: 96, distance: 20.3
click at [81, 96] on div "Фільтрувати за умовою Містить 380953973058 Скасувати OK" at bounding box center [126, 84] width 96 height 79
click at [149, 105] on span "OK" at bounding box center [144, 109] width 25 height 14
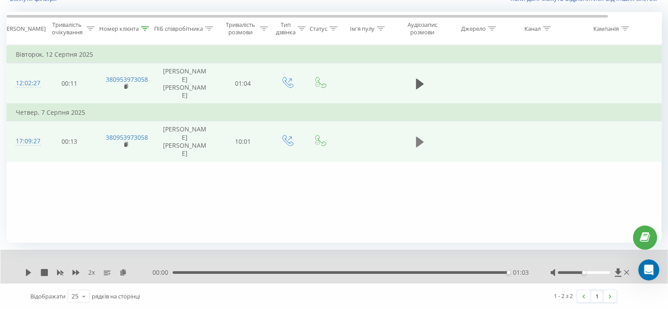
click at [417, 136] on icon at bounding box center [420, 141] width 8 height 11
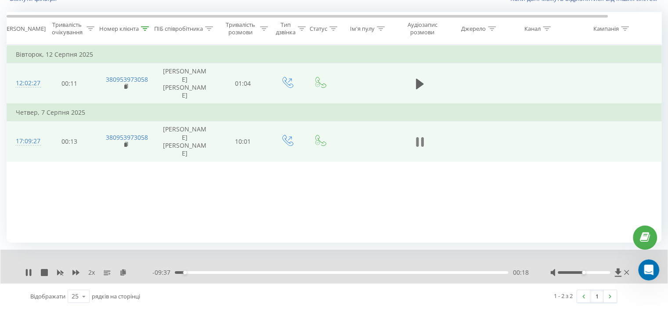
click at [421, 137] on icon at bounding box center [421, 142] width 3 height 10
click at [149, 29] on div "Номер клієнта" at bounding box center [125, 28] width 57 height 7
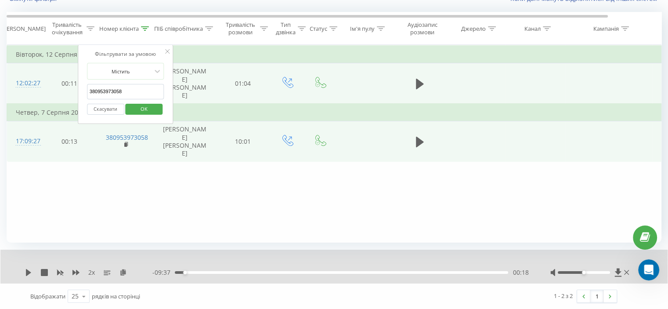
drag, startPoint x: 119, startPoint y: 96, endPoint x: 61, endPoint y: 98, distance: 58.0
click at [60, 97] on table "Фільтрувати за умовою Дорівнює Скасувати OK Фільтрувати за умовою Містить 38095…" at bounding box center [363, 103] width 712 height 117
paste input "72388544"
click at [133, 107] on span "OK" at bounding box center [144, 109] width 25 height 14
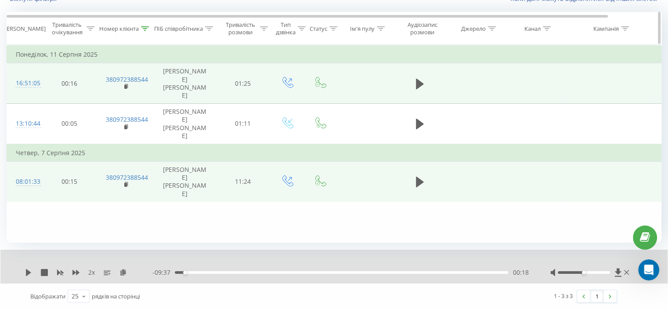
click at [147, 30] on div at bounding box center [145, 28] width 8 height 7
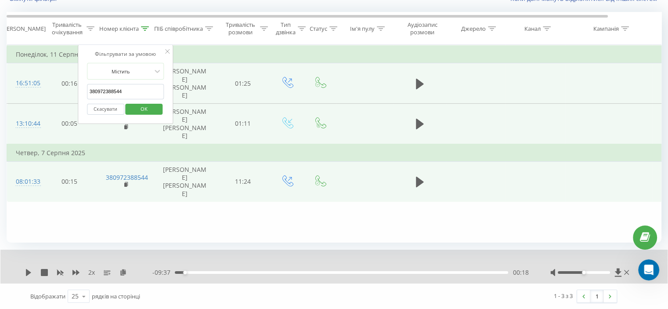
drag, startPoint x: 122, startPoint y: 93, endPoint x: 61, endPoint y: 96, distance: 60.7
click at [61, 96] on table "Фільтрувати за умовою Дорівнює Скасувати OK Фільтрувати за умовою Містить 38097…" at bounding box center [363, 123] width 712 height 157
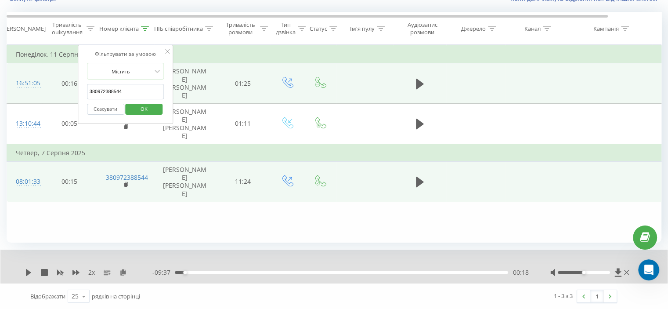
paste input "30886935"
drag, startPoint x: 137, startPoint y: 112, endPoint x: 136, endPoint y: 106, distance: 5.9
click at [138, 112] on span "OK" at bounding box center [144, 109] width 25 height 14
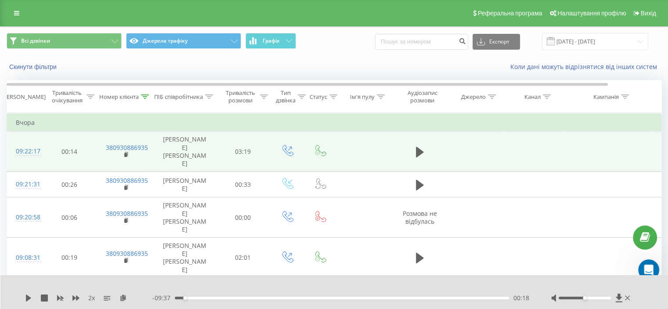
scroll to position [44, 0]
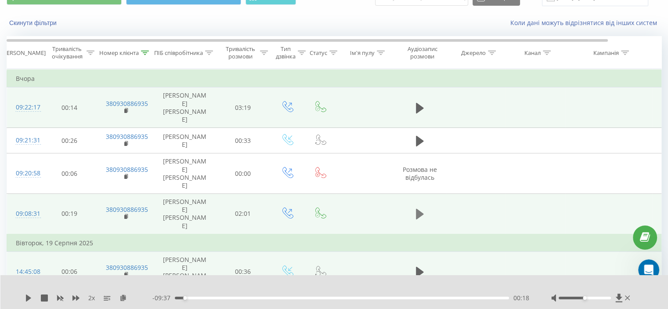
click at [417, 208] on icon at bounding box center [420, 213] width 8 height 11
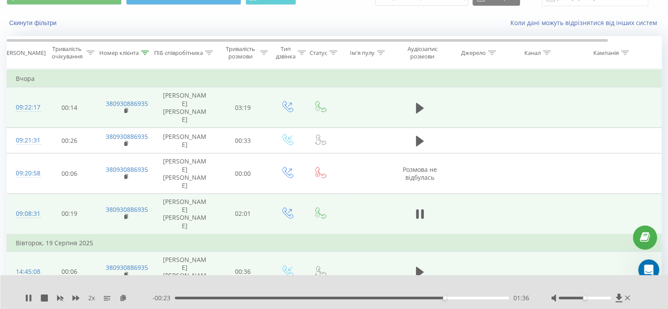
click at [176, 298] on div "01:36" at bounding box center [342, 297] width 334 height 3
click at [217, 298] on div "00:15" at bounding box center [342, 297] width 334 height 3
click at [422, 209] on icon at bounding box center [421, 214] width 3 height 10
click at [147, 53] on icon at bounding box center [145, 52] width 8 height 4
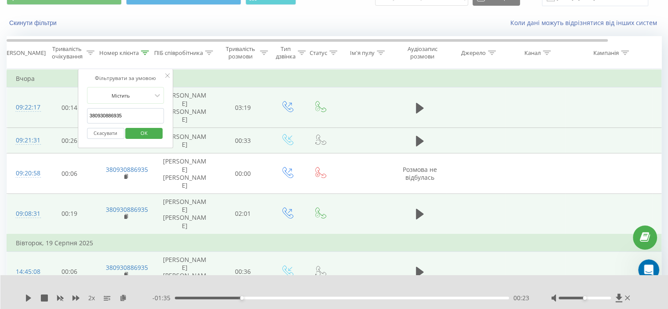
drag, startPoint x: 132, startPoint y: 119, endPoint x: 59, endPoint y: 124, distance: 73.0
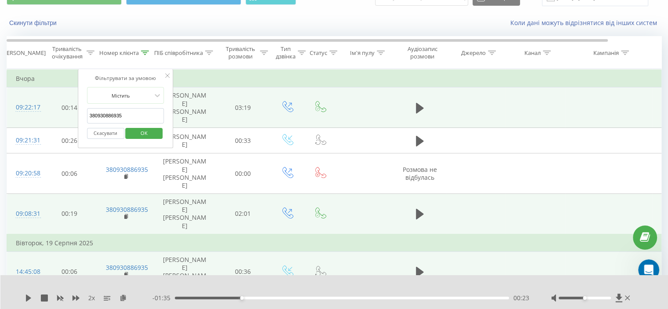
paste input "72388544"
drag, startPoint x: 145, startPoint y: 133, endPoint x: 146, endPoint y: 124, distance: 9.2
click at [147, 133] on span "OK" at bounding box center [144, 133] width 25 height 14
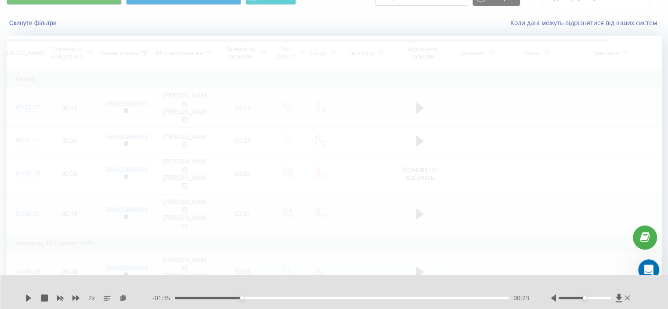
scroll to position [34, 0]
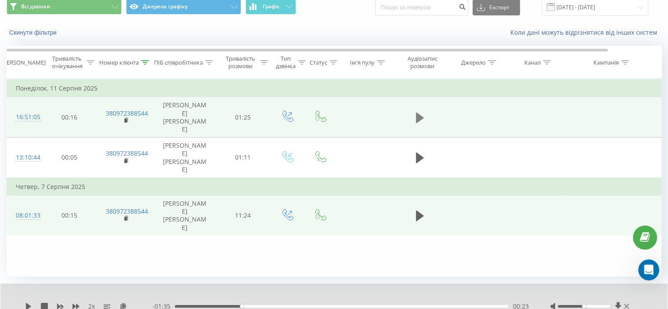
click at [417, 113] on icon at bounding box center [420, 117] width 8 height 11
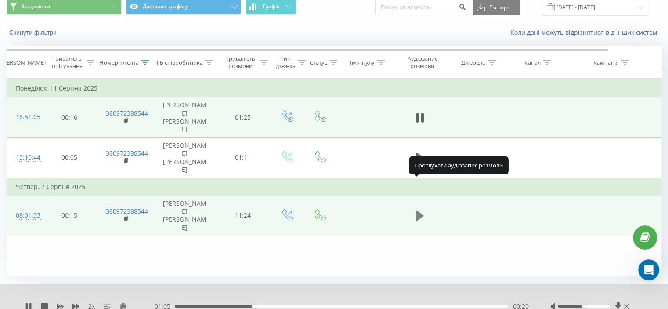
click at [420, 210] on icon at bounding box center [420, 215] width 8 height 11
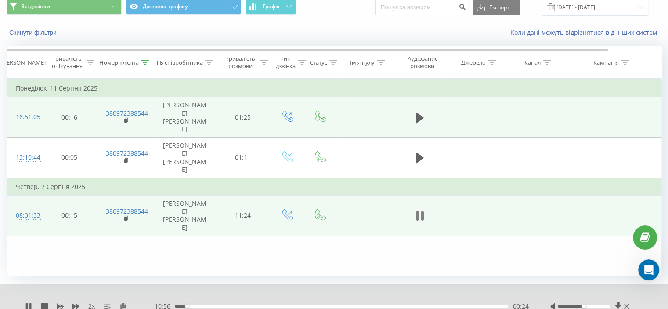
click at [416, 209] on icon at bounding box center [420, 215] width 8 height 12
click at [145, 63] on icon at bounding box center [145, 62] width 8 height 4
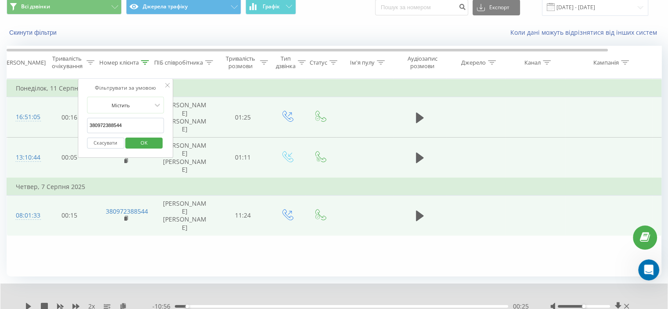
drag, startPoint x: 136, startPoint y: 124, endPoint x: 65, endPoint y: 124, distance: 70.2
click at [65, 123] on table "Фільтрувати за умовою Дорівнює Скасувати OK Фільтрувати за умовою Містить 38097…" at bounding box center [363, 157] width 712 height 157
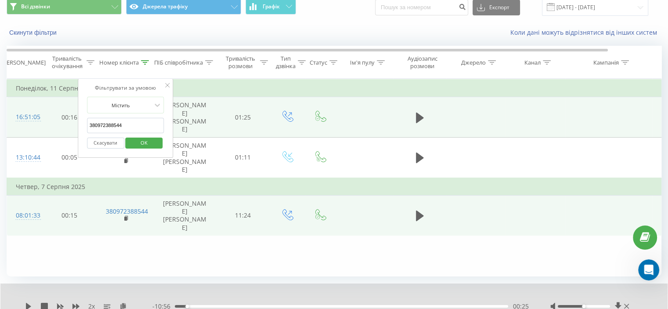
paste input "30886935"
click at [139, 142] on span "OK" at bounding box center [144, 143] width 25 height 14
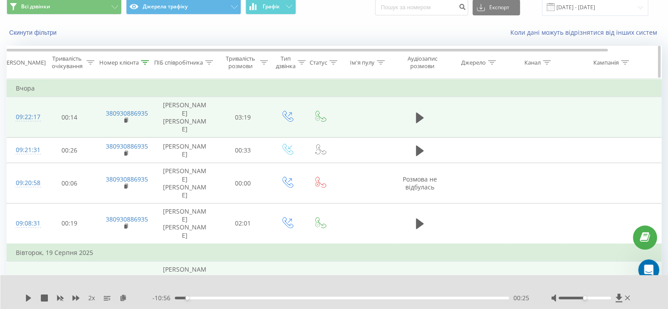
click at [147, 63] on icon at bounding box center [145, 62] width 8 height 4
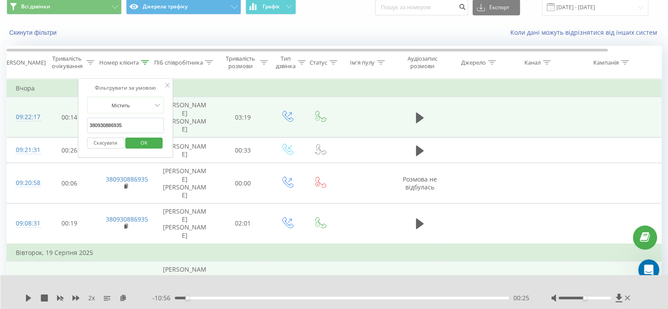
drag, startPoint x: 138, startPoint y: 122, endPoint x: 63, endPoint y: 119, distance: 74.7
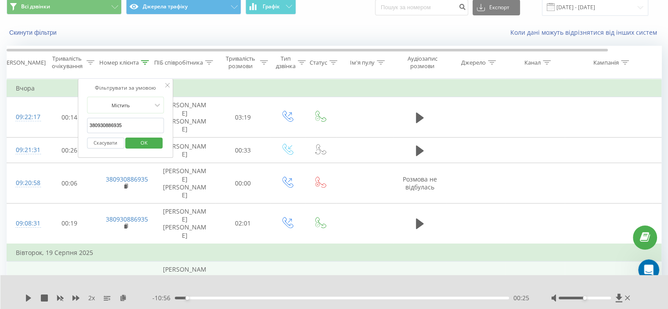
paste input "897370"
click at [140, 138] on span "OK" at bounding box center [144, 143] width 25 height 14
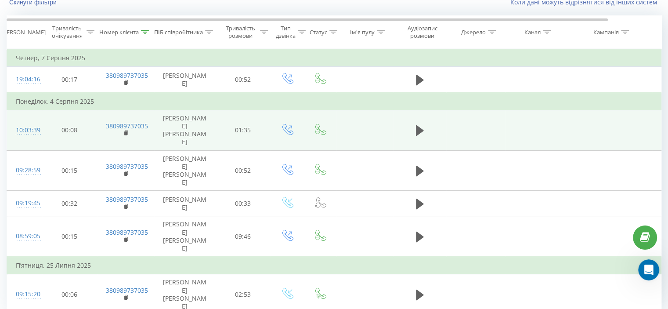
scroll to position [53, 0]
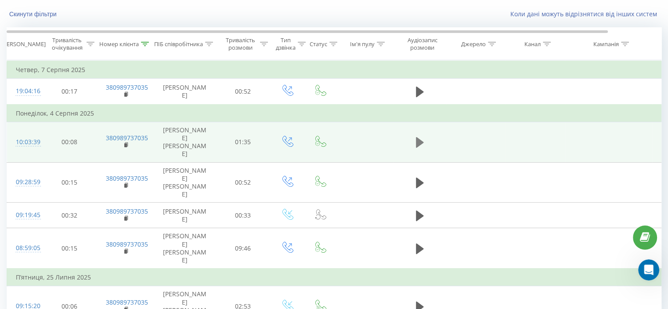
click at [413, 136] on td at bounding box center [419, 142] width 53 height 40
click at [415, 136] on button at bounding box center [419, 142] width 13 height 13
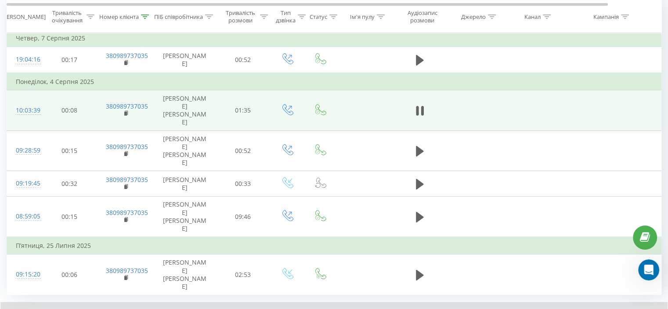
scroll to position [97, 0]
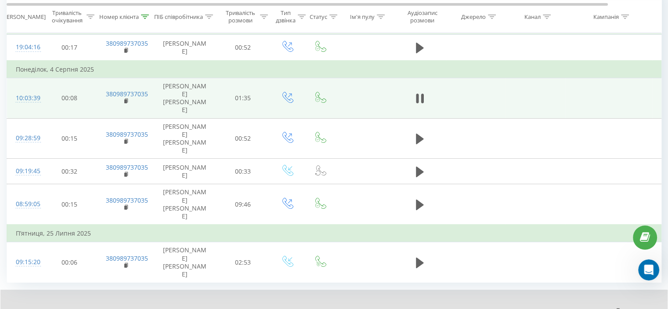
click at [177, 308] on div "01:08" at bounding box center [341, 312] width 333 height 3
click at [421, 98] on icon at bounding box center [421, 98] width 3 height 10
click at [144, 19] on div at bounding box center [145, 16] width 8 height 7
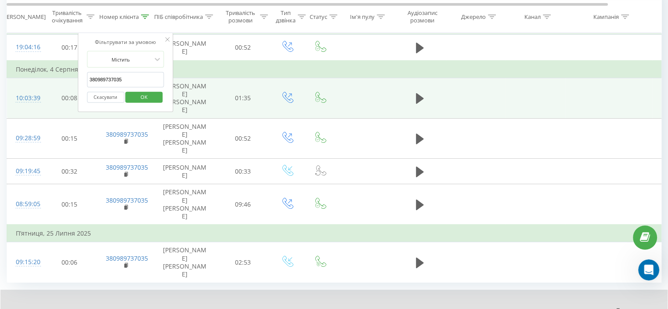
drag, startPoint x: 135, startPoint y: 73, endPoint x: 85, endPoint y: 88, distance: 52.5
click at [78, 84] on div "Фільтрувати за умовою Містить 380989737035 Скасувати OK" at bounding box center [126, 72] width 96 height 79
paste input "502602099"
click at [162, 99] on button "OK" at bounding box center [144, 97] width 37 height 11
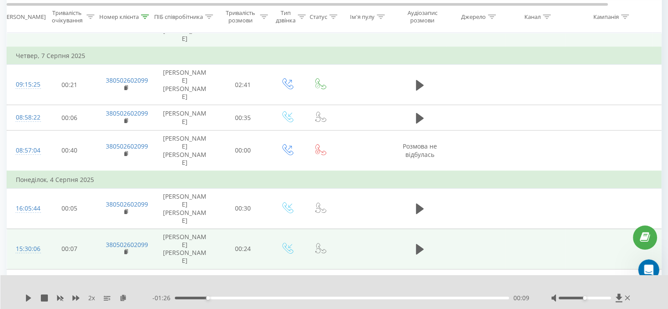
scroll to position [162, 0]
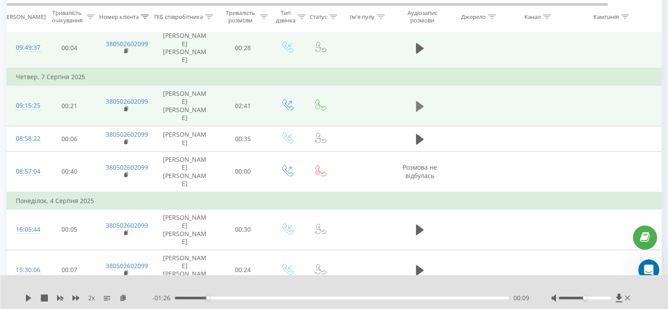
click at [416, 101] on icon at bounding box center [420, 106] width 8 height 11
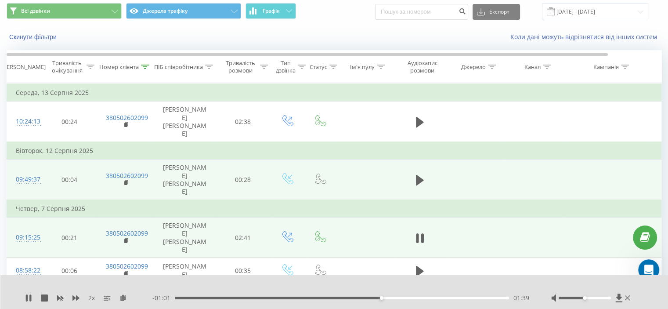
scroll to position [30, 0]
click at [183, 297] on div "01:43" at bounding box center [342, 297] width 334 height 3
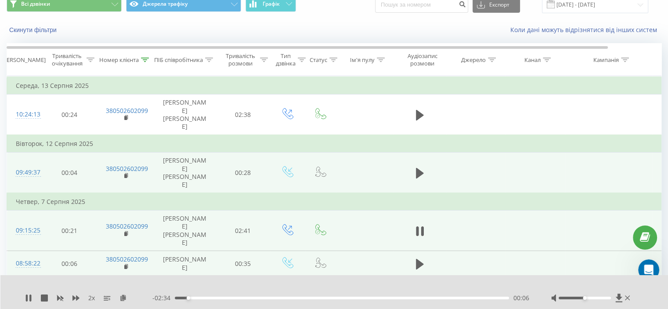
scroll to position [74, 0]
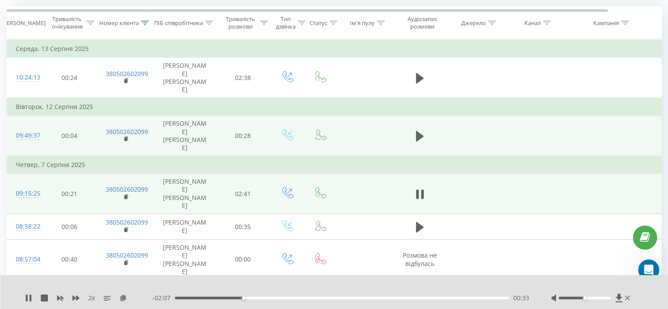
click at [420, 188] on icon at bounding box center [420, 194] width 8 height 12
click at [147, 24] on div at bounding box center [145, 22] width 8 height 7
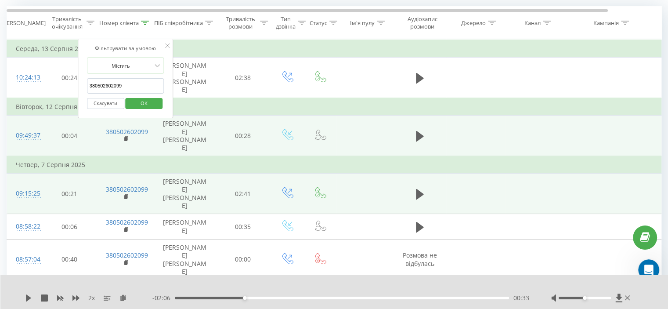
drag, startPoint x: 109, startPoint y: 87, endPoint x: 83, endPoint y: 95, distance: 26.9
paste input "930886935"
click at [146, 99] on span "OK" at bounding box center [144, 103] width 25 height 14
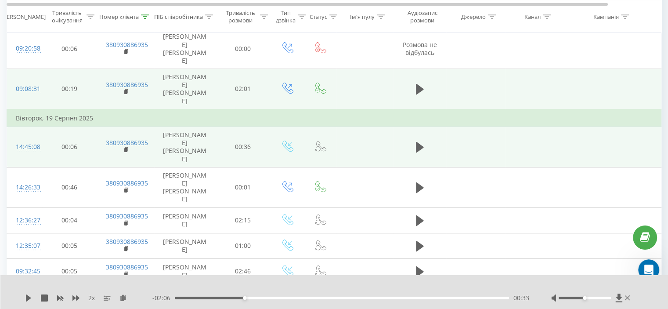
scroll to position [81, 0]
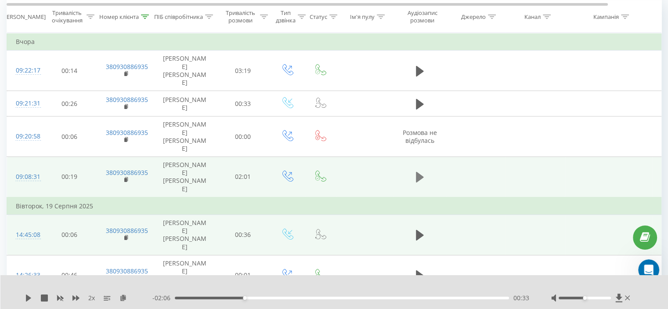
click at [422, 172] on icon at bounding box center [420, 177] width 8 height 11
click at [179, 298] on div "00:28" at bounding box center [342, 297] width 334 height 3
click at [146, 14] on icon at bounding box center [145, 16] width 8 height 4
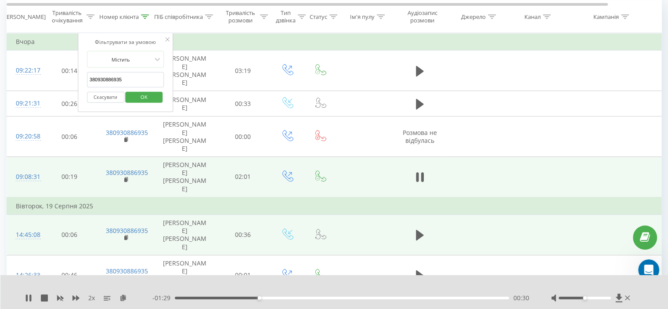
drag, startPoint x: 136, startPoint y: 84, endPoint x: 93, endPoint y: 84, distance: 42.6
click at [93, 84] on input "380930886935" at bounding box center [125, 79] width 77 height 15
paste input "380972388544"
drag, startPoint x: 133, startPoint y: 77, endPoint x: 126, endPoint y: 91, distance: 16.5
click at [78, 79] on div "Фільтрувати за умовою Містить 38380972388544 Скасувати OK" at bounding box center [126, 72] width 96 height 79
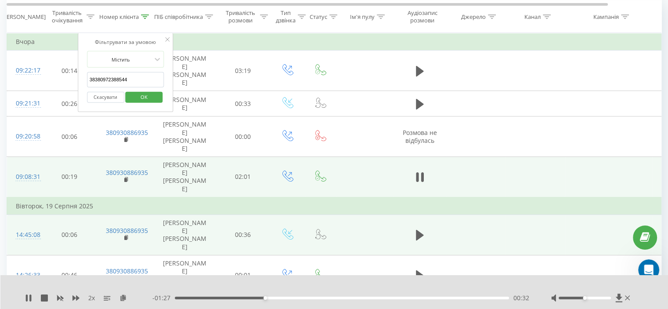
paste input "text"
click at [141, 92] on span "OK" at bounding box center [144, 97] width 25 height 14
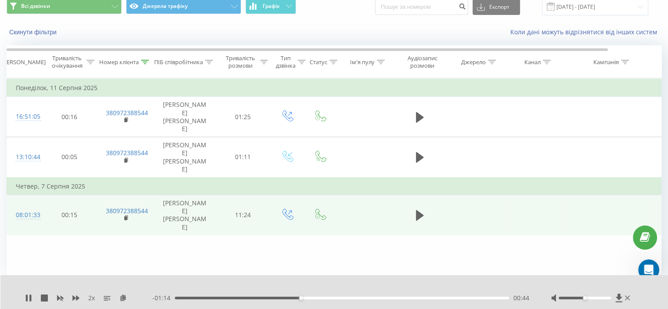
scroll to position [34, 0]
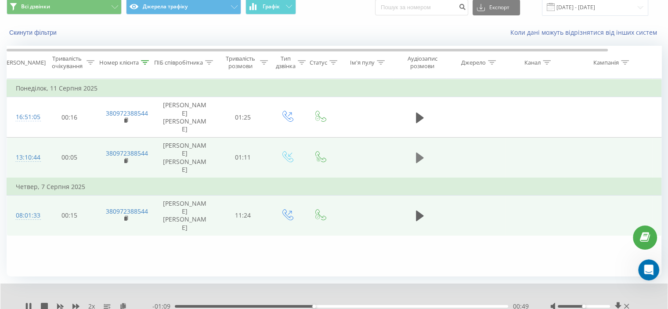
click at [416, 152] on icon at bounding box center [420, 157] width 8 height 11
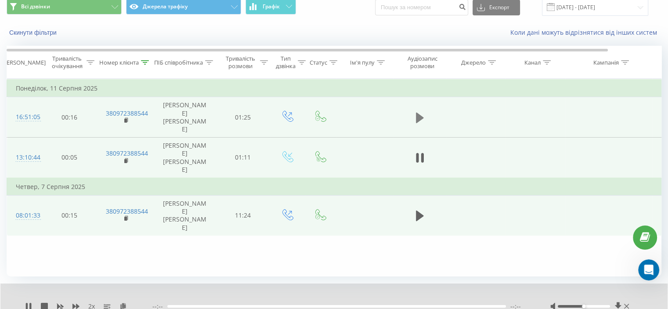
click at [419, 113] on icon at bounding box center [420, 117] width 8 height 12
click at [142, 61] on icon at bounding box center [145, 62] width 8 height 4
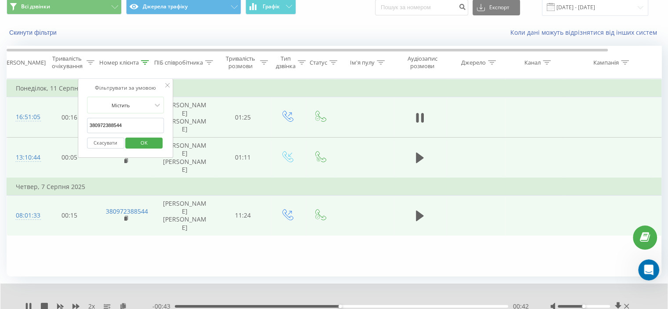
drag, startPoint x: 128, startPoint y: 123, endPoint x: 104, endPoint y: 136, distance: 27.5
click at [62, 130] on table "Фільтрувати за умовою Дорівнює Скасувати OK Фільтрувати за умовою Містить 38097…" at bounding box center [363, 157] width 712 height 157
paste input "53973058"
click at [134, 140] on span "OK" at bounding box center [144, 143] width 25 height 14
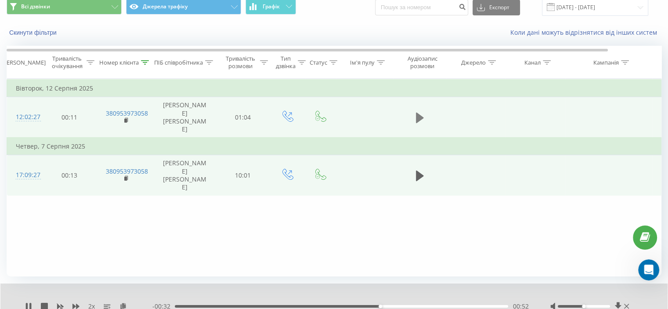
click at [413, 111] on button at bounding box center [419, 117] width 13 height 13
click at [126, 303] on div "2 x" at bounding box center [88, 306] width 127 height 9
click at [123, 304] on icon at bounding box center [122, 305] width 7 height 6
click at [329, 305] on div "01:03" at bounding box center [339, 306] width 335 height 3
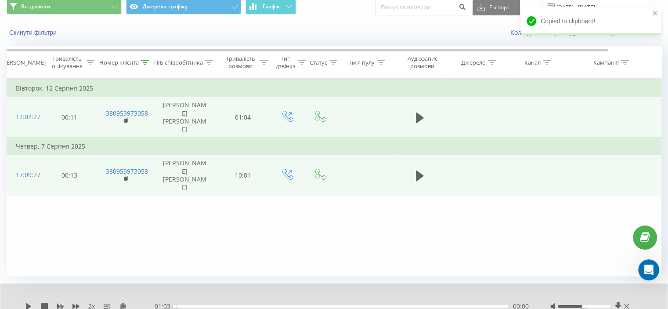
drag, startPoint x: 30, startPoint y: 304, endPoint x: 39, endPoint y: 304, distance: 8.3
click at [32, 304] on div "2 x" at bounding box center [88, 306] width 127 height 9
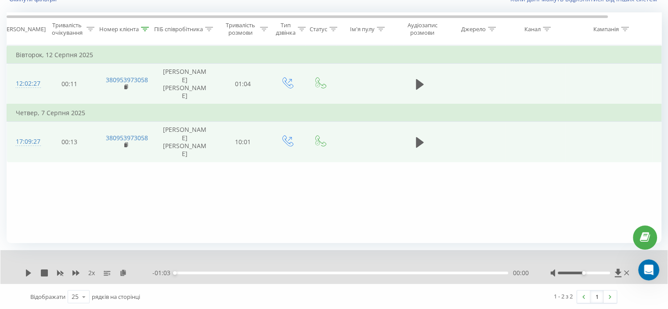
scroll to position [68, 0]
click at [30, 273] on icon at bounding box center [28, 272] width 5 height 7
click at [188, 272] on div "00:00" at bounding box center [341, 272] width 333 height 3
click at [144, 28] on icon at bounding box center [145, 28] width 8 height 4
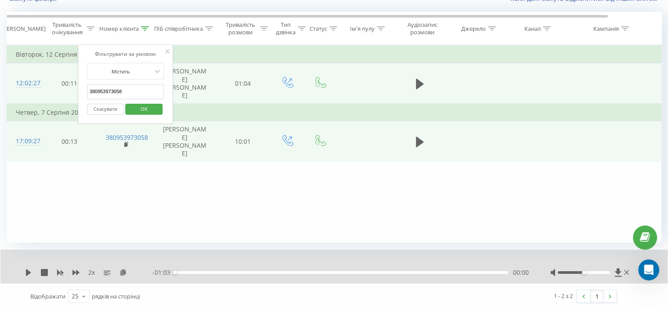
drag, startPoint x: 133, startPoint y: 90, endPoint x: 148, endPoint y: 108, distance: 23.4
click at [69, 93] on table "Фільтрувати за умовою Дорівнює Скасувати OK Фільтрувати за умовою Містить 38095…" at bounding box center [363, 103] width 712 height 117
paste input "8107309"
click at [148, 108] on span "OK" at bounding box center [144, 109] width 25 height 14
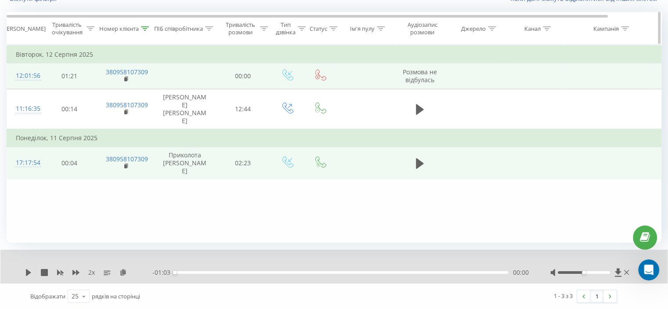
click at [144, 31] on div at bounding box center [145, 28] width 8 height 7
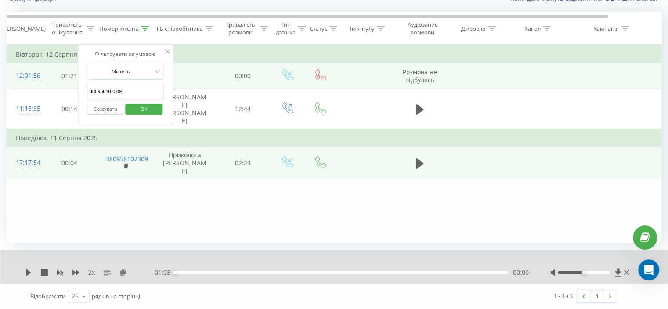
drag, startPoint x: 133, startPoint y: 89, endPoint x: 110, endPoint y: 102, distance: 26.9
click at [90, 93] on input "380958107309" at bounding box center [125, 91] width 77 height 15
paste input "64918977"
click at [150, 104] on span "OK" at bounding box center [144, 109] width 25 height 14
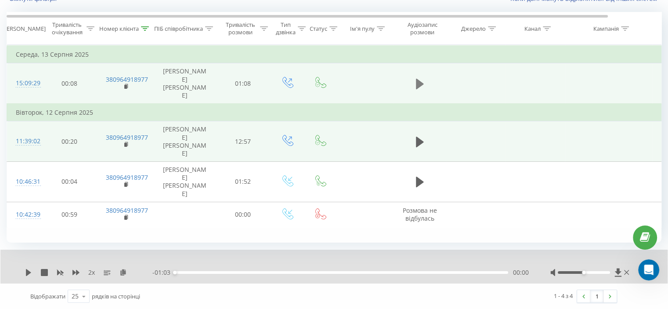
click at [419, 79] on icon at bounding box center [420, 84] width 8 height 11
click at [121, 270] on icon at bounding box center [122, 272] width 7 height 6
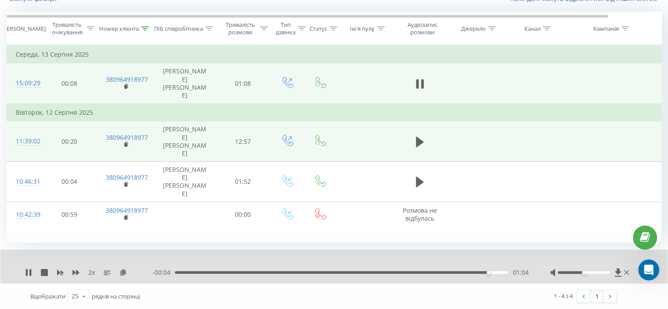
click at [188, 274] on div "- 00:04 01:04 01:04" at bounding box center [340, 272] width 376 height 9
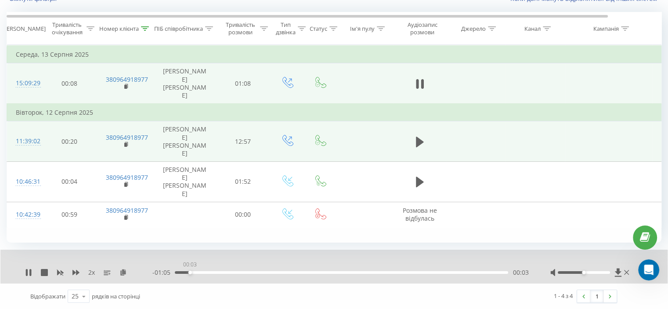
click at [190, 273] on div "00:03" at bounding box center [341, 272] width 333 height 3
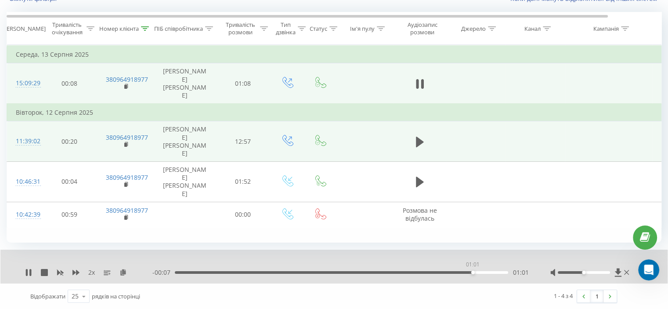
click at [472, 271] on div "01:01" at bounding box center [341, 272] width 333 height 3
click at [446, 271] on div "01:02" at bounding box center [341, 272] width 333 height 3
click at [420, 272] on div "00:58" at bounding box center [341, 272] width 333 height 3
click at [148, 29] on icon at bounding box center [145, 28] width 8 height 4
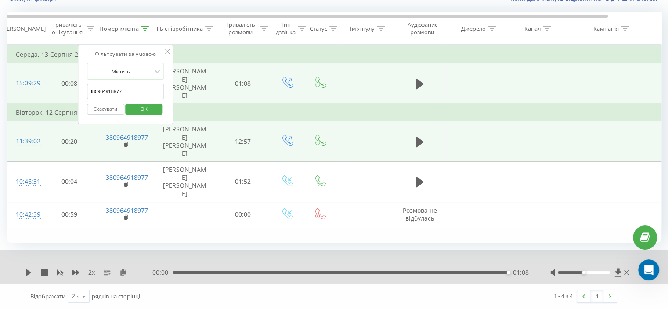
drag, startPoint x: 131, startPoint y: 89, endPoint x: 123, endPoint y: 112, distance: 24.2
click at [52, 90] on table "Фільтрувати за умовою Дорівнює Скасувати OK Фільтрувати за умовою Містить 38096…" at bounding box center [363, 136] width 712 height 183
paste input "667808062"
click at [134, 112] on span "OK" at bounding box center [144, 109] width 25 height 14
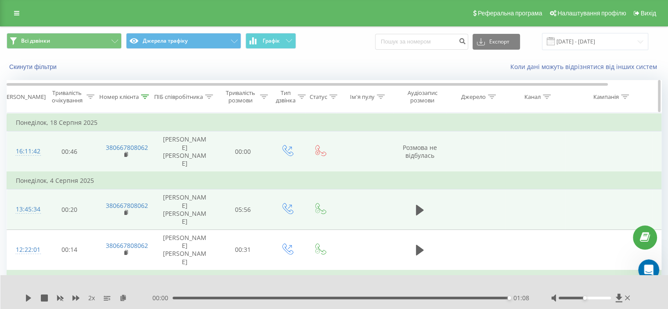
click at [146, 93] on div at bounding box center [145, 96] width 8 height 7
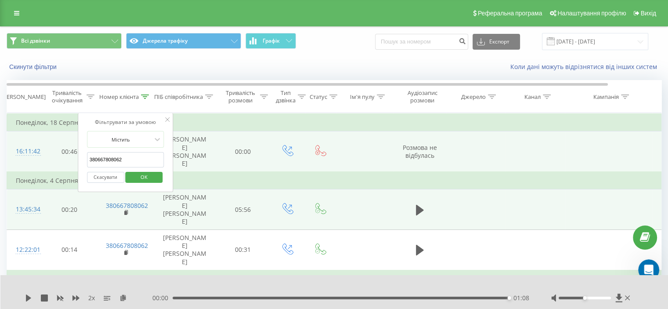
drag, startPoint x: 104, startPoint y: 157, endPoint x: 43, endPoint y: 161, distance: 60.7
click at [42, 158] on table "Фільтрувати за умовою Дорівнює Скасувати OK Фільтрувати за умовою Містить 38066…" at bounding box center [363, 240] width 712 height 255
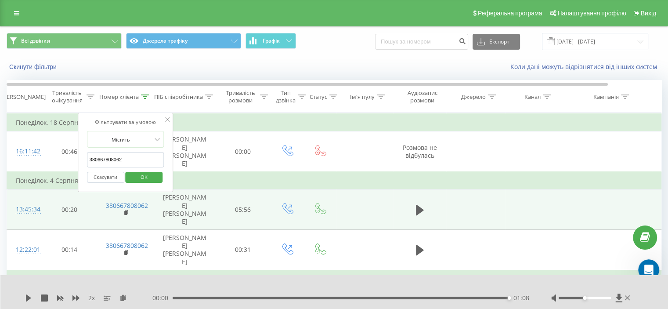
paste input "960105733"
click at [122, 170] on div "Скасувати OK" at bounding box center [125, 177] width 77 height 20
click at [132, 174] on span "OK" at bounding box center [144, 177] width 25 height 14
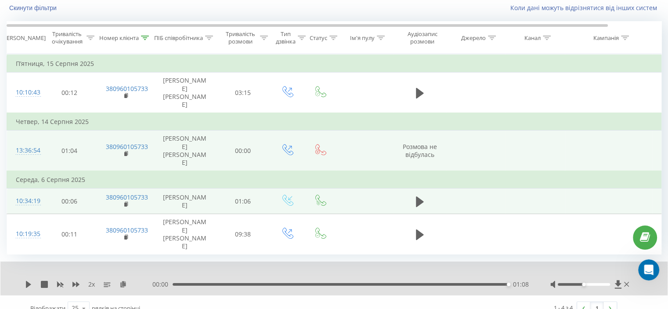
scroll to position [68, 0]
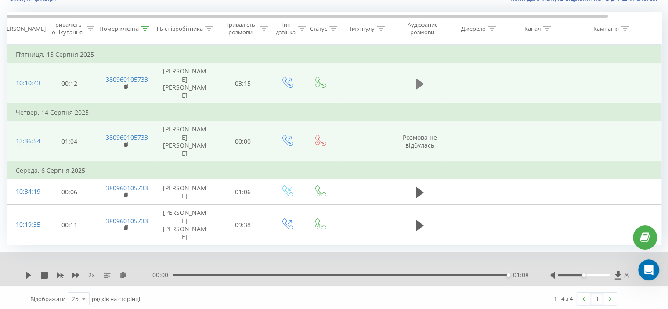
click at [413, 85] on button at bounding box center [419, 83] width 13 height 13
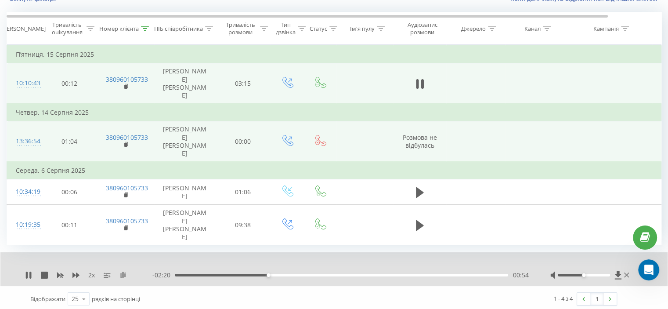
click at [124, 273] on icon at bounding box center [122, 274] width 7 height 6
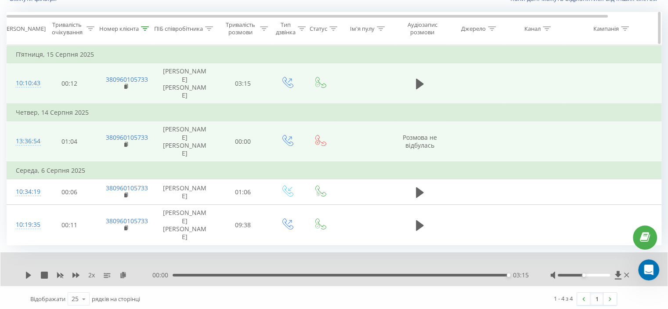
click at [148, 25] on div at bounding box center [145, 28] width 8 height 7
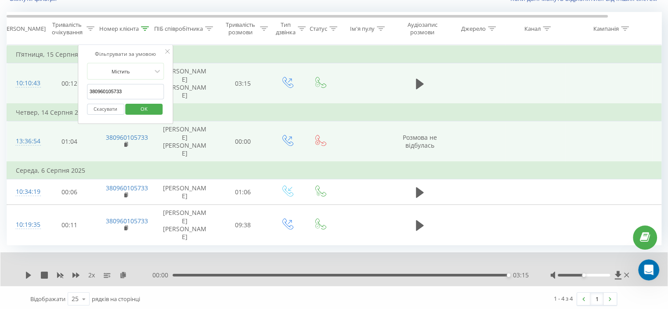
drag, startPoint x: 136, startPoint y: 90, endPoint x: 45, endPoint y: 92, distance: 91.3
click at [40, 91] on table "Фільтрувати за умовою Дорівнює Скасувати OK Фільтрувати за умовою Містить 38096…" at bounding box center [363, 145] width 712 height 200
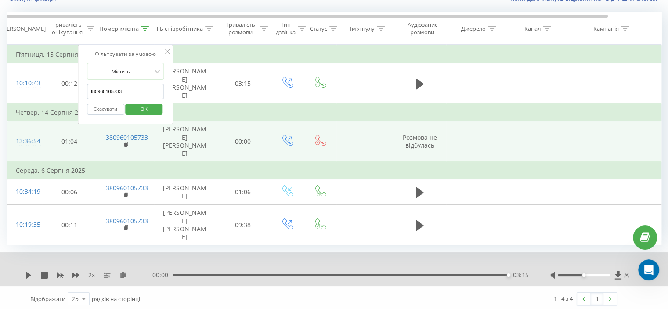
paste input "637564931"
drag, startPoint x: 151, startPoint y: 107, endPoint x: 138, endPoint y: 107, distance: 13.2
click at [151, 108] on span "OK" at bounding box center [144, 109] width 25 height 14
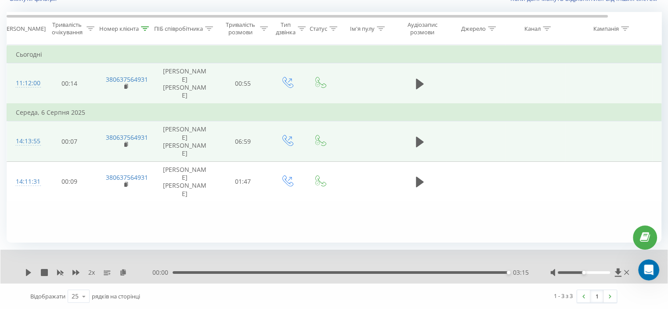
drag, startPoint x: 414, startPoint y: 75, endPoint x: 424, endPoint y: 88, distance: 16.0
click at [414, 77] on button at bounding box center [419, 83] width 13 height 13
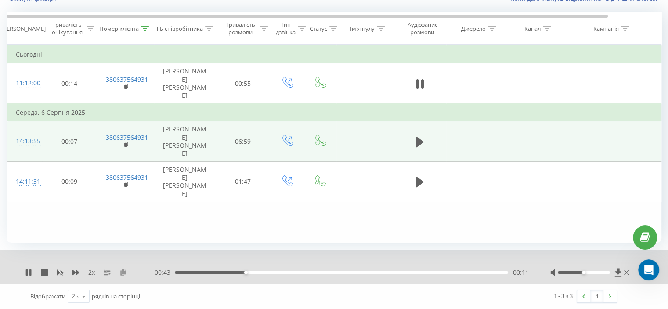
click at [122, 270] on icon at bounding box center [122, 272] width 7 height 6
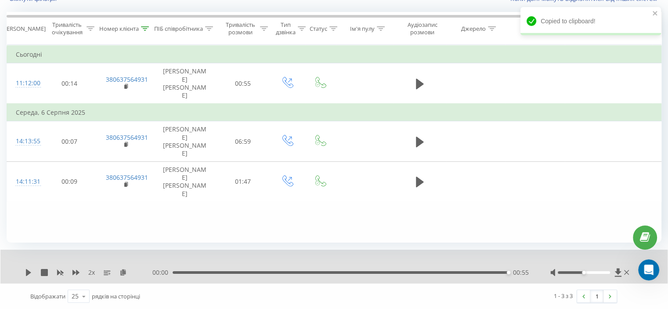
click at [279, 273] on div "00:00 00:55 00:55" at bounding box center [340, 272] width 376 height 9
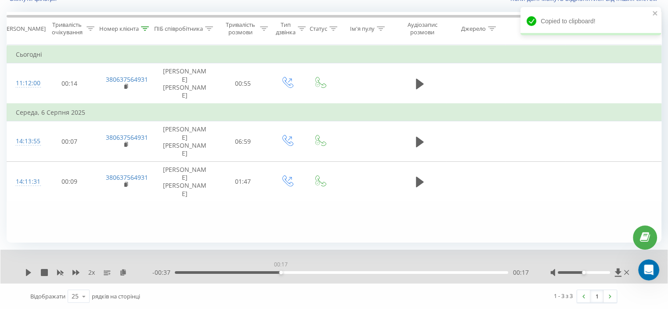
click at [281, 272] on div "00:17" at bounding box center [341, 272] width 333 height 3
click at [25, 272] on icon at bounding box center [28, 272] width 7 height 7
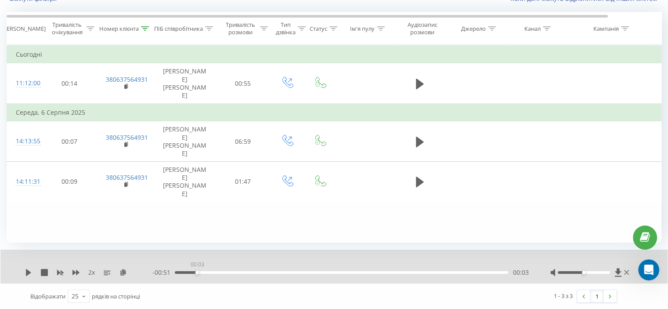
click at [195, 272] on div "00:03" at bounding box center [341, 272] width 333 height 3
click at [29, 272] on icon at bounding box center [28, 272] width 5 height 7
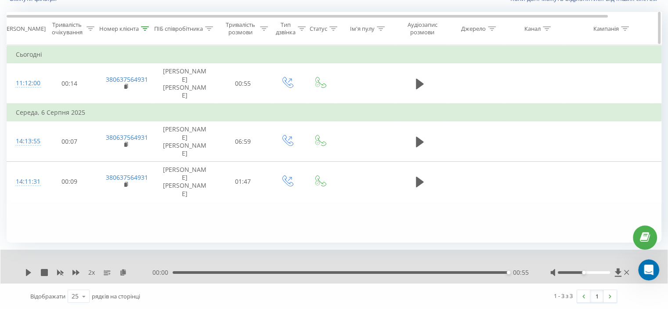
click at [143, 32] on div at bounding box center [145, 28] width 8 height 7
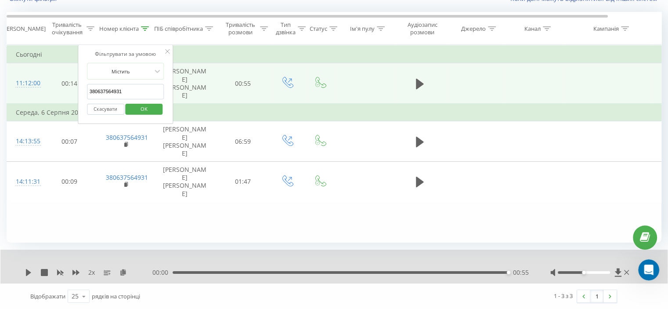
drag, startPoint x: 127, startPoint y: 90, endPoint x: 58, endPoint y: 92, distance: 68.5
click at [56, 90] on table "Фільтрувати за умовою Дорівнює Скасувати OK Фільтрувати за умовою Містить 38063…" at bounding box center [363, 123] width 712 height 157
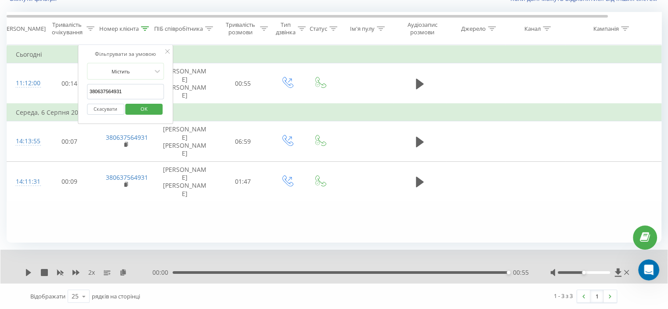
paste input "8761418"
click at [137, 106] on span "OK" at bounding box center [144, 109] width 25 height 14
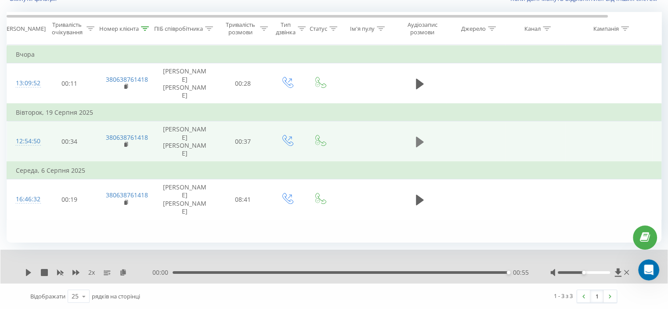
click at [418, 136] on icon at bounding box center [420, 141] width 8 height 11
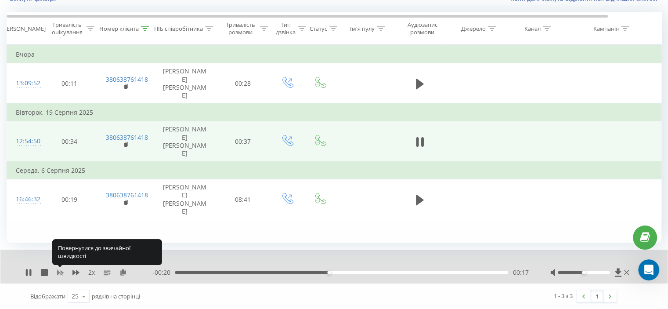
click at [60, 270] on icon at bounding box center [60, 272] width 7 height 7
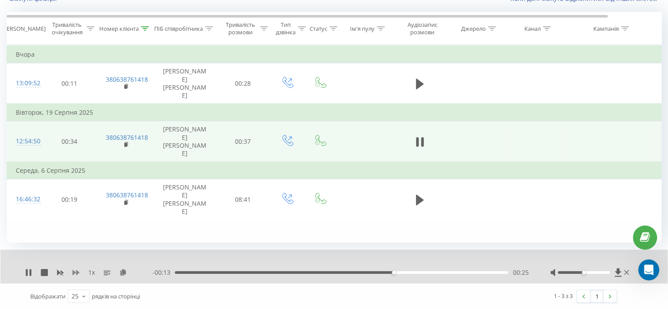
click at [77, 271] on icon at bounding box center [75, 271] width 7 height 5
click at [75, 271] on icon at bounding box center [75, 271] width 7 height 5
click at [342, 273] on div "00:31" at bounding box center [341, 272] width 333 height 3
click at [61, 270] on icon at bounding box center [60, 272] width 7 height 5
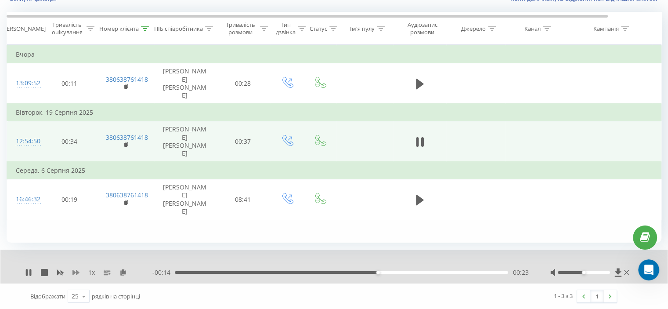
click at [75, 274] on icon at bounding box center [75, 272] width 7 height 7
click at [420, 136] on icon at bounding box center [420, 142] width 8 height 12
click at [146, 29] on icon at bounding box center [145, 28] width 8 height 4
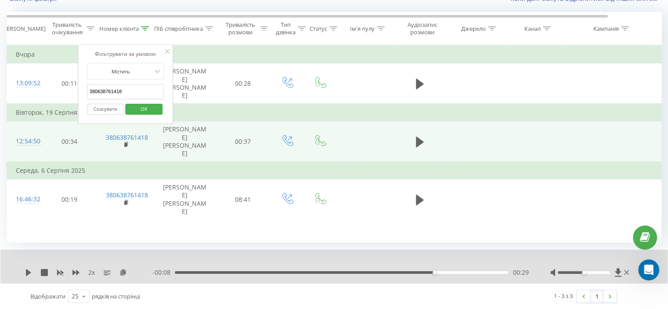
drag, startPoint x: 126, startPoint y: 98, endPoint x: 144, endPoint y: 106, distance: 20.1
click at [71, 99] on table "Фільтрувати за умовою Дорівнює Скасувати OK Фільтрувати за умовою Містить 38063…" at bounding box center [363, 132] width 712 height 175
paste input "930451142"
drag, startPoint x: 146, startPoint y: 106, endPoint x: 141, endPoint y: 105, distance: 5.0
click at [146, 106] on span "OK" at bounding box center [144, 109] width 25 height 14
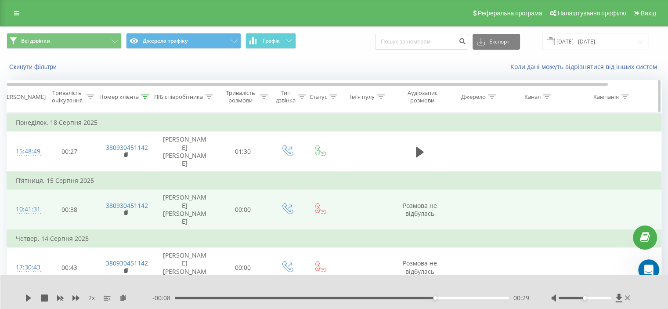
click at [147, 94] on icon at bounding box center [145, 96] width 8 height 4
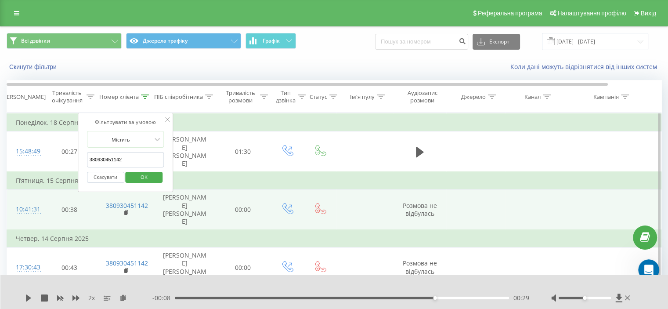
drag, startPoint x: 140, startPoint y: 162, endPoint x: 83, endPoint y: 169, distance: 56.7
paste input "501070031"
click at [142, 175] on span "OK" at bounding box center [144, 177] width 25 height 14
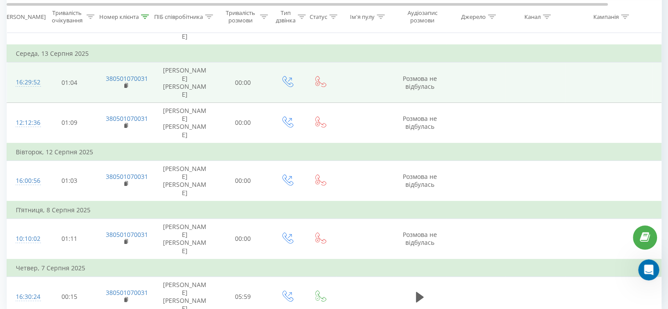
scroll to position [152, 0]
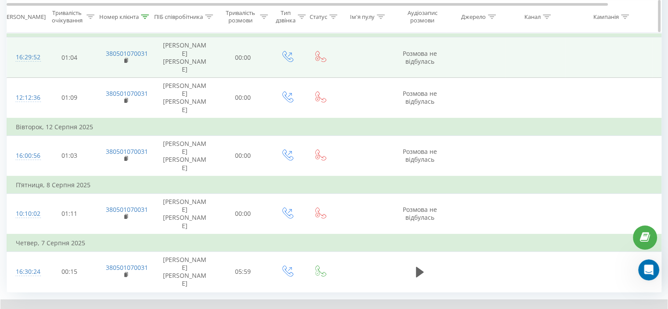
click at [144, 14] on icon at bounding box center [145, 16] width 8 height 4
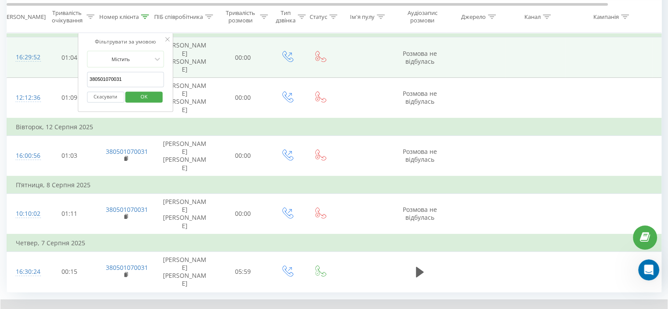
drag, startPoint x: 135, startPoint y: 78, endPoint x: 115, endPoint y: 101, distance: 30.6
click at [54, 80] on table "Фільтрувати за умовою Дорівнює Скасувати OK Фільтрувати за умовою Містить 38050…" at bounding box center [363, 126] width 712 height 330
paste input "971431609"
click at [150, 99] on span "OK" at bounding box center [144, 97] width 25 height 14
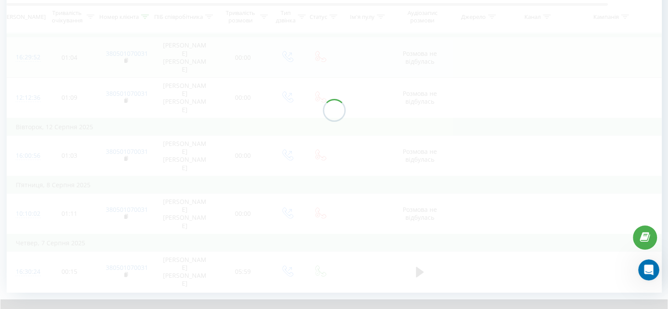
scroll to position [68, 0]
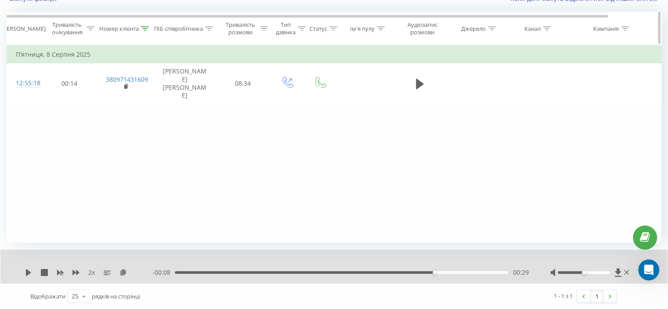
click at [146, 23] on th "Номер клієнта" at bounding box center [125, 28] width 57 height 32
click at [146, 27] on icon at bounding box center [145, 28] width 8 height 4
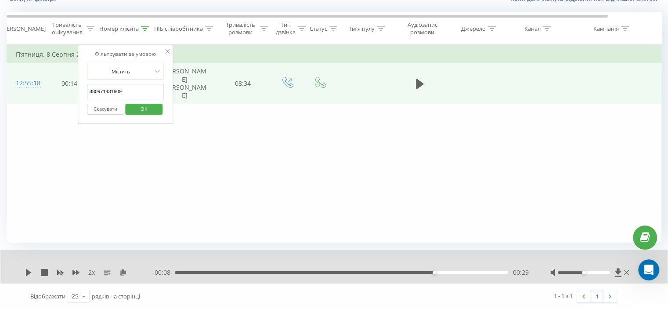
drag, startPoint x: 141, startPoint y: 91, endPoint x: 69, endPoint y: 94, distance: 72.1
click at [69, 94] on table "Фільтрувати за умовою Дорівнює Скасувати OK Фільтрувати за умовою Містить 38097…" at bounding box center [363, 74] width 712 height 59
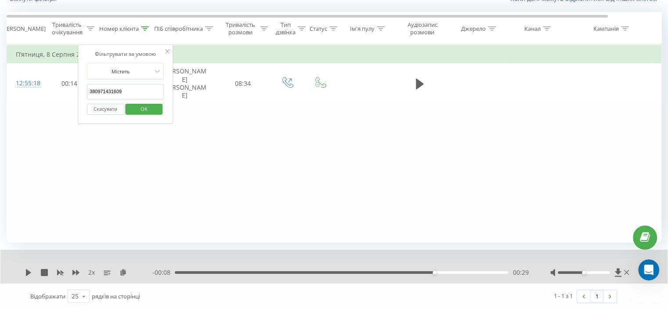
paste input "507226247"
click at [150, 114] on span "OK" at bounding box center [144, 109] width 25 height 14
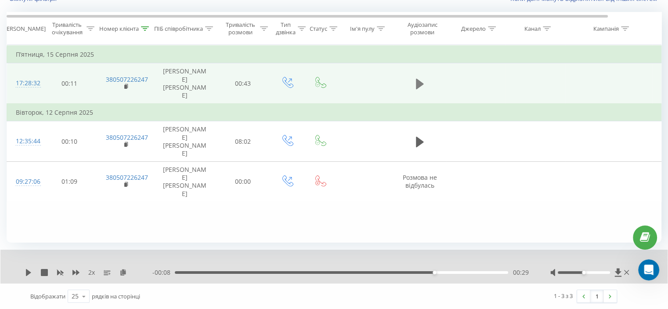
click at [419, 83] on icon at bounding box center [420, 84] width 8 height 12
drag, startPoint x: 142, startPoint y: 22, endPoint x: 142, endPoint y: 31, distance: 8.8
click at [142, 24] on th "Номер клієнта" at bounding box center [125, 28] width 57 height 32
click at [147, 22] on th "Номер клієнта" at bounding box center [125, 28] width 57 height 32
click at [147, 23] on th "Номер клієнта" at bounding box center [125, 28] width 57 height 32
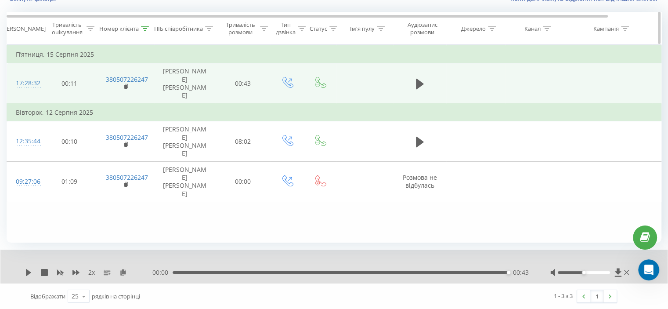
click at [146, 23] on th "Номер клієнта" at bounding box center [125, 28] width 57 height 32
click at [146, 25] on div at bounding box center [145, 28] width 8 height 7
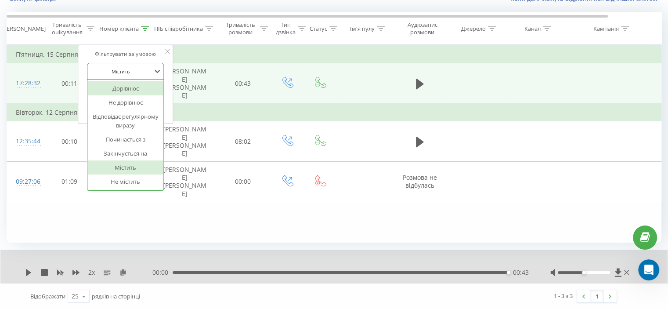
drag, startPoint x: 142, startPoint y: 79, endPoint x: 91, endPoint y: 96, distance: 54.1
click at [91, 79] on div "7 results available. Use Up and Down to choose options, press Enter to select t…" at bounding box center [125, 71] width 77 height 17
click at [146, 65] on div "Містить" at bounding box center [121, 71] width 64 height 13
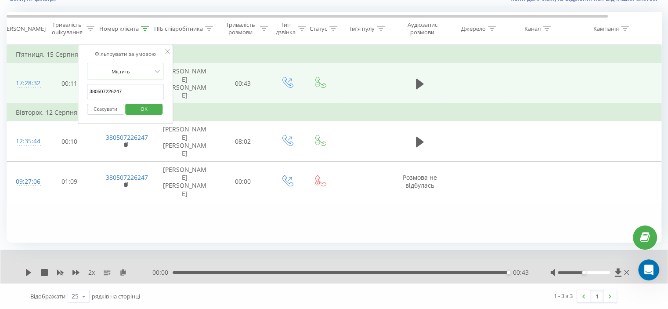
drag, startPoint x: 136, startPoint y: 92, endPoint x: 63, endPoint y: 91, distance: 72.9
click at [63, 91] on table "Фільтрувати за умовою Дорівнює Скасувати OK Фільтрувати за умовою Містить 38050…" at bounding box center [363, 123] width 712 height 157
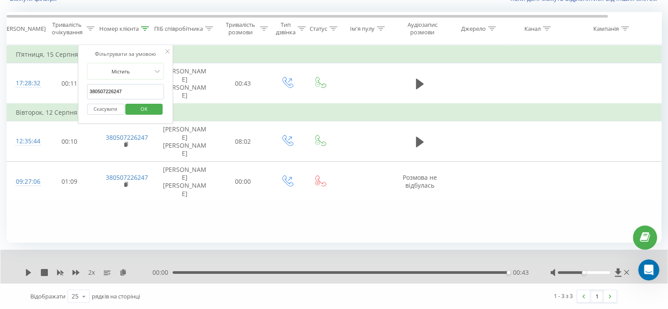
paste input "664778191"
click at [133, 104] on button "OK" at bounding box center [144, 109] width 37 height 11
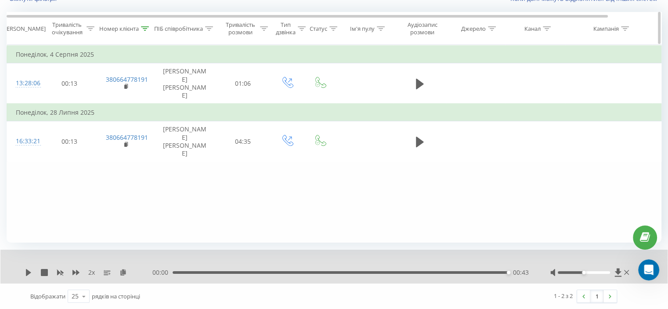
click at [144, 26] on icon at bounding box center [145, 28] width 8 height 4
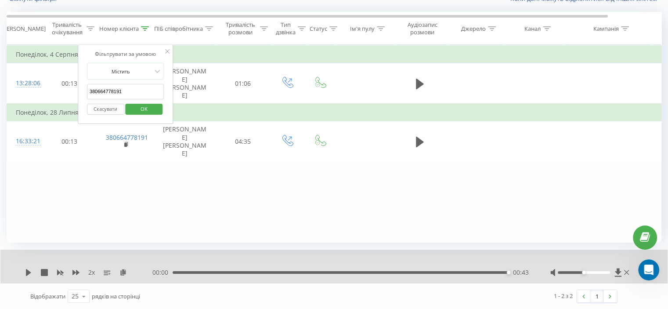
drag, startPoint x: 140, startPoint y: 92, endPoint x: 80, endPoint y: 98, distance: 60.4
click at [57, 90] on table "Фільтрувати за умовою Дорівнює Скасувати OK Фільтрувати за умовою Містить 38066…" at bounding box center [363, 103] width 712 height 117
paste input "84639745"
click at [139, 104] on span "OK" at bounding box center [144, 109] width 25 height 14
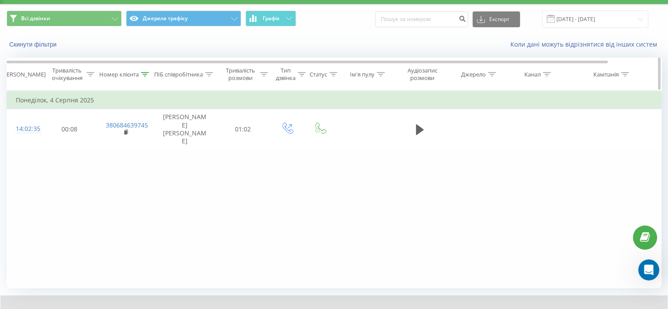
scroll to position [34, 0]
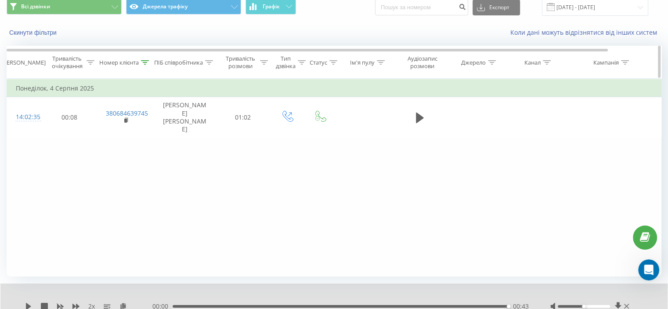
click at [146, 62] on icon at bounding box center [145, 62] width 8 height 4
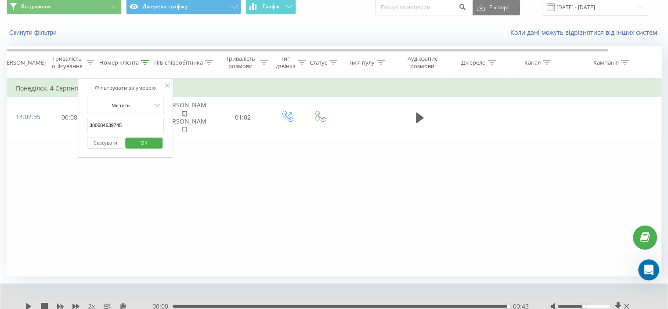
drag, startPoint x: 137, startPoint y: 126, endPoint x: 92, endPoint y: 138, distance: 47.3
click at [64, 128] on table "Фільтрувати за умовою Дорівнює Скасувати OK Фільтрувати за умовою Містить 38068…" at bounding box center [363, 108] width 712 height 59
paste input "500639721"
click at [151, 145] on span "OK" at bounding box center [144, 143] width 25 height 14
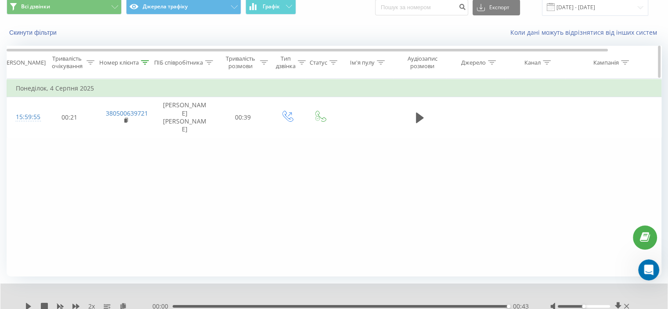
click at [146, 60] on icon at bounding box center [145, 62] width 8 height 4
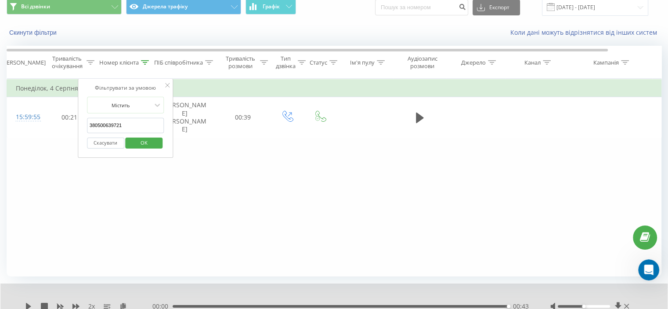
drag, startPoint x: 134, startPoint y: 122, endPoint x: 100, endPoint y: 153, distance: 45.7
click at [39, 143] on div "Фільтрувати за умовою Дорівнює Скасувати OK Фільтрувати за умовою Містить 38050…" at bounding box center [334, 178] width 654 height 198
paste input "634920919"
click at [144, 144] on span "OK" at bounding box center [144, 143] width 25 height 14
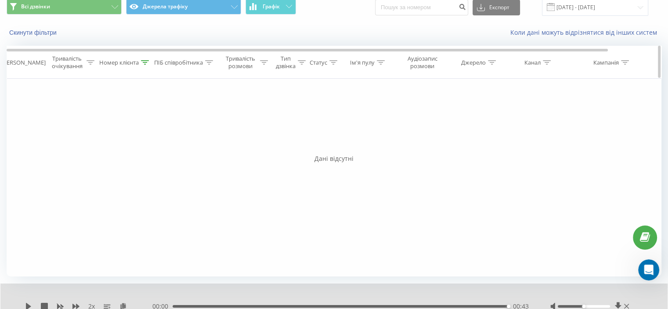
drag, startPoint x: 149, startPoint y: 63, endPoint x: 144, endPoint y: 62, distance: 5.7
click at [147, 63] on div "Номер клієнта" at bounding box center [125, 62] width 57 height 7
drag, startPoint x: 133, startPoint y: 126, endPoint x: 89, endPoint y: 142, distance: 46.8
click at [58, 128] on div "Фільтрувати за умовою Дорівнює Скасувати OK Фільтрувати за умовою Містить 38063…" at bounding box center [334, 178] width 654 height 198
click at [138, 138] on span "OK" at bounding box center [144, 143] width 25 height 14
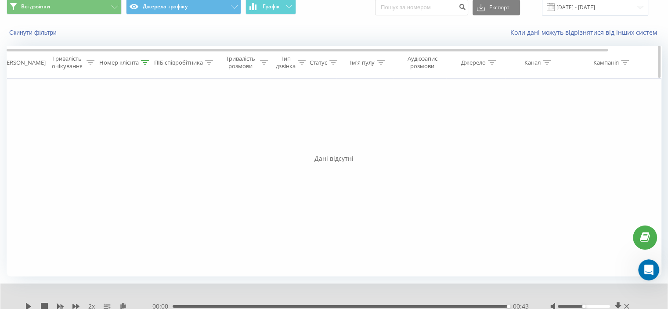
click at [146, 65] on div at bounding box center [145, 62] width 8 height 7
drag, startPoint x: 112, startPoint y: 128, endPoint x: 39, endPoint y: 130, distance: 73.8
click at [39, 129] on div "Фільтрувати за умовою Дорівнює Скасувати OK Фільтрувати за умовою Містить 38063…" at bounding box center [334, 178] width 654 height 198
paste input "506105532"
click at [149, 145] on span "OK" at bounding box center [144, 143] width 25 height 14
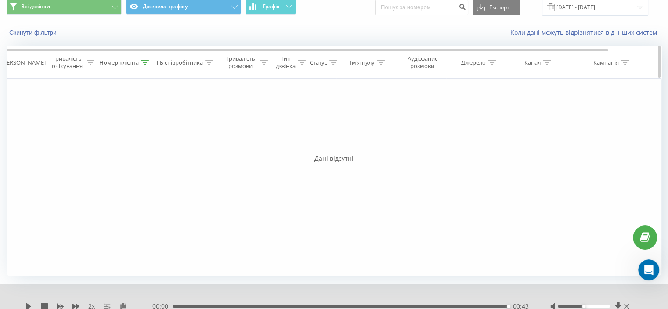
click at [141, 65] on div "Номер клієнта" at bounding box center [124, 62] width 50 height 7
drag, startPoint x: 101, startPoint y: 129, endPoint x: 82, endPoint y: 133, distance: 20.1
click at [72, 129] on div "Фільтрувати за умовою Дорівнює Скасувати OK Фільтрувати за умовою Містить 38050…" at bounding box center [334, 178] width 654 height 198
paste input "380506105532"
drag, startPoint x: 130, startPoint y: 129, endPoint x: 104, endPoint y: 139, distance: 27.2
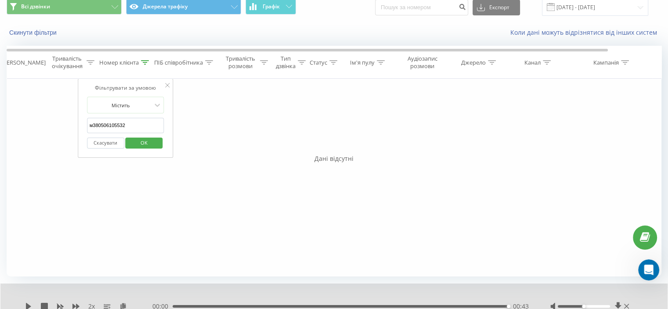
click at [68, 125] on div "Фільтрувати за умовою Дорівнює Скасувати OK Фільтрувати за умовою Містить м3805…" at bounding box center [334, 178] width 654 height 198
paste input "text"
click at [139, 142] on span "OK" at bounding box center [144, 143] width 25 height 14
drag, startPoint x: 147, startPoint y: 61, endPoint x: 143, endPoint y: 72, distance: 12.0
click at [147, 61] on icon at bounding box center [145, 62] width 8 height 4
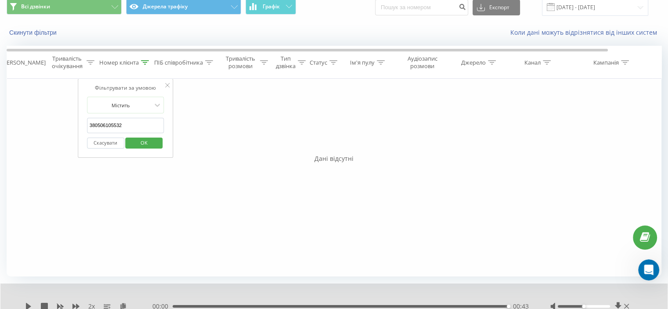
drag, startPoint x: 124, startPoint y: 126, endPoint x: 76, endPoint y: 131, distance: 47.6
click at [76, 131] on div "Фільтрувати за умовою Дорівнює Скасувати OK Фільтрувати за умовою Містить 38050…" at bounding box center [334, 178] width 654 height 198
paste input "0639721"
click at [146, 143] on span "OK" at bounding box center [144, 143] width 25 height 14
click at [147, 61] on icon at bounding box center [145, 62] width 8 height 4
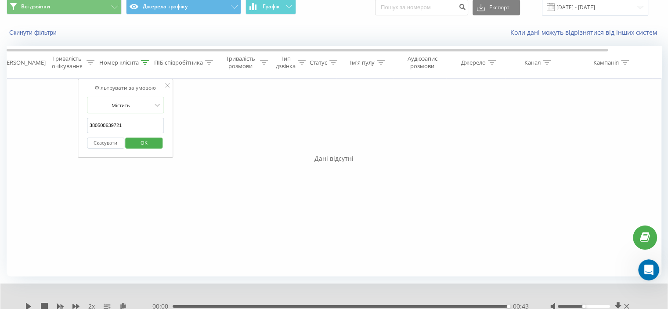
drag, startPoint x: 137, startPoint y: 126, endPoint x: 54, endPoint y: 134, distance: 83.8
click at [53, 133] on div "Фільтрувати за умовою Дорівнює Скасувати OK Фільтрувати за умовою Містить 38050…" at bounding box center [334, 178] width 654 height 198
paste input "684639745"
type input "380684639745"
click at [153, 147] on span "OK" at bounding box center [144, 143] width 25 height 14
